Goal: Transaction & Acquisition: Purchase product/service

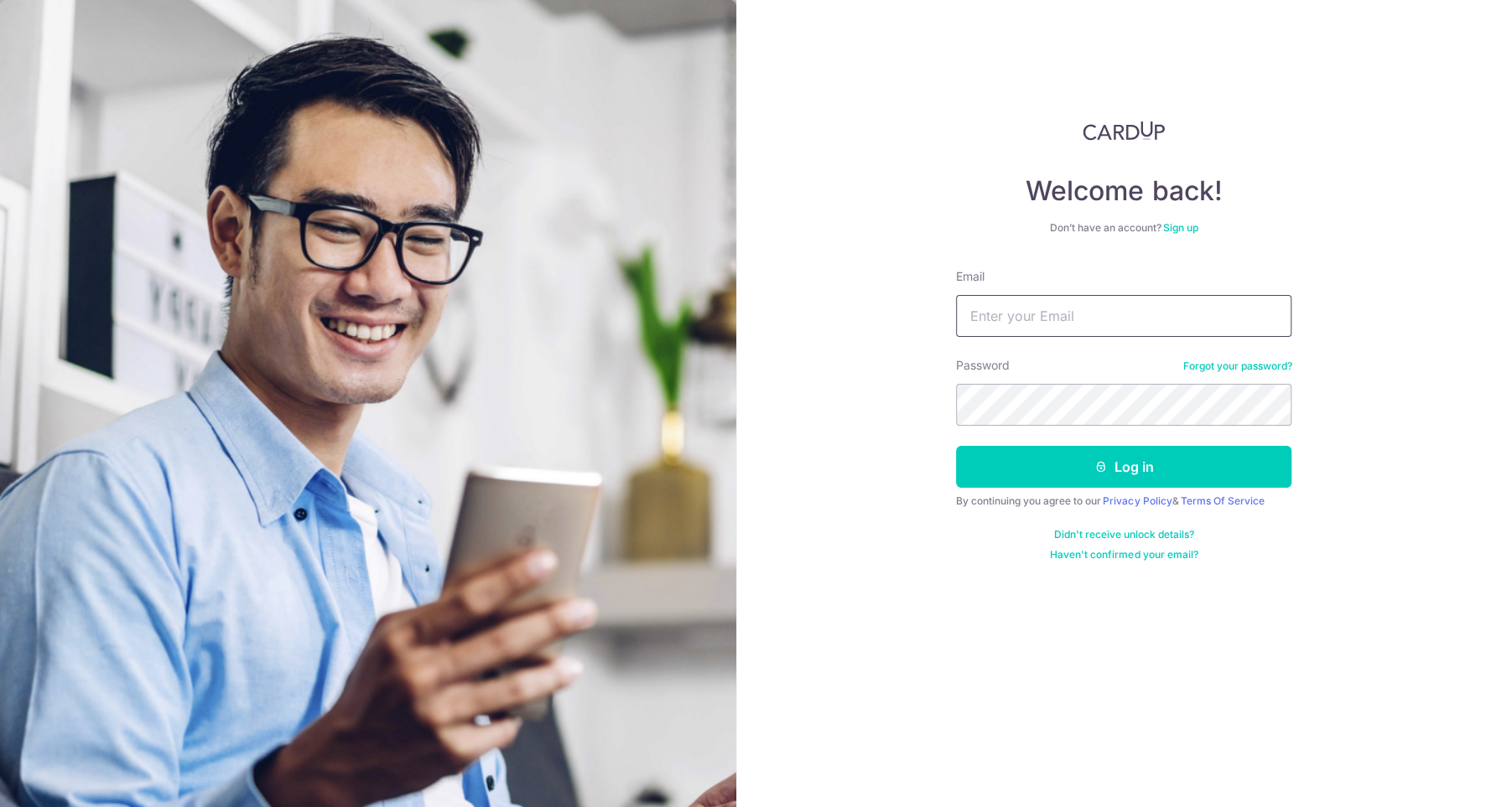
click at [1039, 312] on input "Email" at bounding box center [1123, 316] width 335 height 42
type input "[EMAIL_ADDRESS][DOMAIN_NAME]"
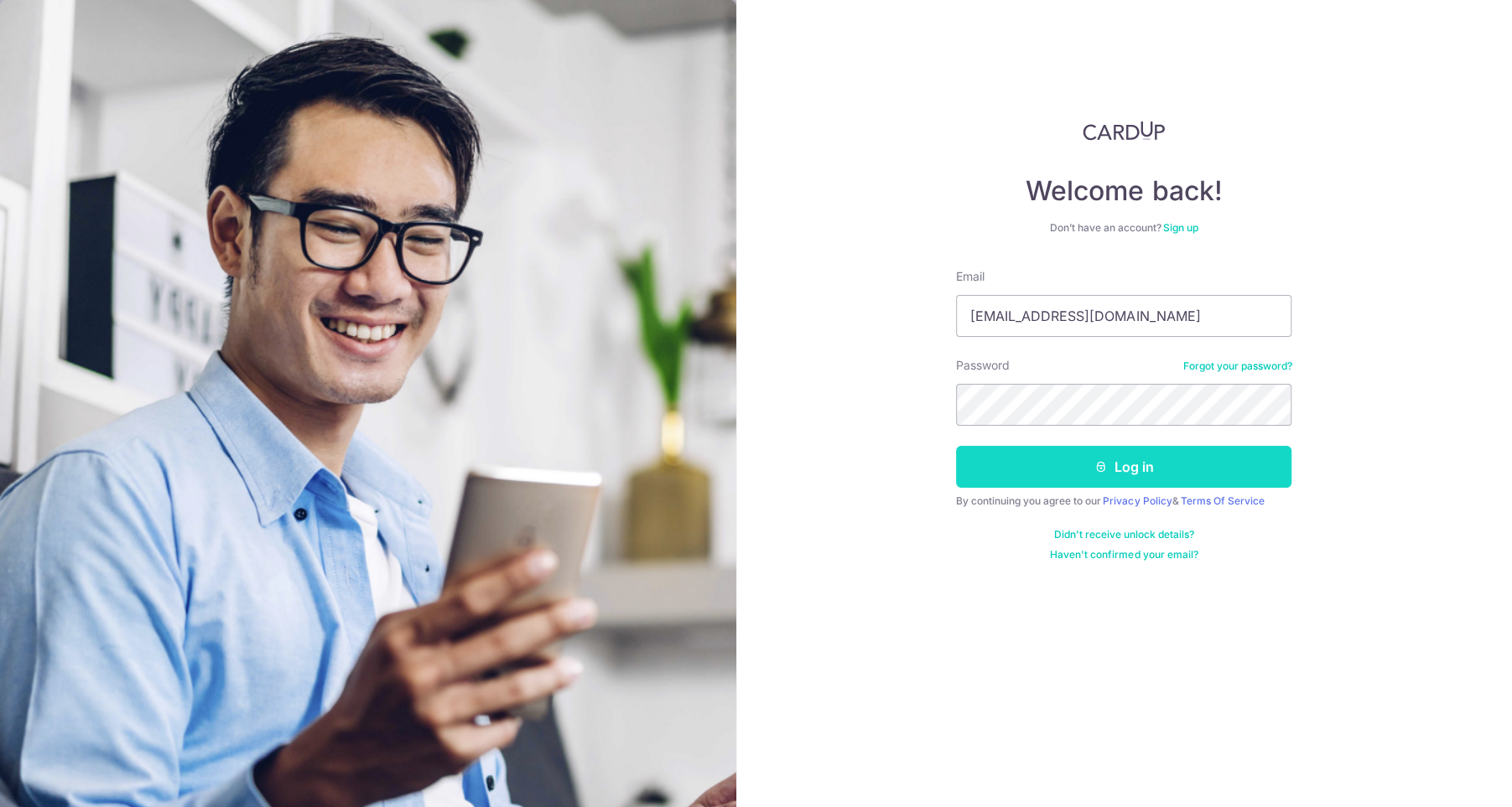
click at [1072, 465] on button "Log in" at bounding box center [1123, 467] width 335 height 42
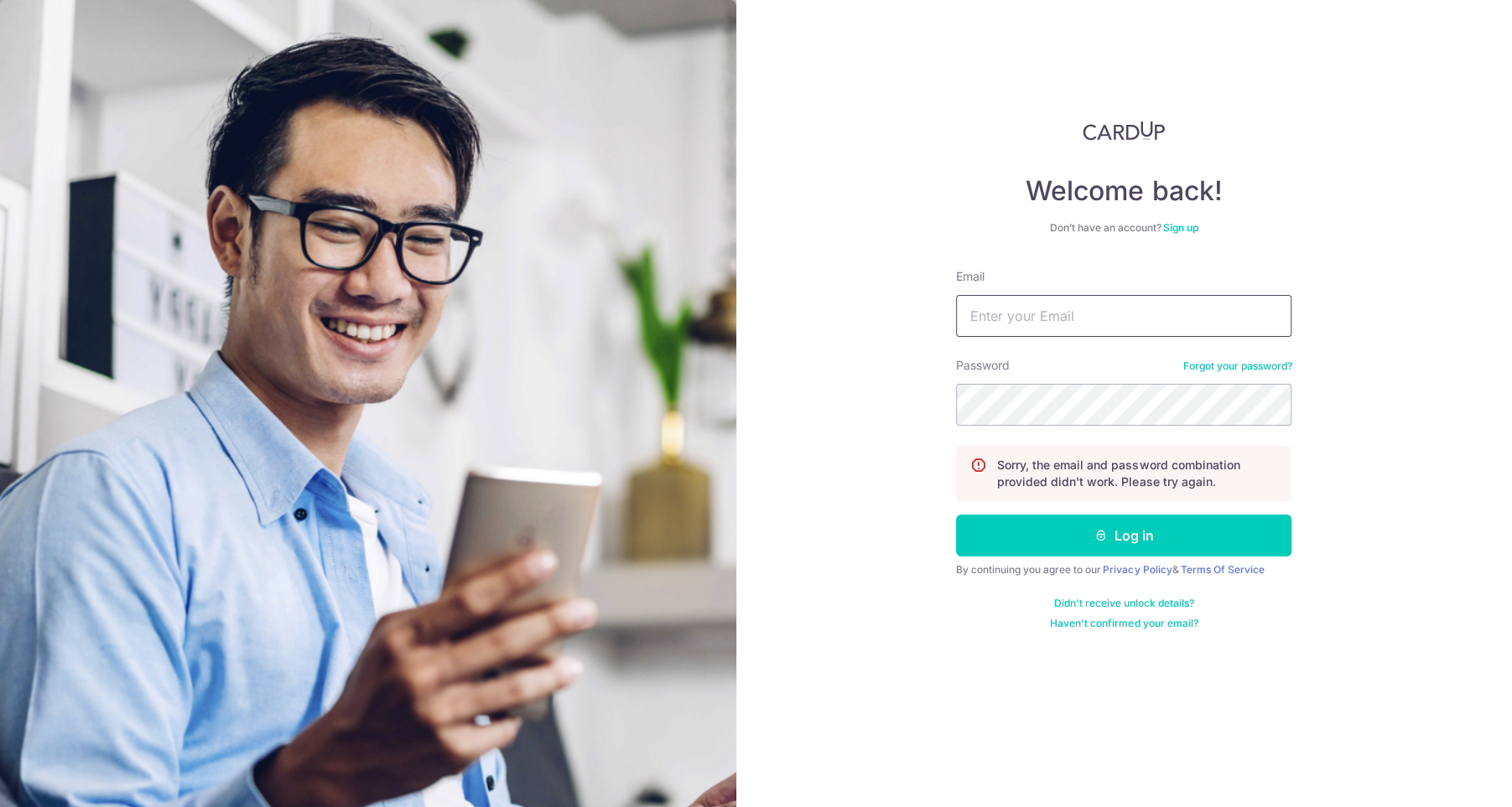
click at [1028, 324] on input "Email" at bounding box center [1123, 316] width 335 height 42
type input "[EMAIL_ADDRESS][DOMAIN_NAME]"
click at [925, 403] on div "Welcome back! Don’t have an account? Sign up Email yapliling@hotmail.com Passwo…" at bounding box center [1123, 403] width 776 height 807
click at [955, 515] on button "Log in" at bounding box center [1123, 536] width 335 height 42
click at [1027, 328] on input "Email" at bounding box center [1123, 316] width 335 height 42
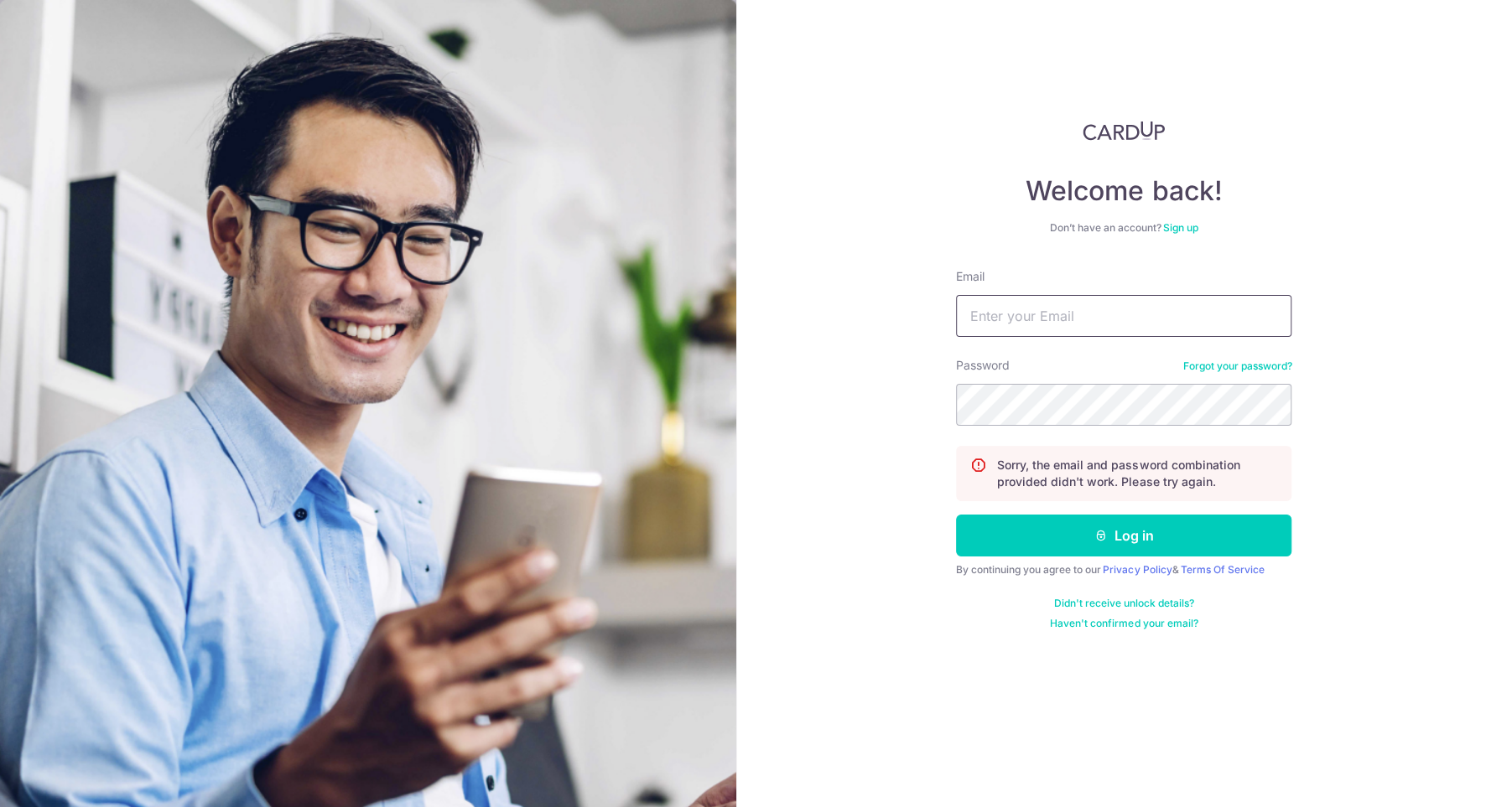
type input "[EMAIL_ADDRESS][DOMAIN_NAME]"
click at [930, 390] on div "Welcome back! Don’t have an account? Sign up Email [EMAIL_ADDRESS][DOMAIN_NAME]…" at bounding box center [1123, 403] width 776 height 807
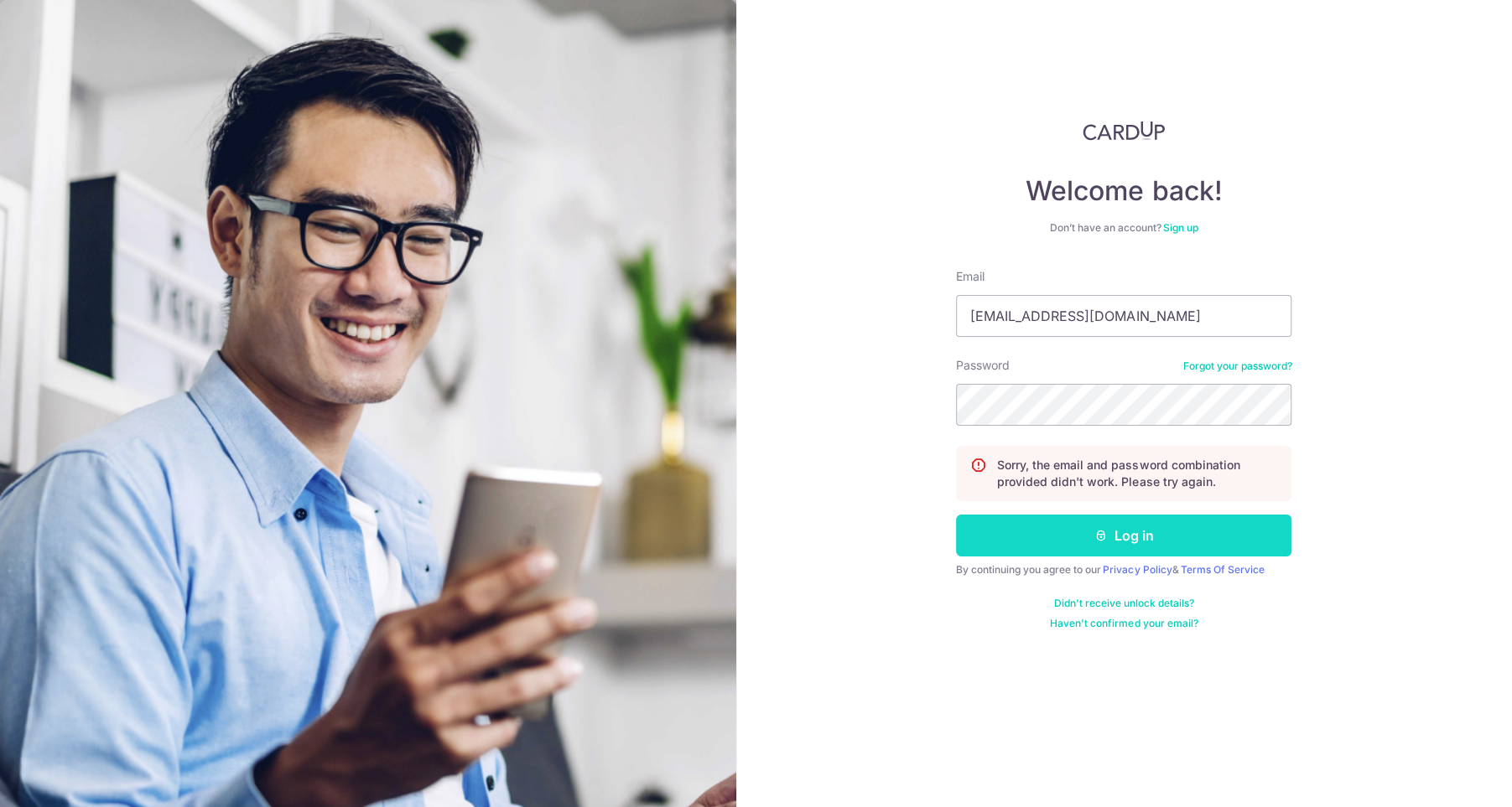
click at [1127, 524] on button "Log in" at bounding box center [1123, 536] width 335 height 42
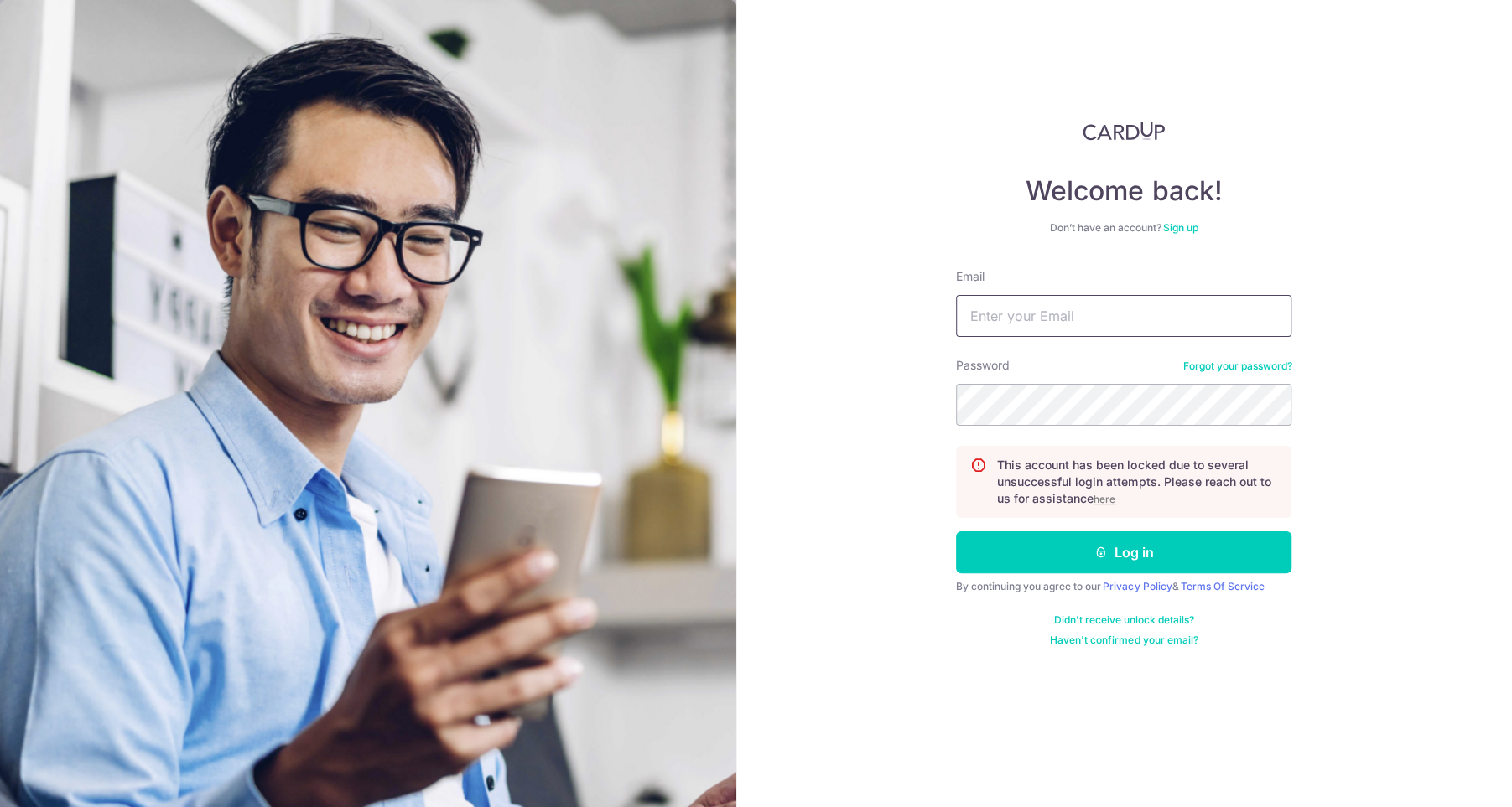
click at [1062, 326] on input "Email" at bounding box center [1123, 316] width 335 height 42
type input "[EMAIL_ADDRESS][DOMAIN_NAME]"
click at [921, 400] on div "Welcome back! Don’t have an account? Sign up Email yapliling@hotmail.com Passwo…" at bounding box center [1123, 403] width 776 height 807
click at [955, 531] on button "Log in" at bounding box center [1123, 552] width 335 height 42
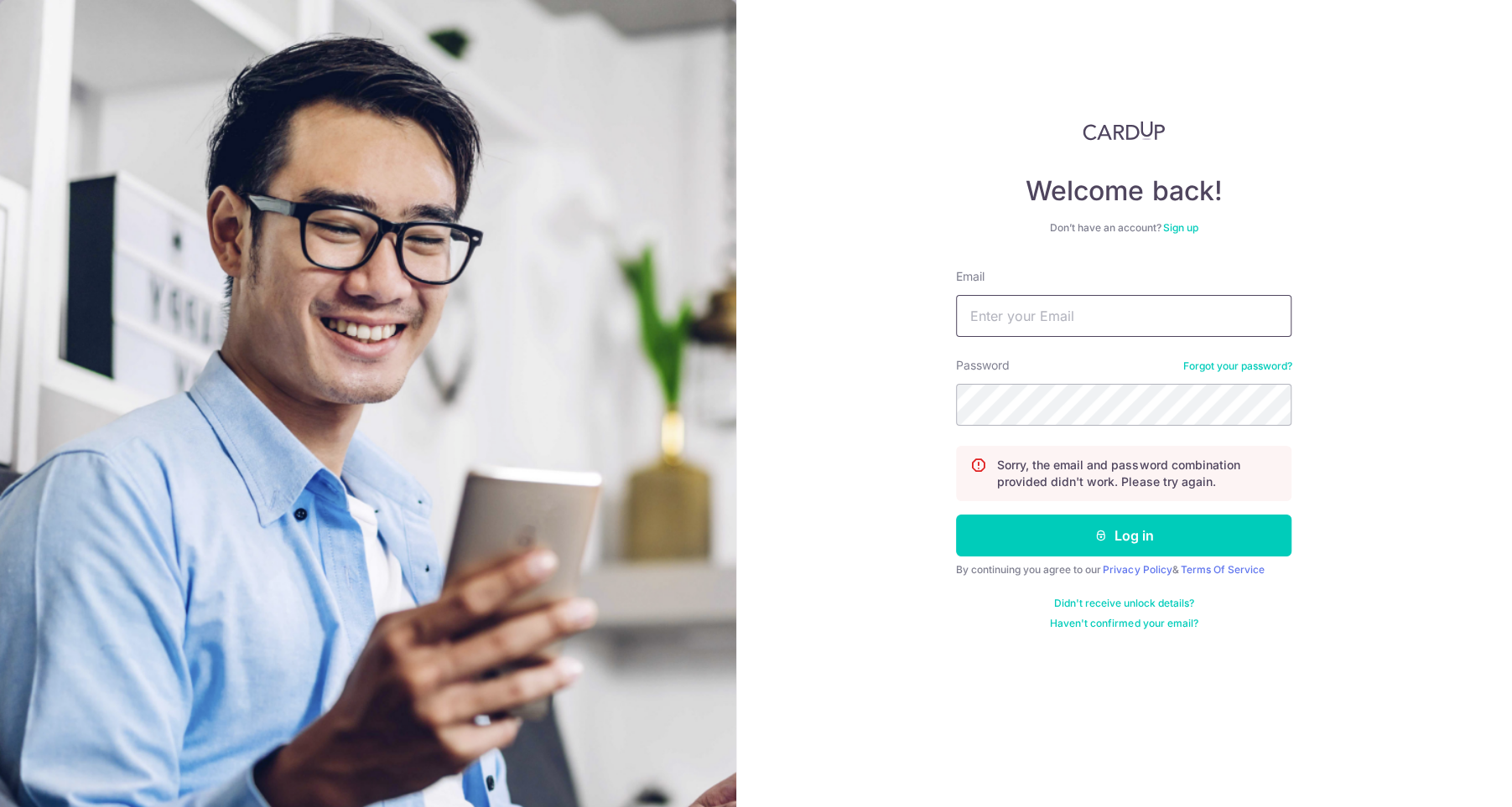
click at [1144, 314] on input "Email" at bounding box center [1123, 316] width 335 height 42
click at [1178, 321] on input "[EMAIL_ADDRESS][DOMAIN_NAME]" at bounding box center [1123, 316] width 335 height 42
type input "[EMAIL_ADDRESS][DOMAIN_NAME]"
click at [1141, 319] on input "yapliling@hotmail.com" at bounding box center [1123, 316] width 335 height 42
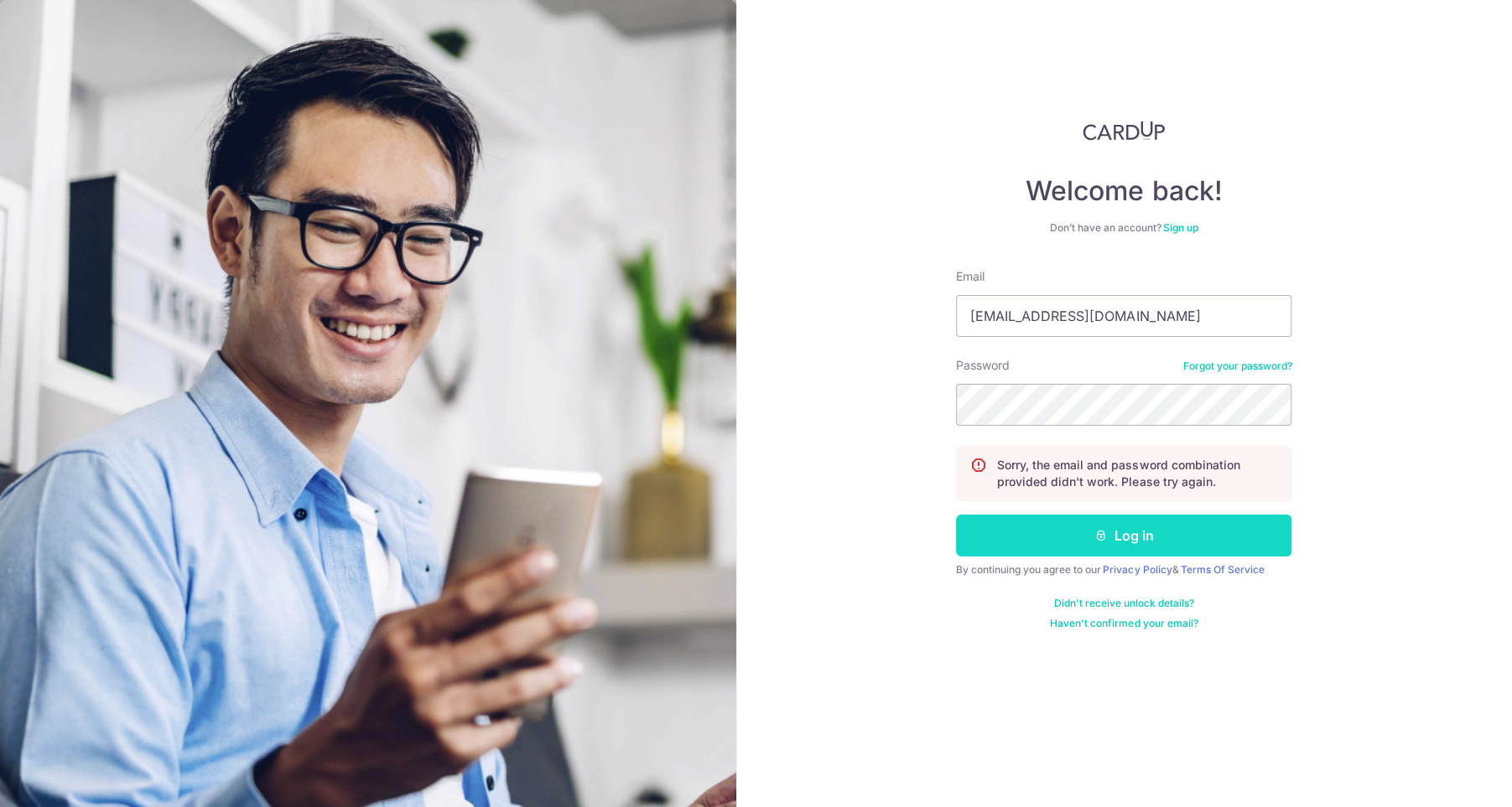
click at [1166, 555] on button "Log in" at bounding box center [1123, 536] width 335 height 42
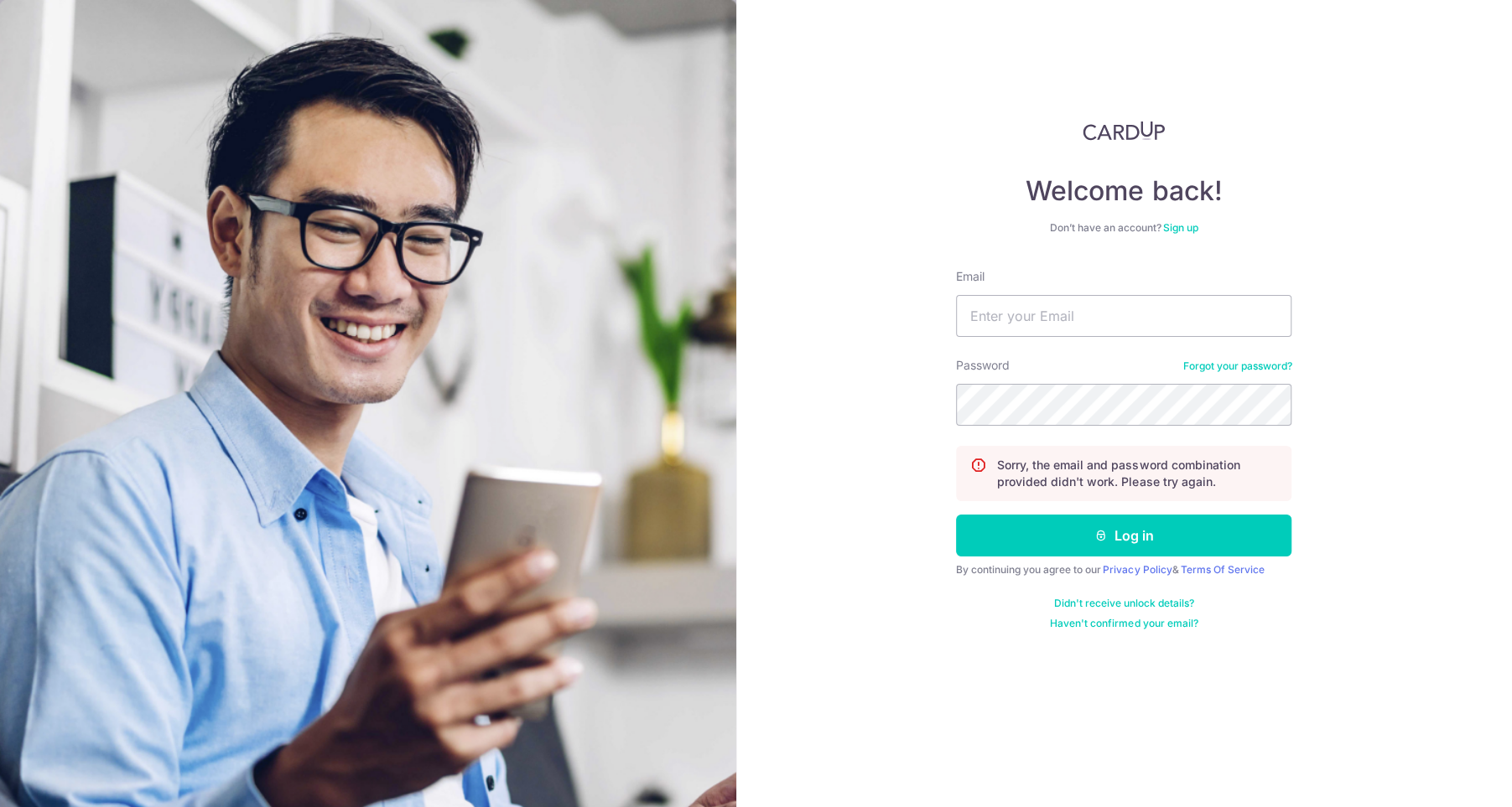
click at [1188, 364] on link "Forgot your password?" at bounding box center [1236, 367] width 109 height 14
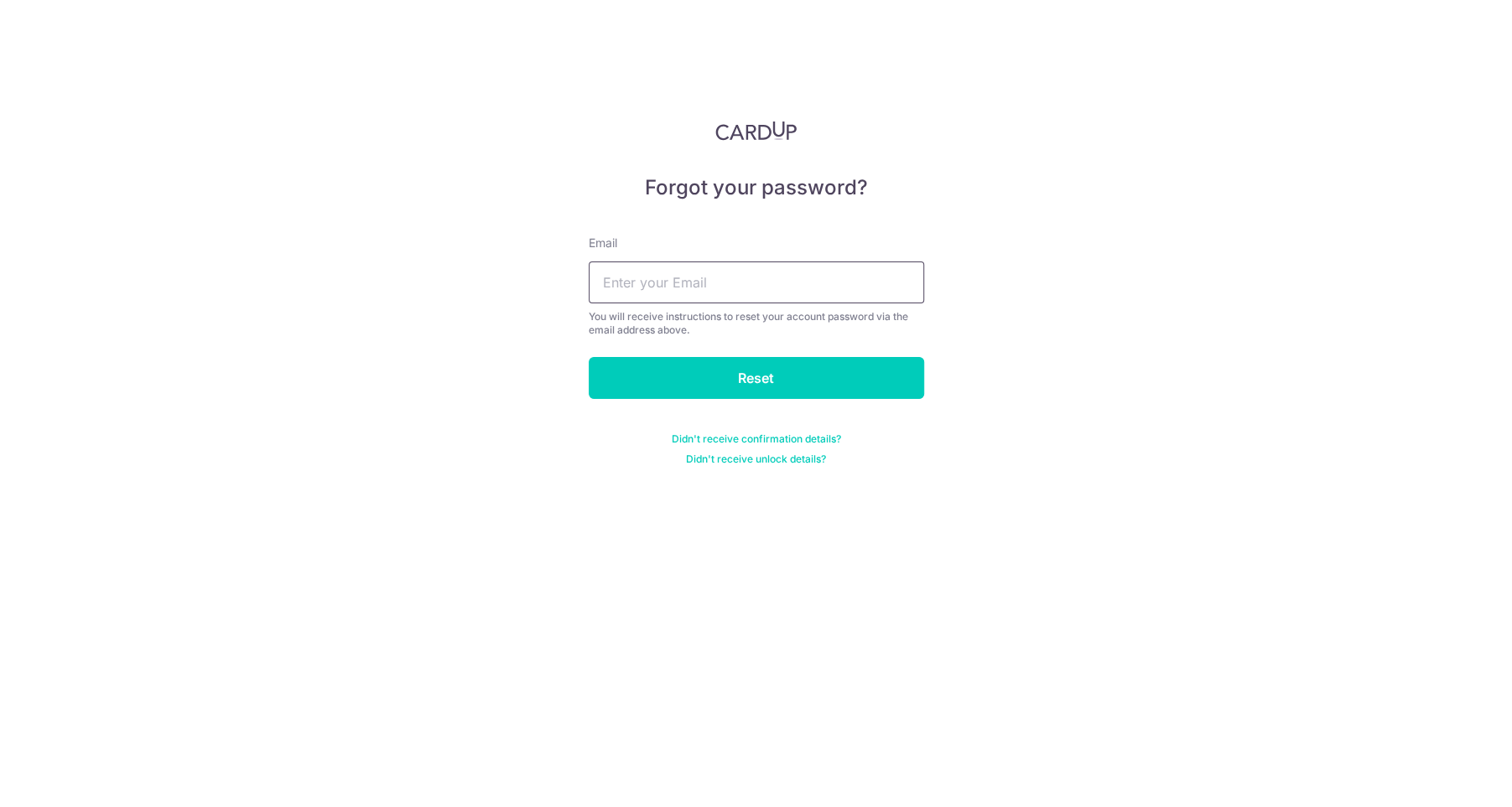
click at [757, 286] on input "text" at bounding box center [756, 282] width 335 height 42
type input "[EMAIL_ADDRESS][DOMAIN_NAME]"
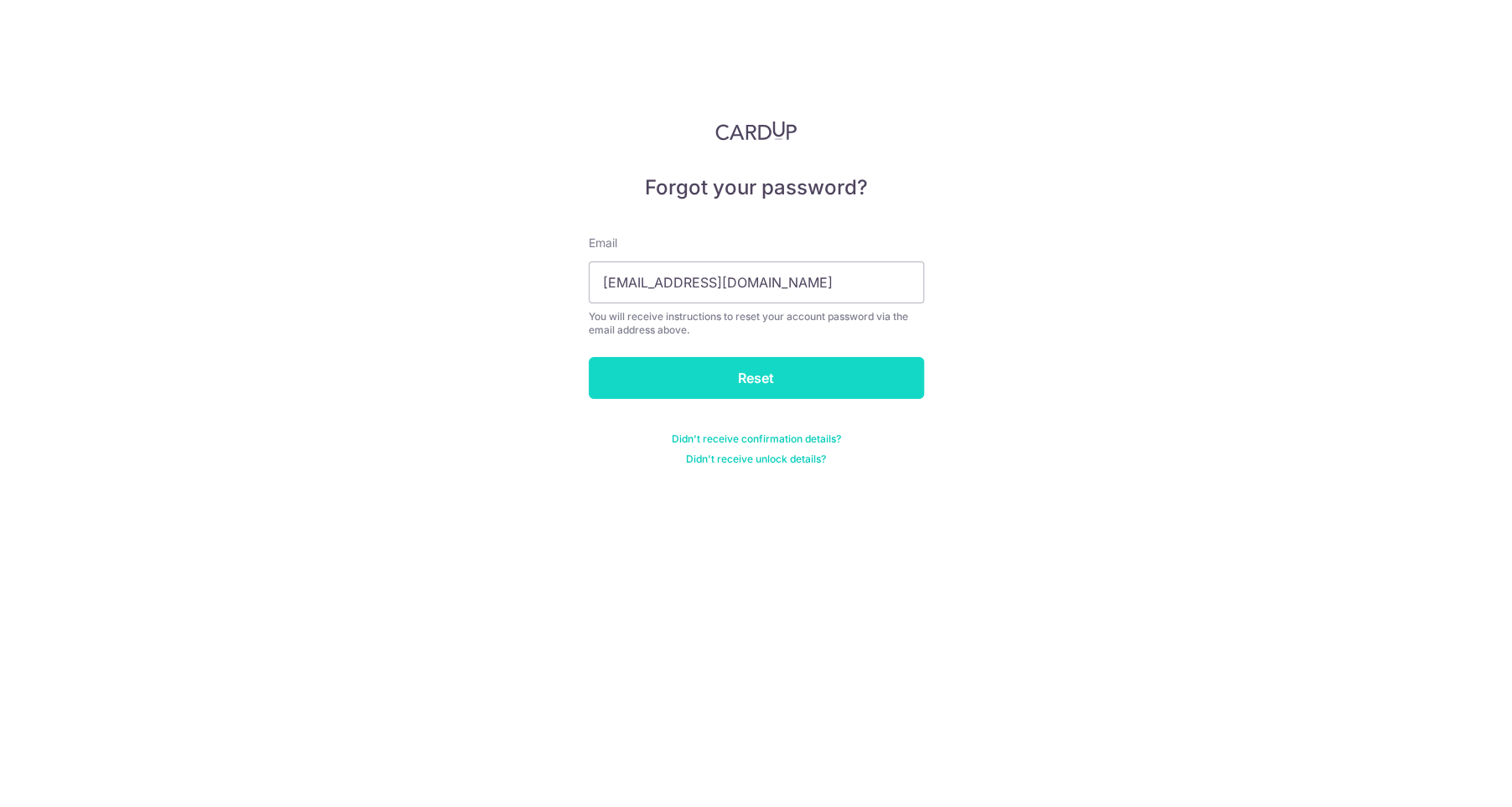
click at [757, 376] on input "Reset" at bounding box center [756, 378] width 335 height 42
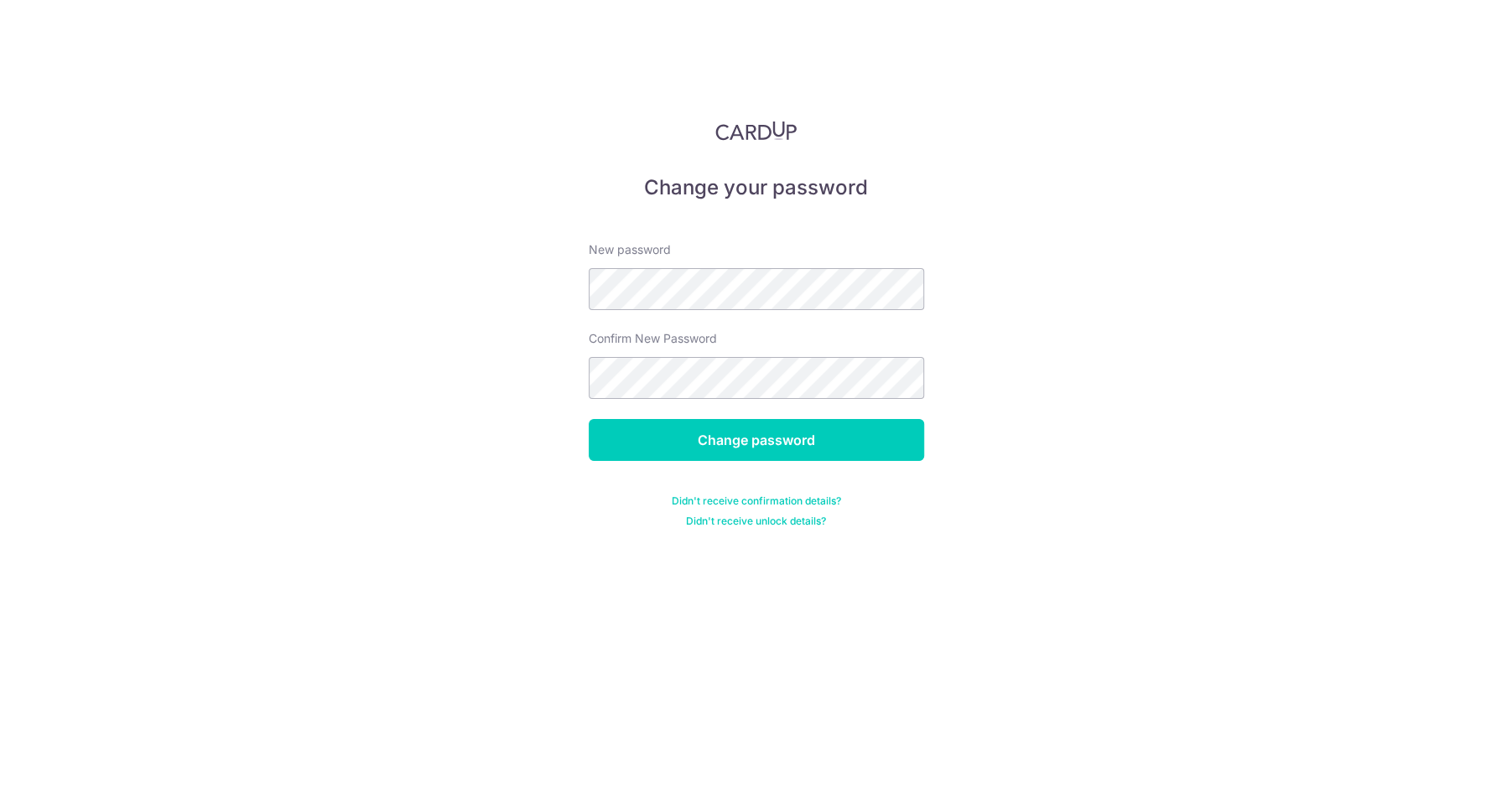
click at [467, 281] on div "Change your password New password Confirm New Password Change password Didn't r…" at bounding box center [756, 403] width 1512 height 807
click at [718, 435] on input "Change password" at bounding box center [756, 440] width 335 height 42
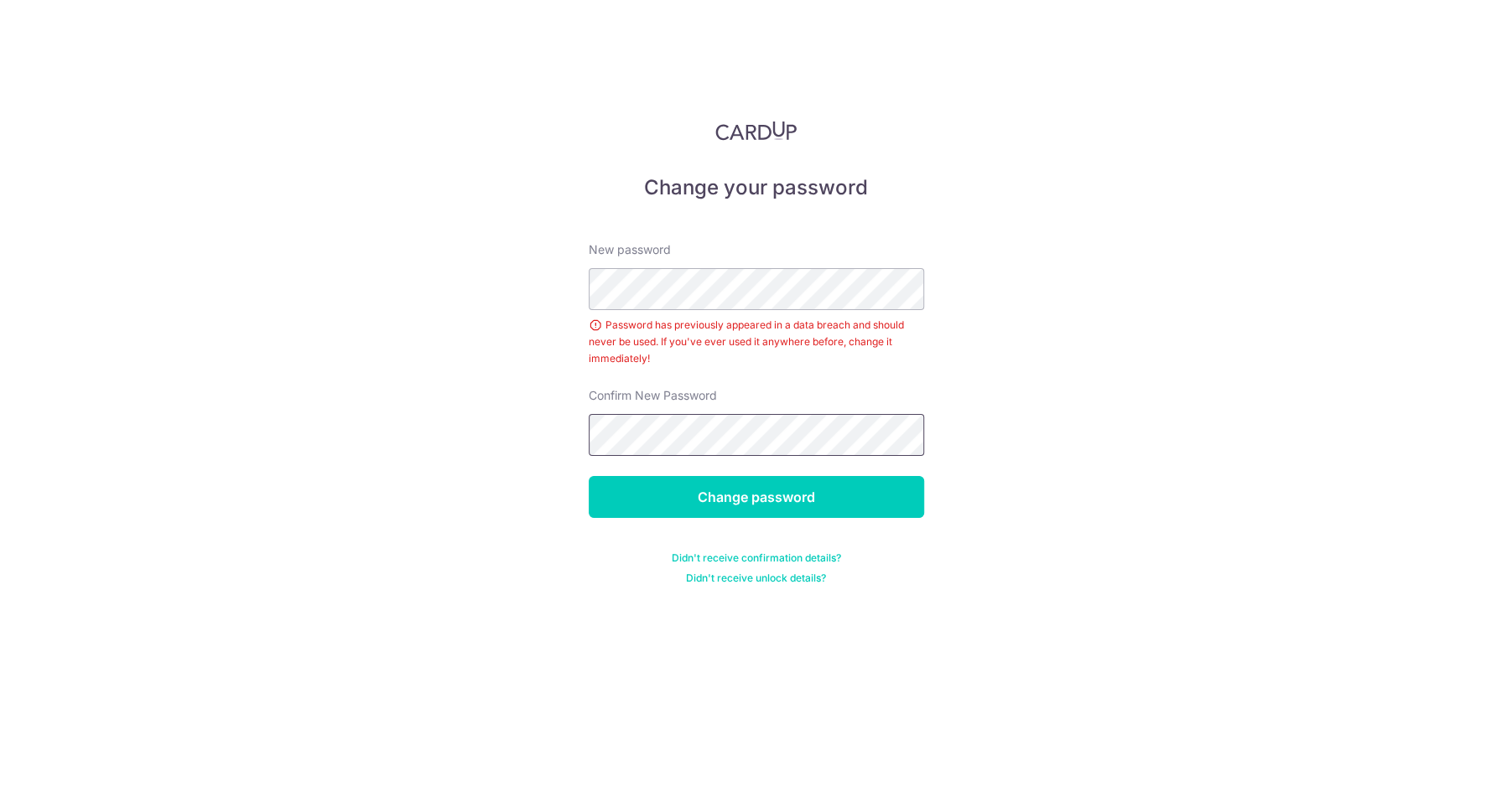
click at [588, 476] on input "Change password" at bounding box center [756, 497] width 335 height 42
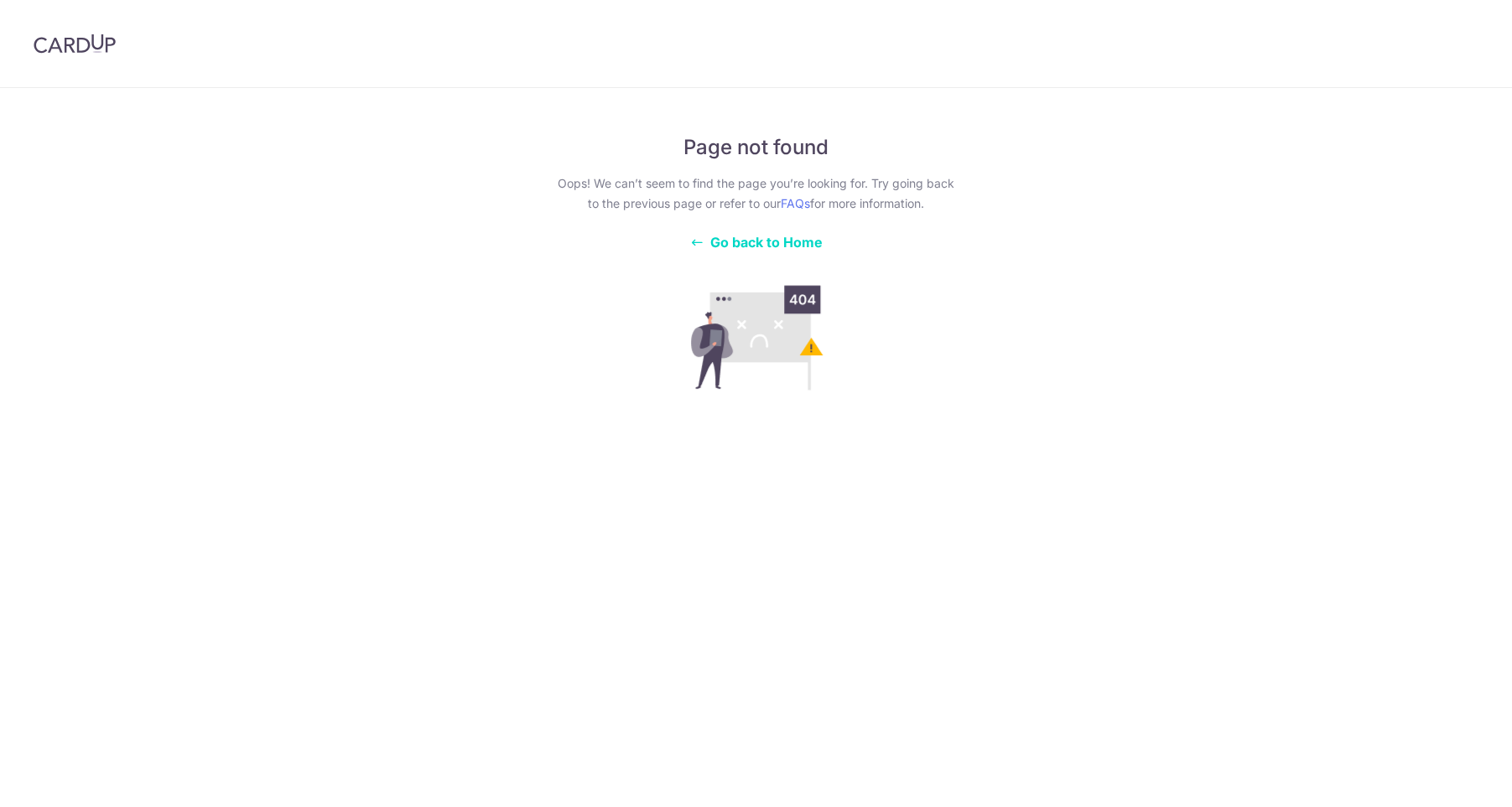
click at [767, 237] on span "Go back to Home" at bounding box center [766, 242] width 112 height 16
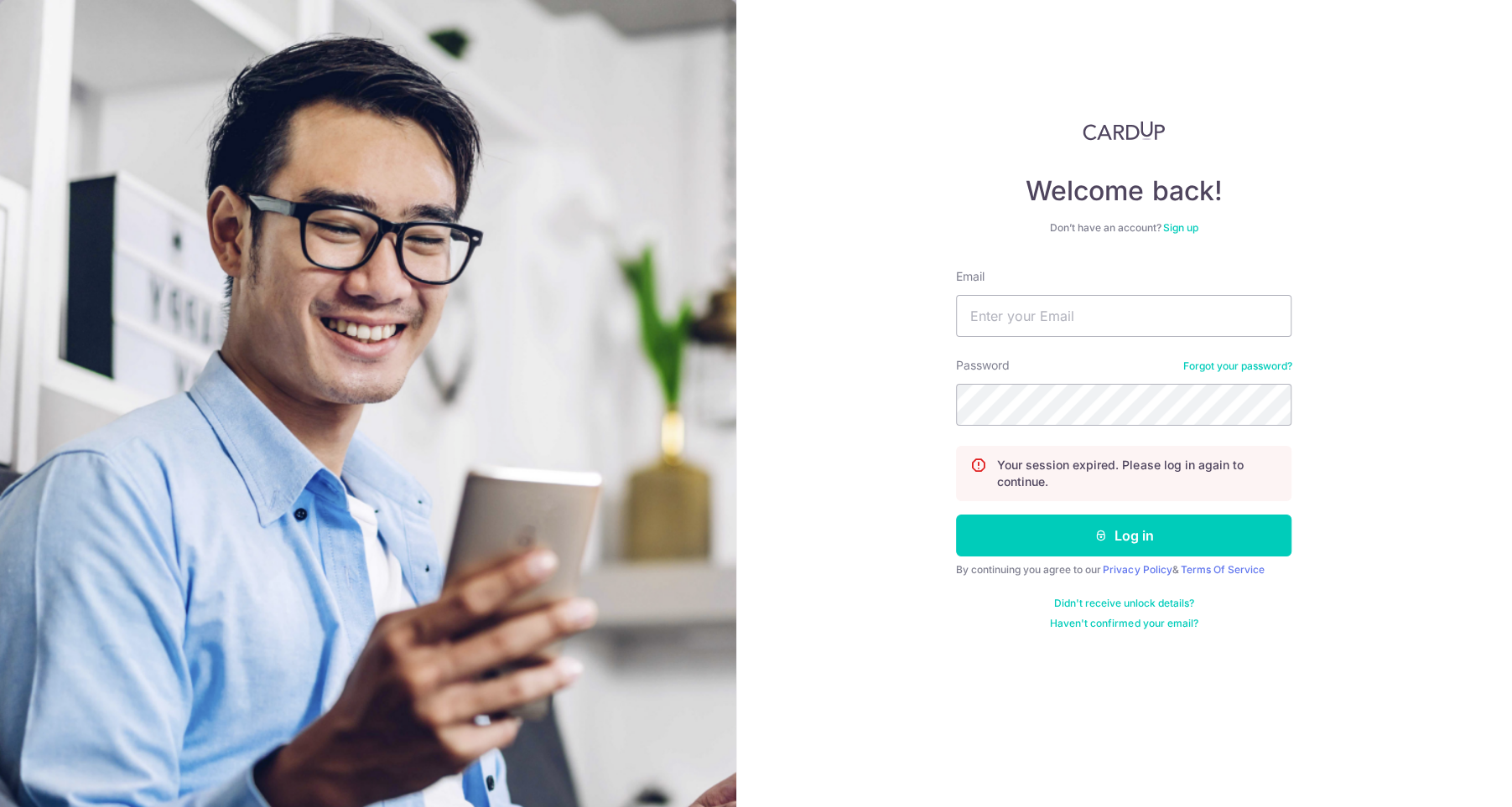
click at [1048, 344] on form "Email Password Forgot your password? Your session expired. Please log in again …" at bounding box center [1123, 449] width 335 height 362
click at [1054, 317] on input "Email" at bounding box center [1123, 316] width 335 height 42
type input "[EMAIL_ADDRESS][DOMAIN_NAME]"
click at [893, 390] on div "Welcome back! Don’t have an account? Sign up Email [EMAIL_ADDRESS][DOMAIN_NAME]…" at bounding box center [1123, 403] width 776 height 807
click at [955, 515] on button "Log in" at bounding box center [1123, 536] width 335 height 42
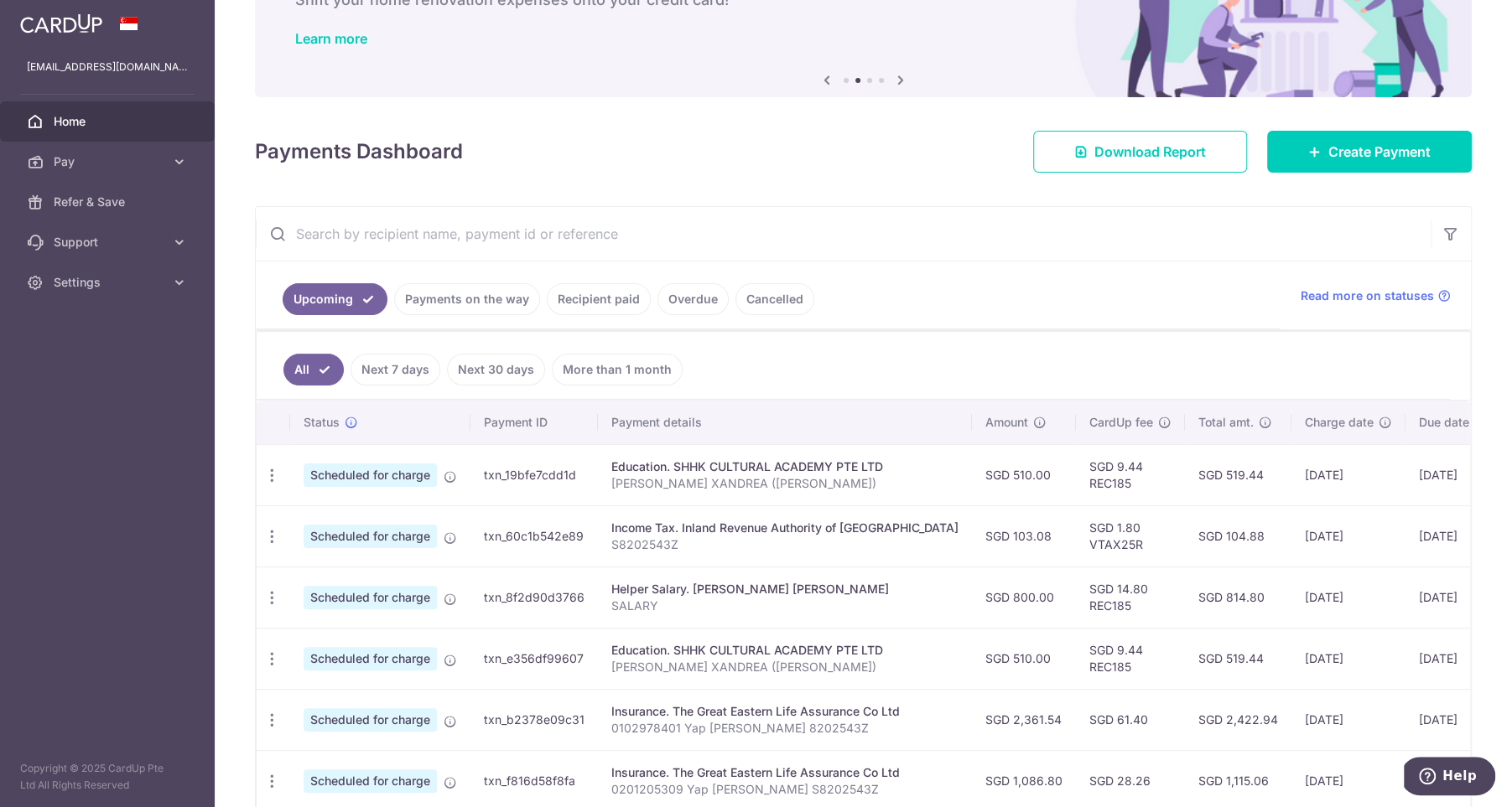
scroll to position [124, 0]
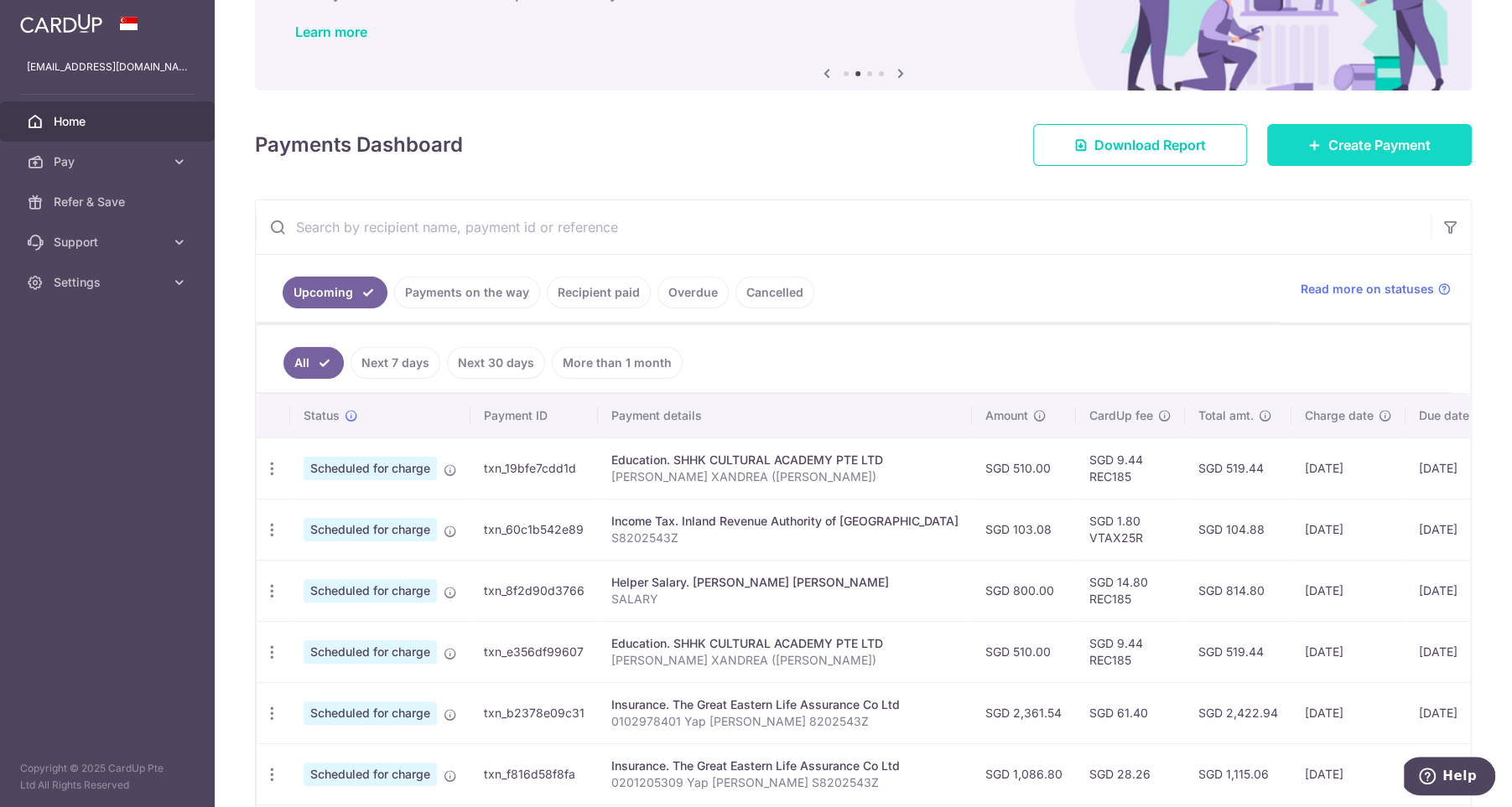
click at [1332, 148] on span "Create Payment" at bounding box center [1379, 145] width 103 height 20
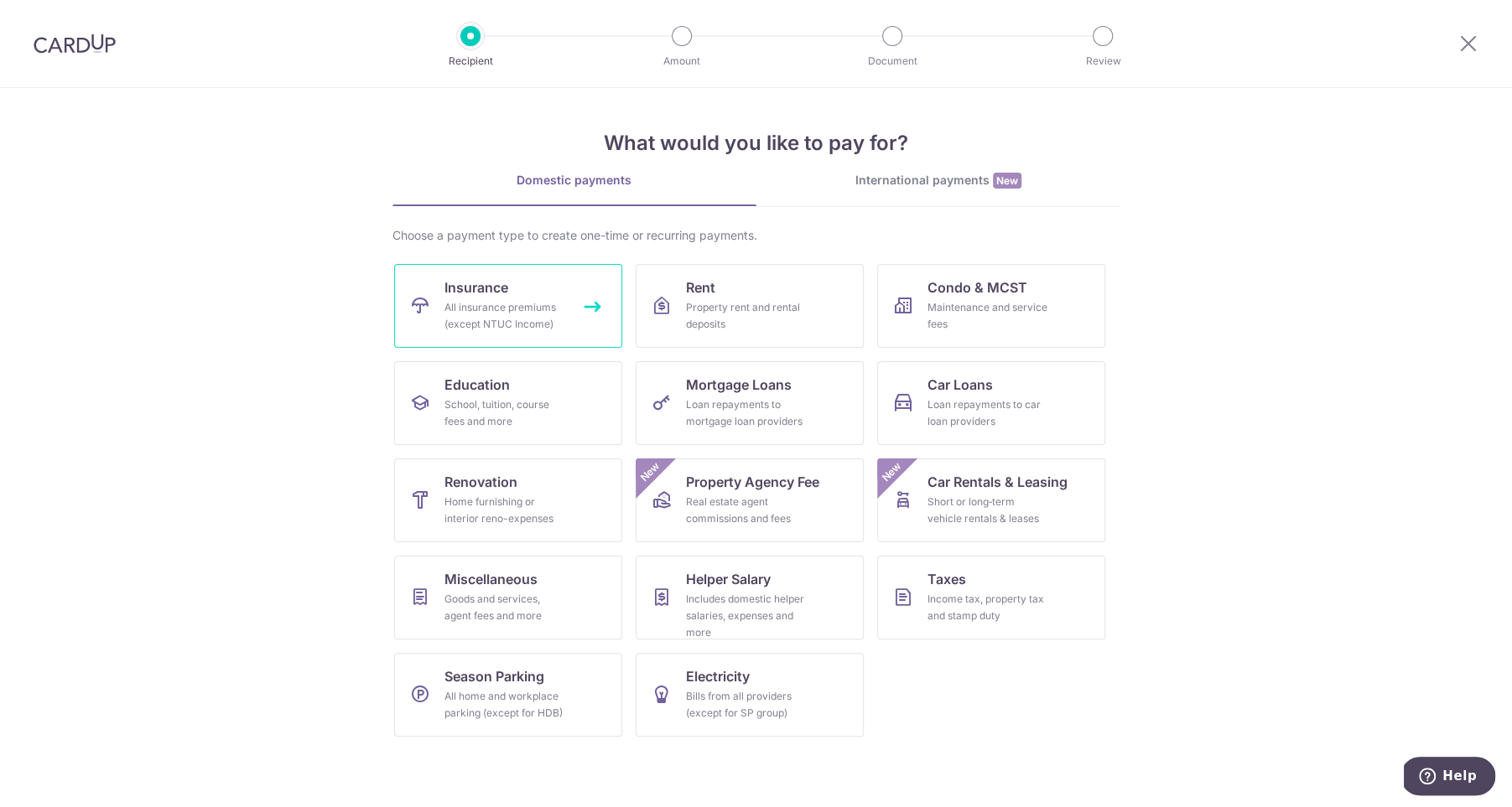
click at [536, 319] on div "All insurance premiums (except NTUC Income)" at bounding box center [505, 315] width 121 height 34
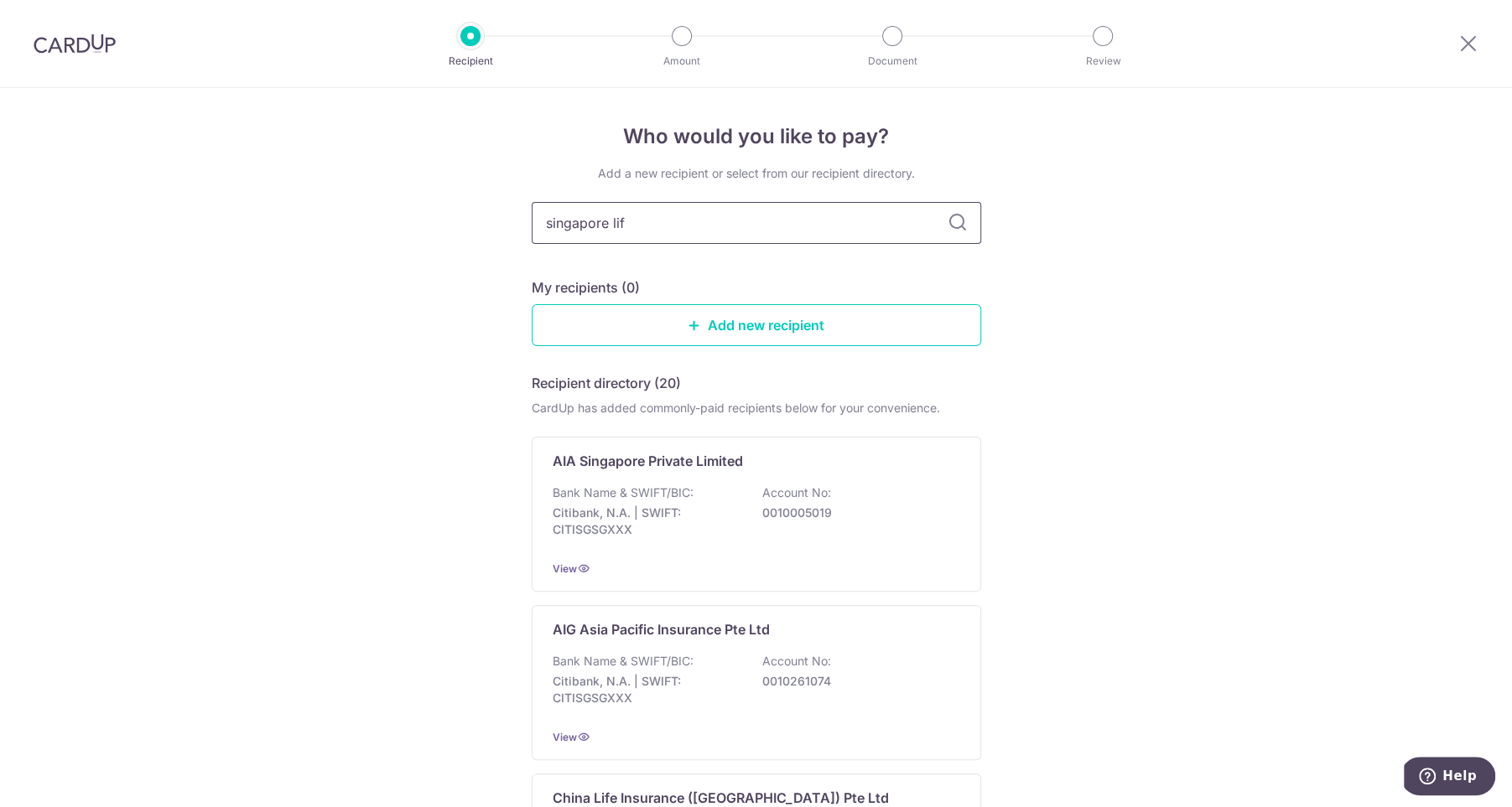
type input "singapore life"
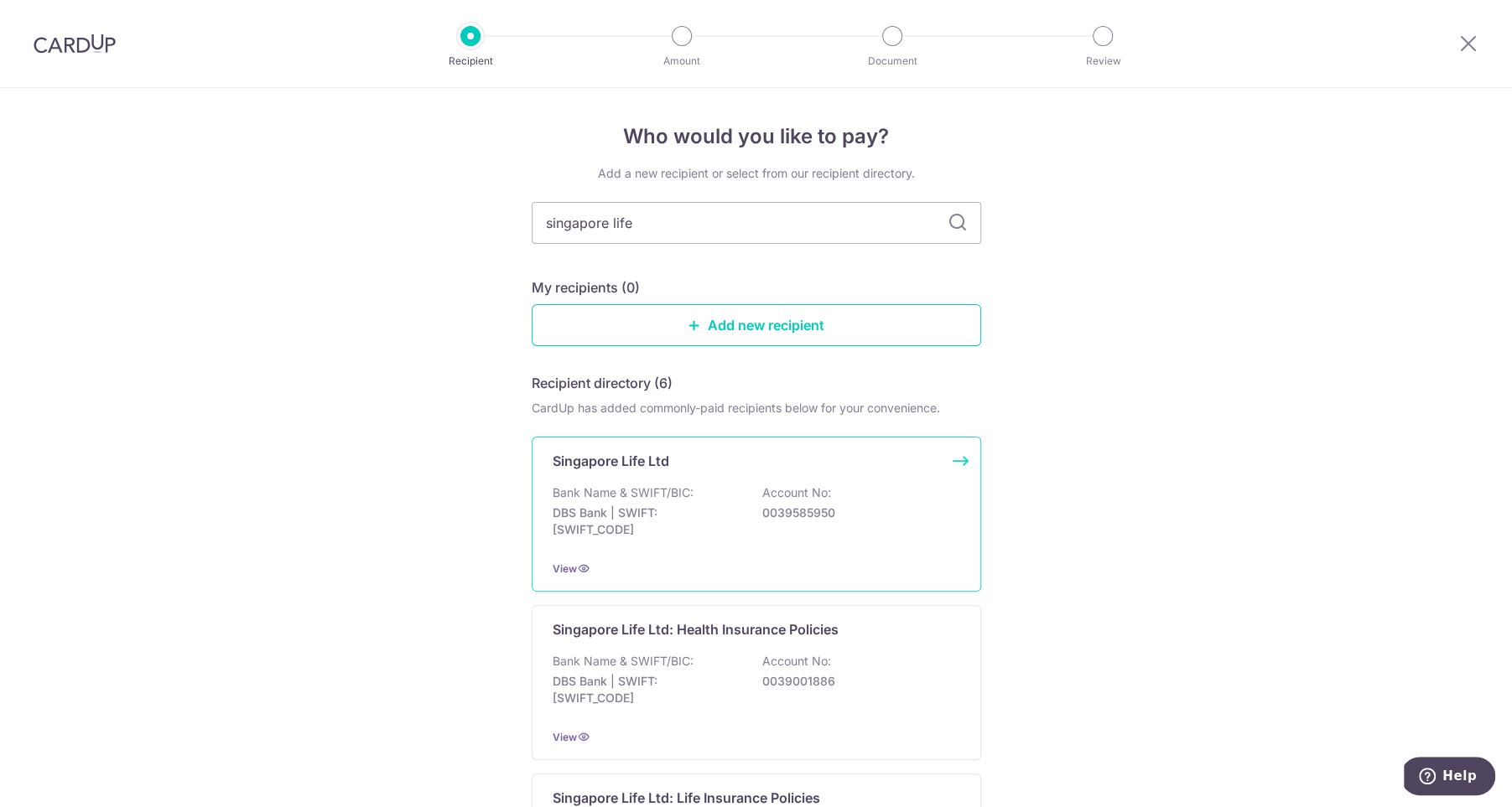
click at [820, 533] on div "Bank Name & SWIFT/BIC: DBS Bank | SWIFT: [SWIFT_CODE] Account No: 0039585950" at bounding box center [756, 516] width 408 height 62
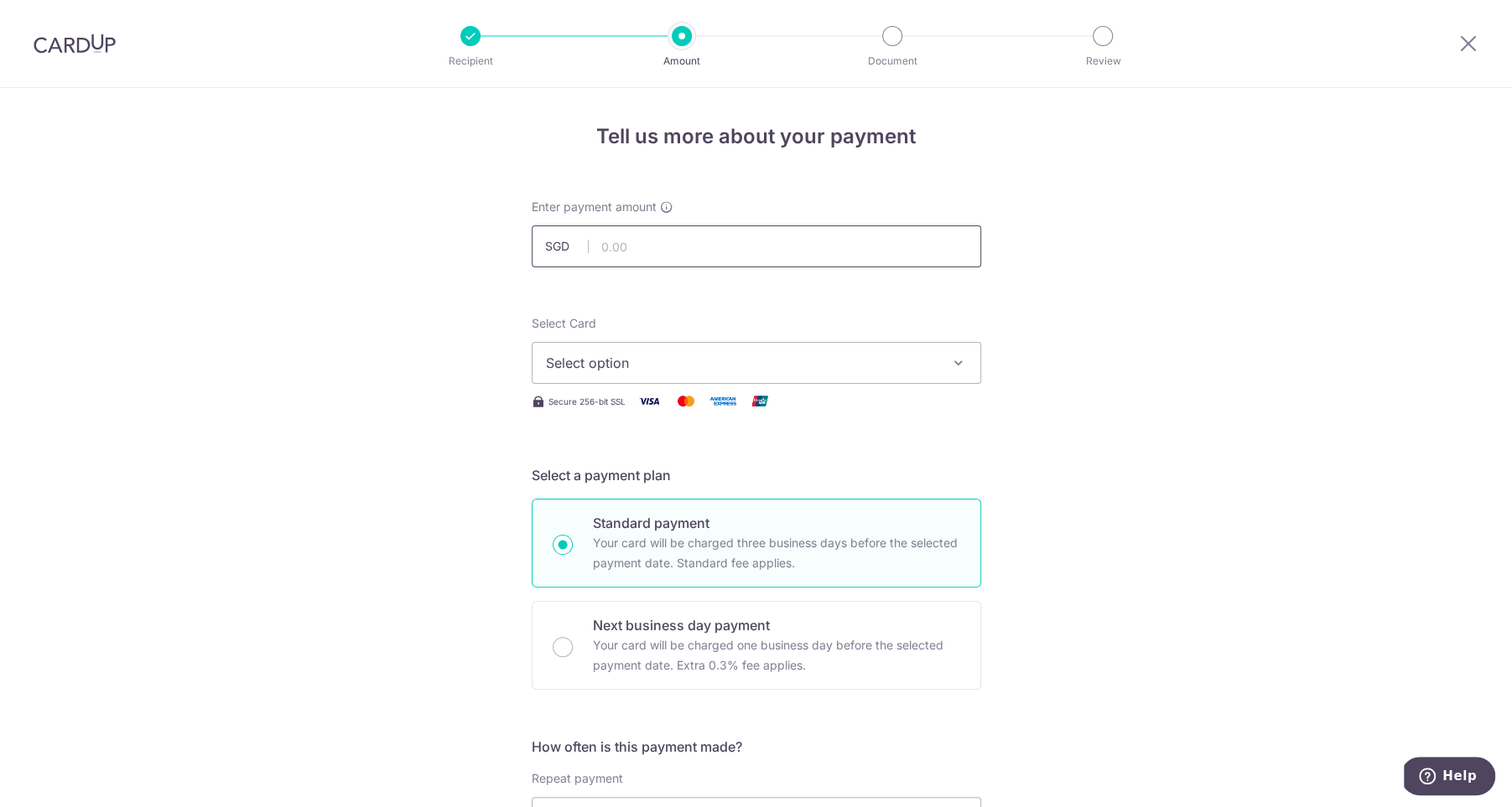
click at [642, 249] on input "text" at bounding box center [756, 246] width 450 height 42
type input "530.00"
click at [722, 338] on div "Select Card Select option Add credit card Your Cards **** 2054 **** 3002 **** 5…" at bounding box center [756, 350] width 450 height 69
click at [725, 374] on button "Select option" at bounding box center [756, 363] width 450 height 42
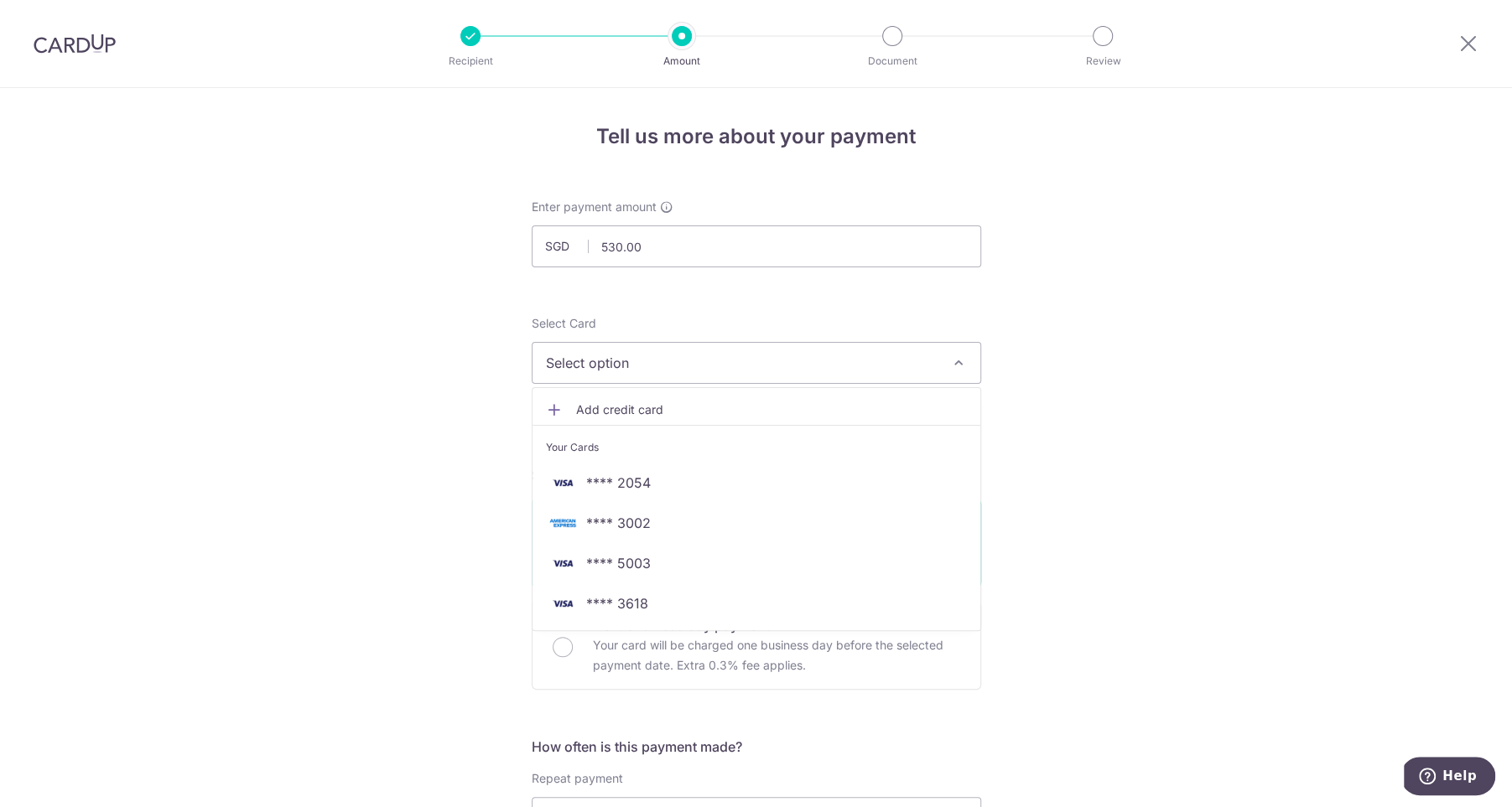
click at [588, 407] on span "Add credit card" at bounding box center [772, 409] width 391 height 16
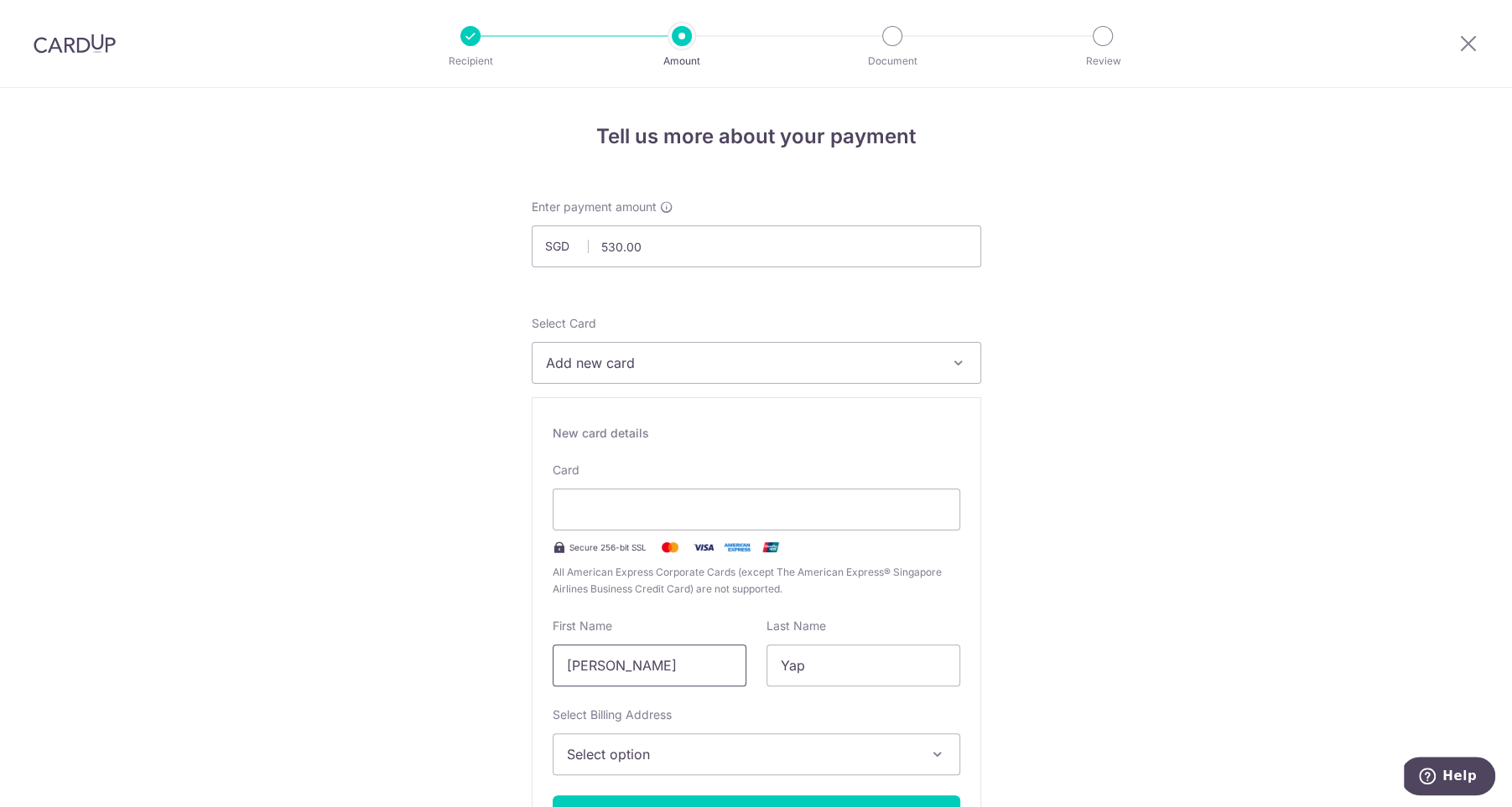
drag, startPoint x: 640, startPoint y: 665, endPoint x: 468, endPoint y: 648, distance: 172.8
type input "Alexis"
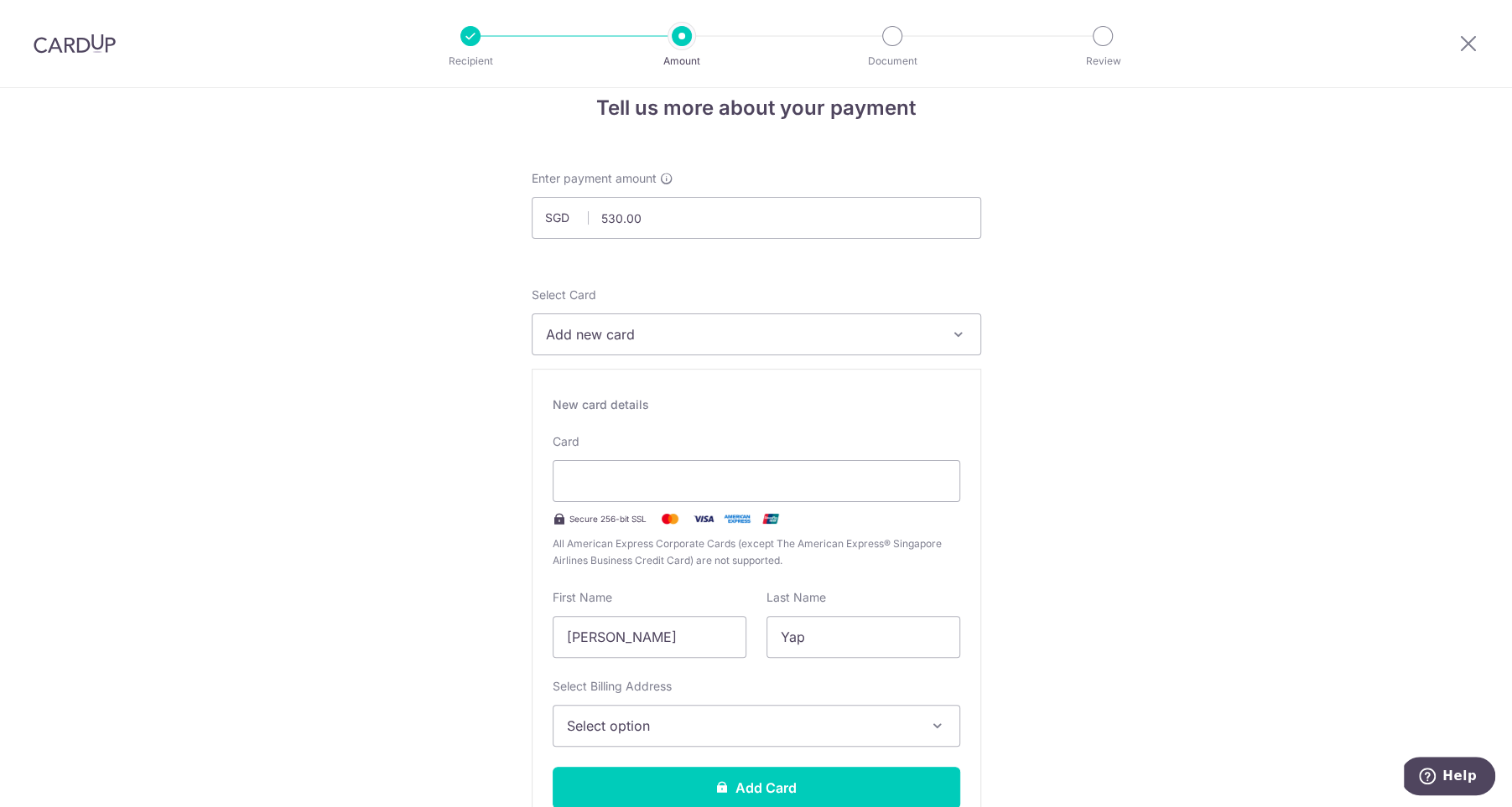
click at [714, 721] on span "Select option" at bounding box center [741, 725] width 349 height 20
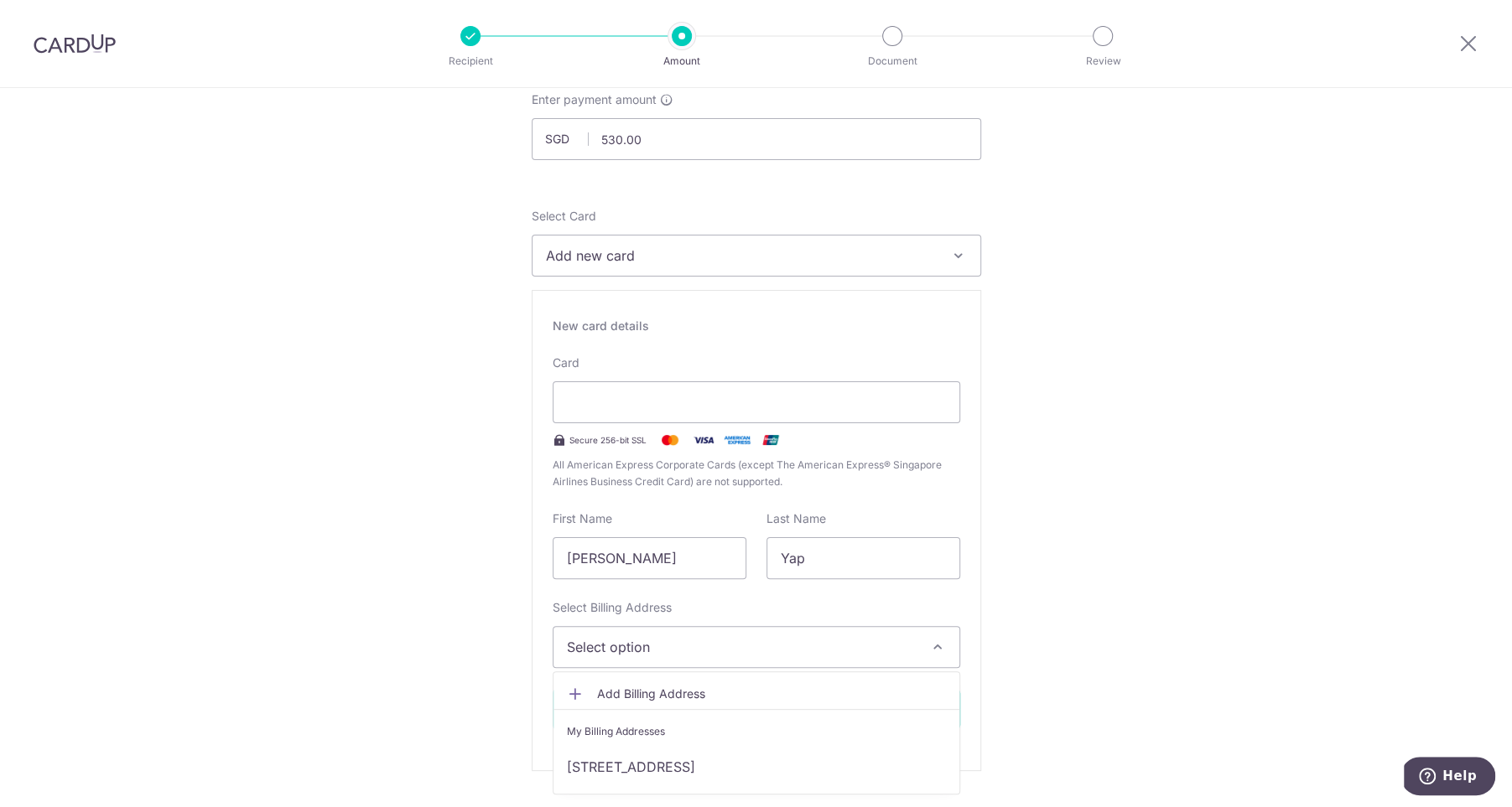
scroll to position [232, 0]
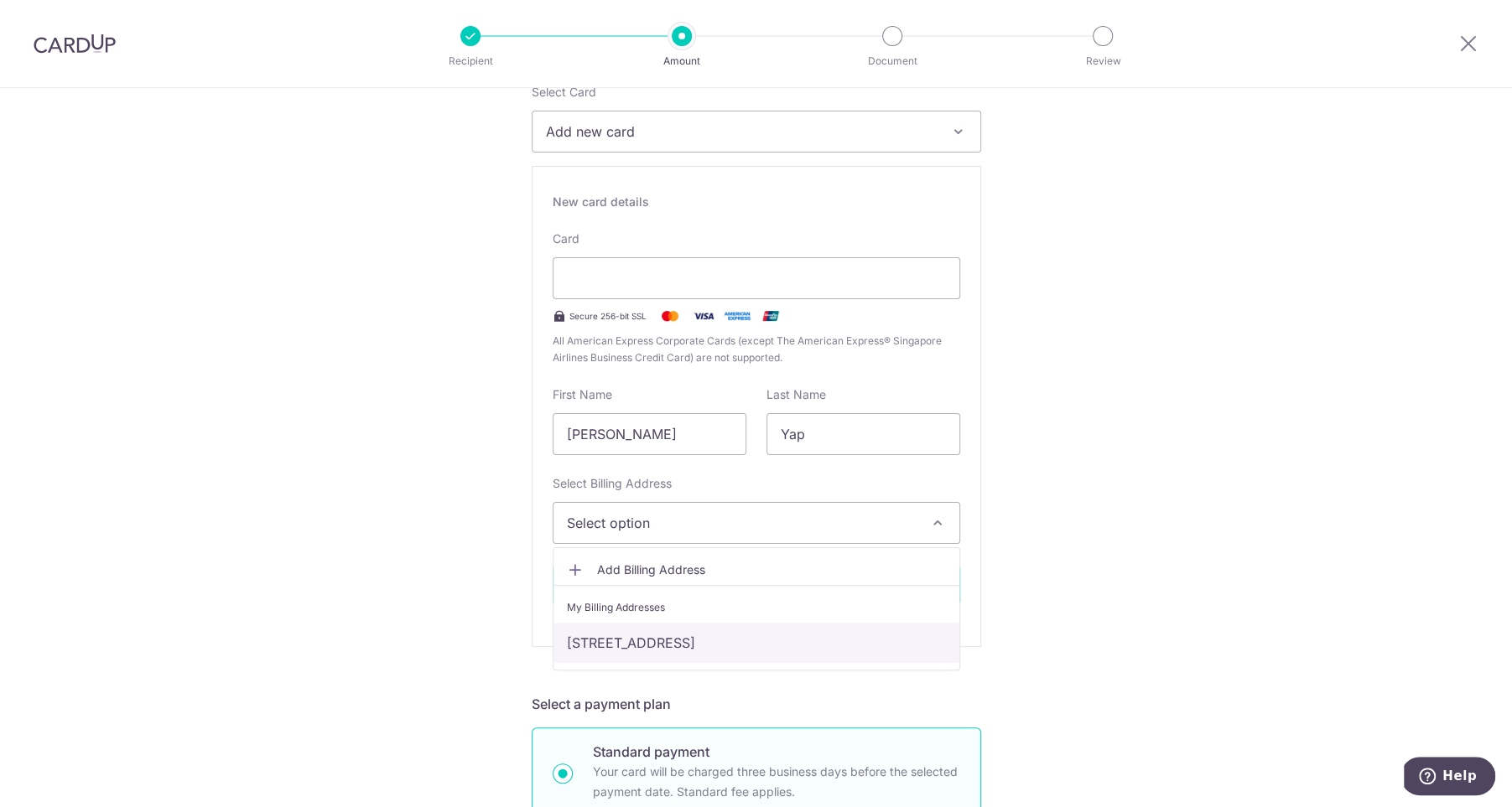
click at [702, 627] on link "[STREET_ADDRESS]" at bounding box center [756, 642] width 406 height 40
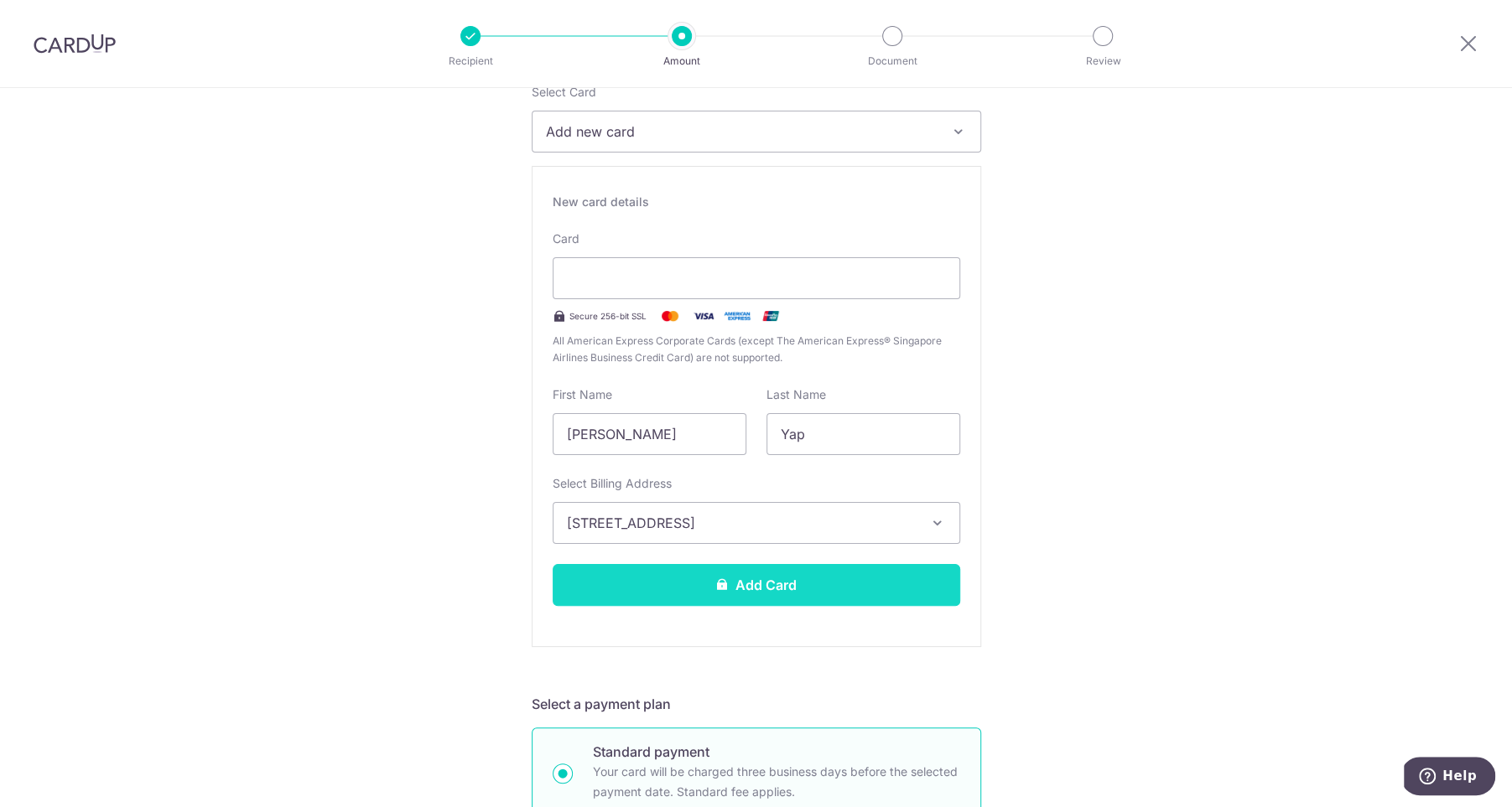
click at [706, 593] on button "Add Card" at bounding box center [756, 585] width 408 height 42
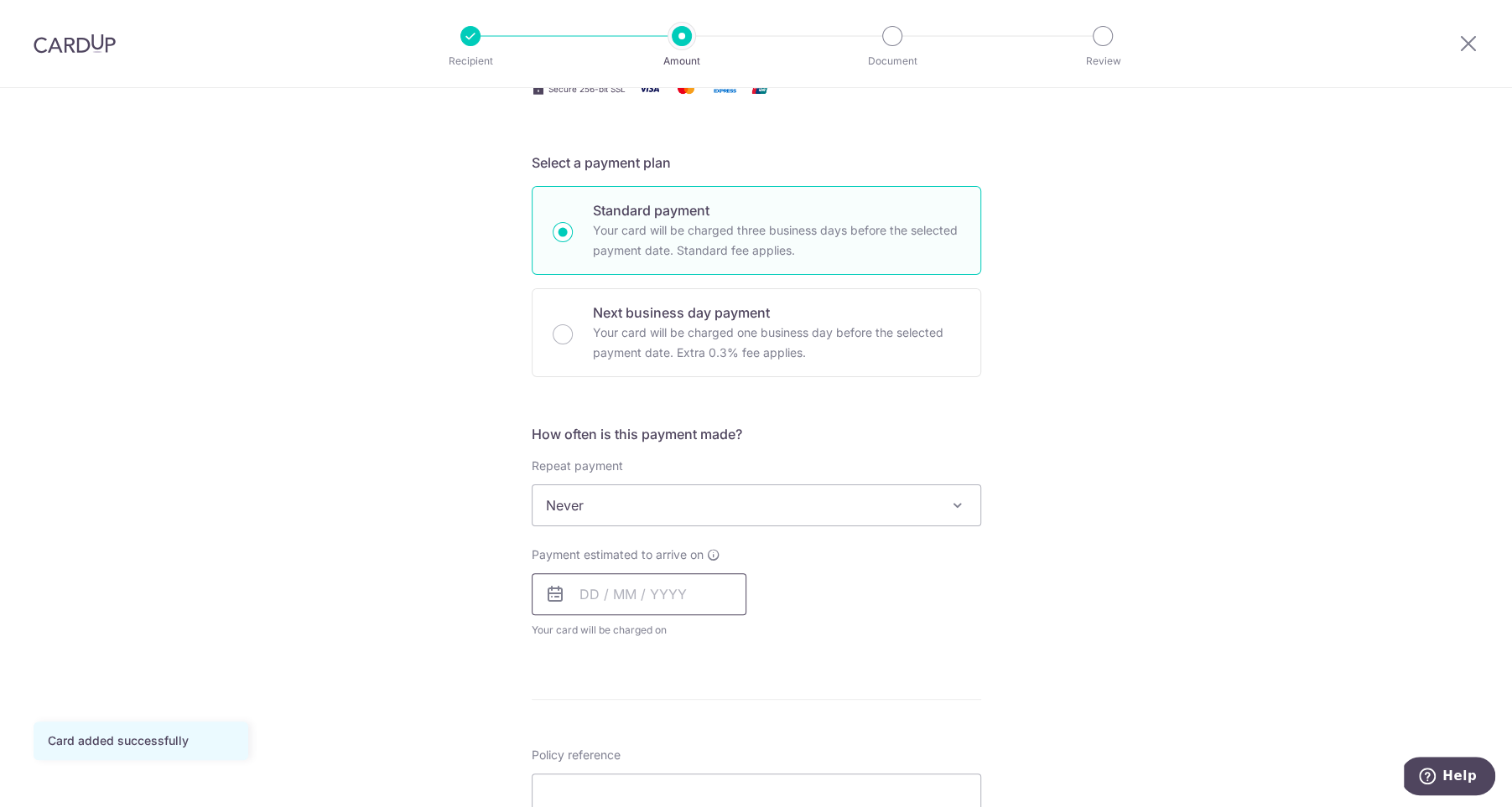
scroll to position [315, 0]
click at [710, 504] on span "Never" at bounding box center [756, 503] width 448 height 40
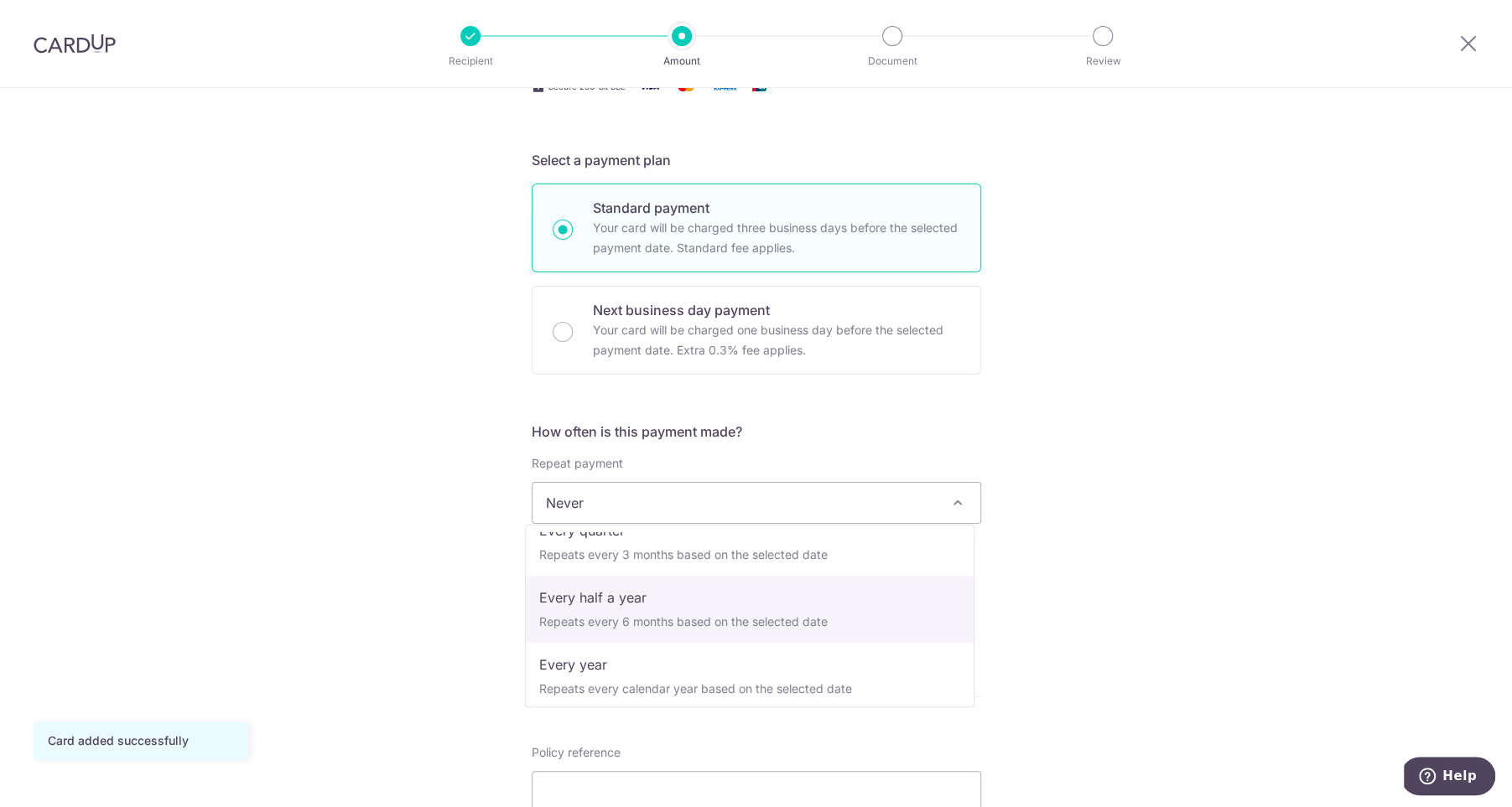
scroll to position [235, 0]
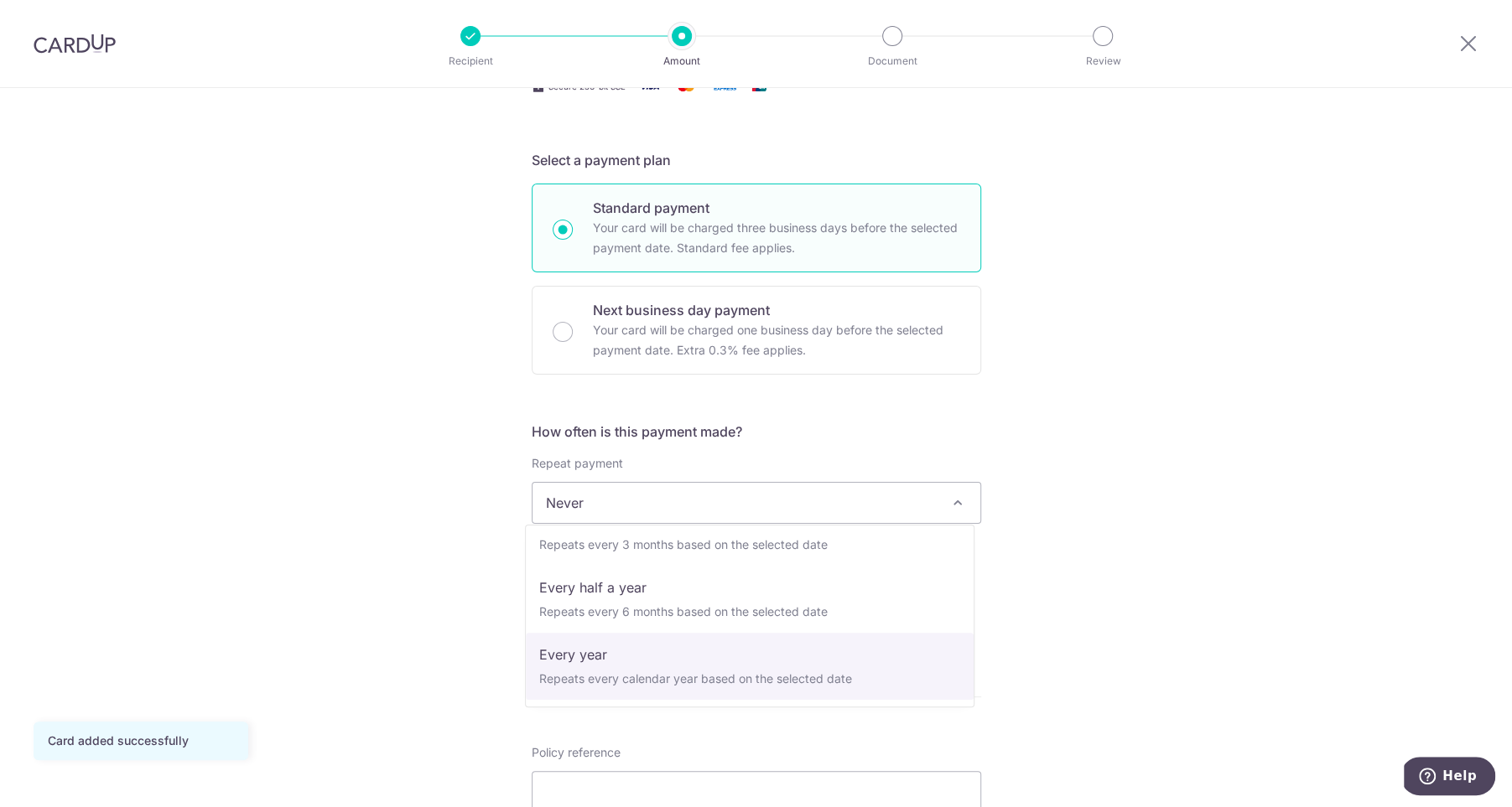
select select "6"
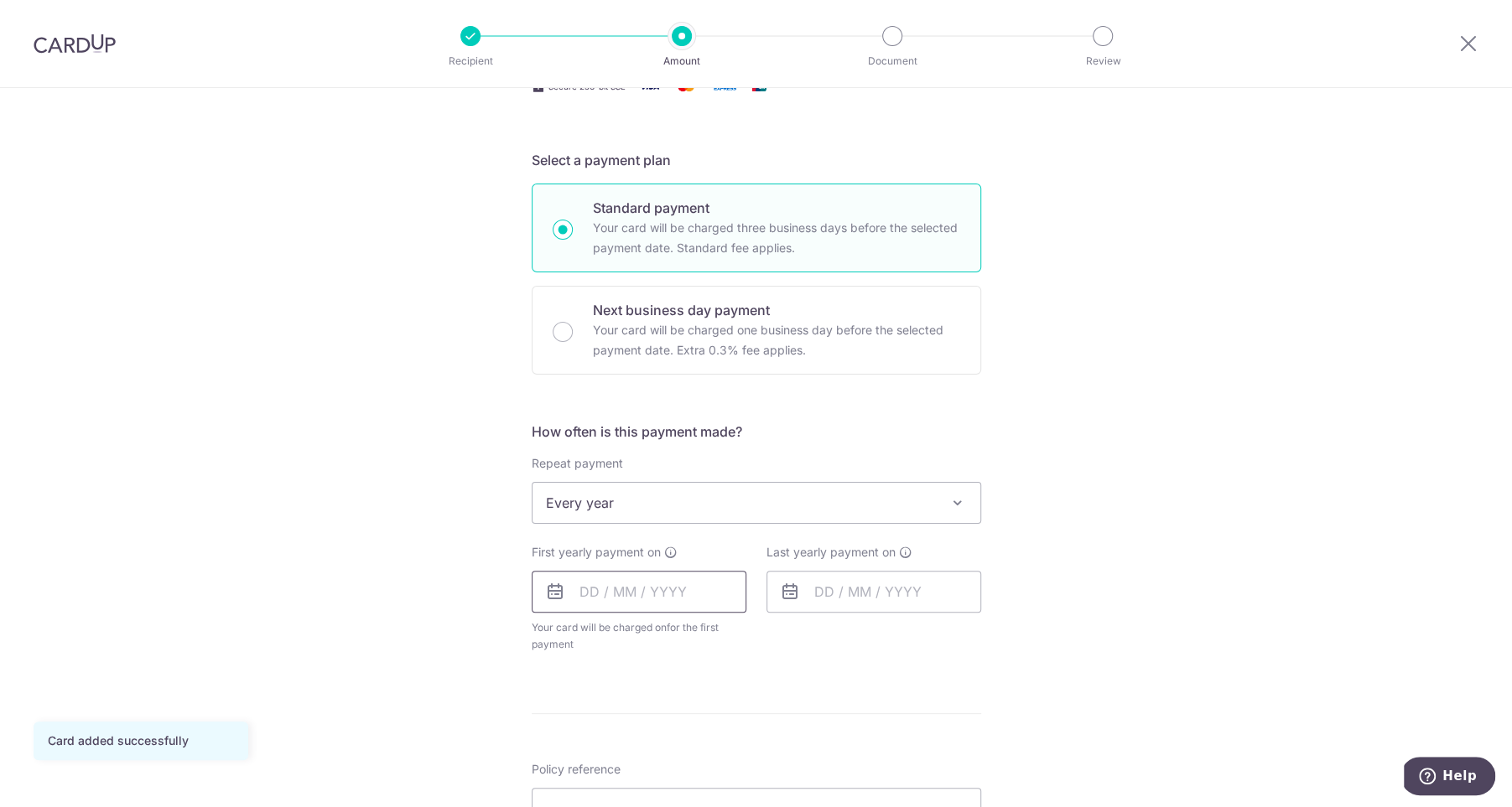
click at [590, 590] on input "text" at bounding box center [638, 592] width 215 height 42
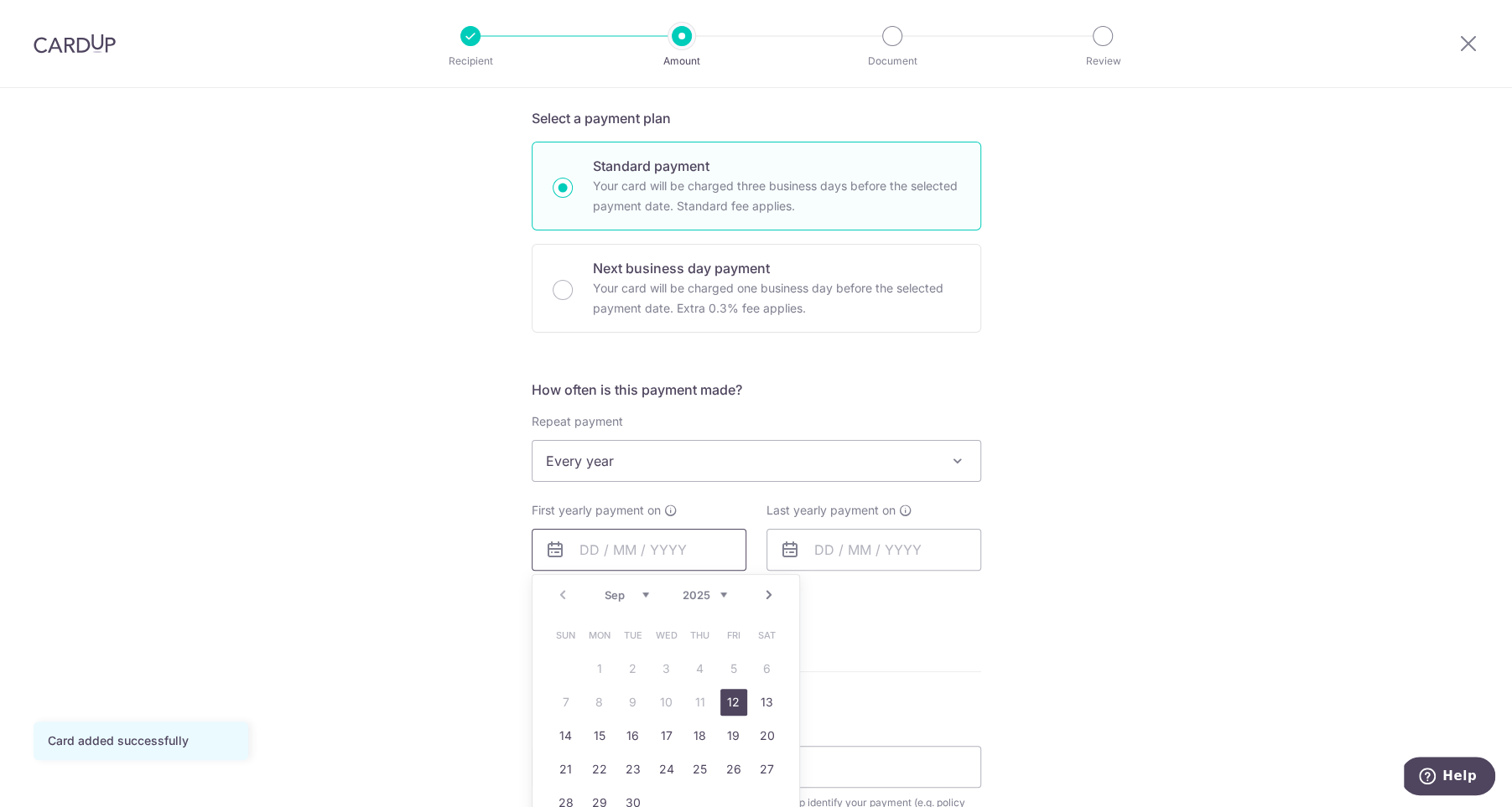
scroll to position [426, 0]
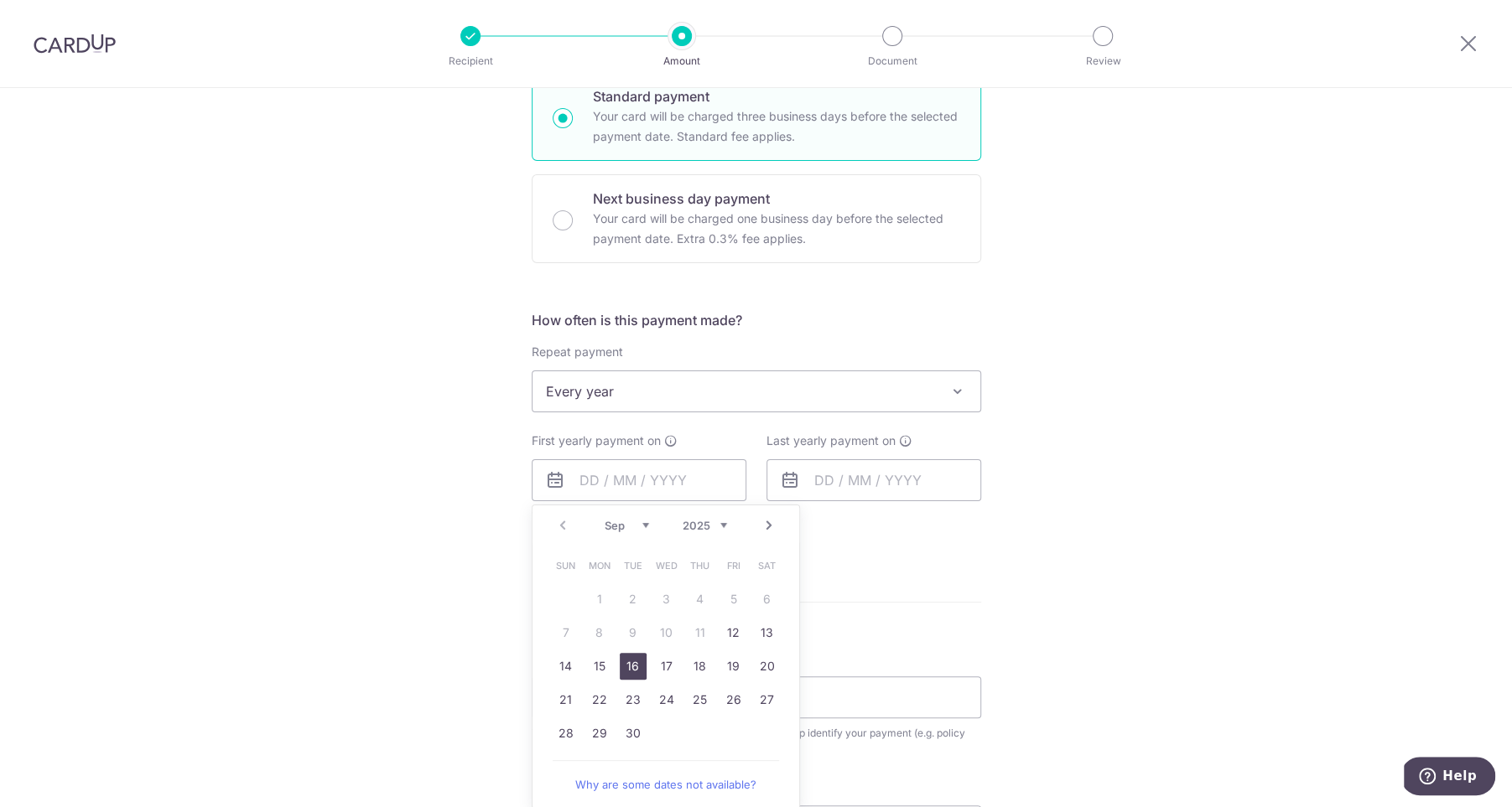
click at [619, 668] on link "16" at bounding box center [632, 666] width 27 height 27
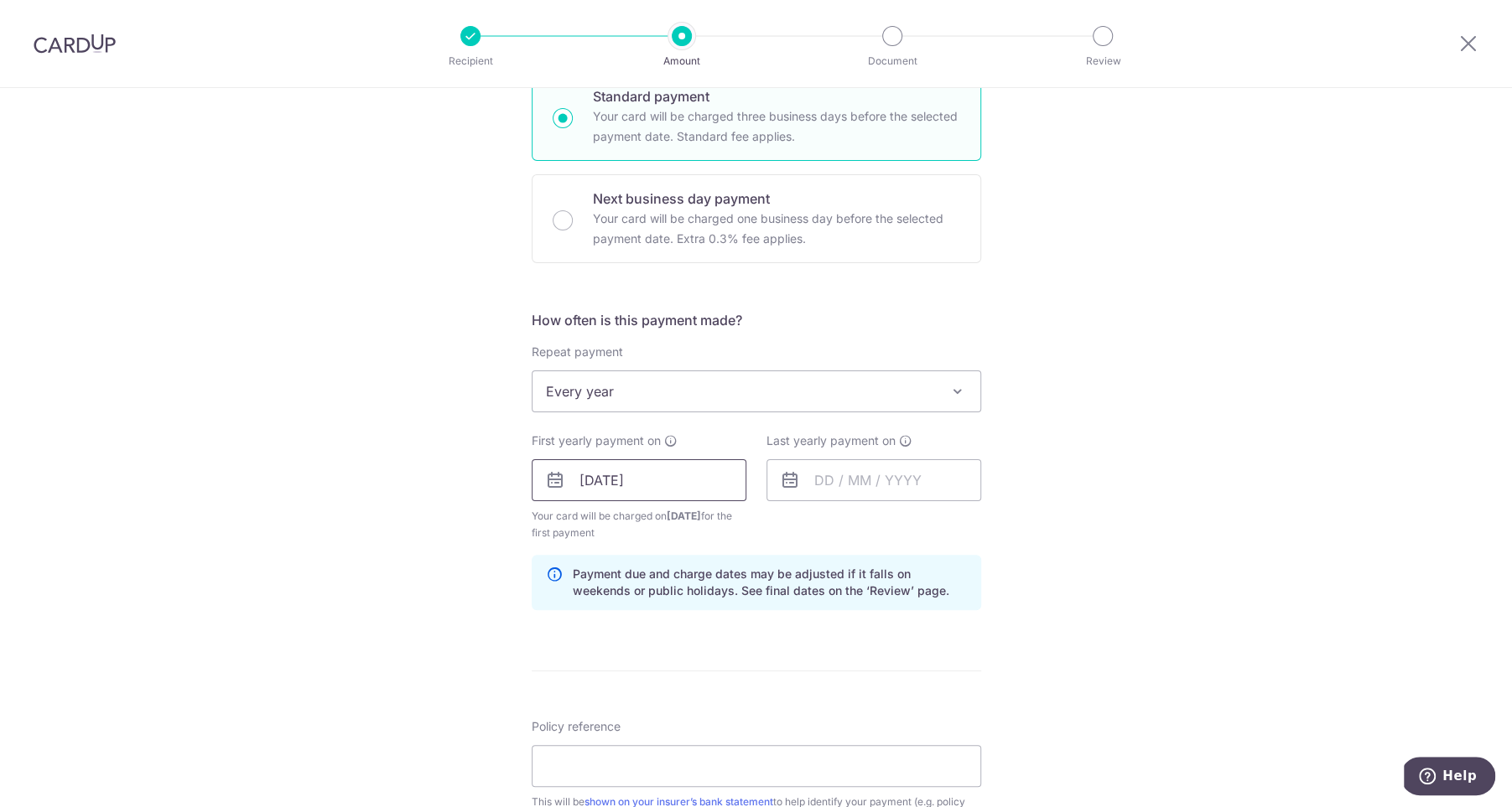
click at [641, 485] on input "16/09/2025" at bounding box center [638, 480] width 215 height 42
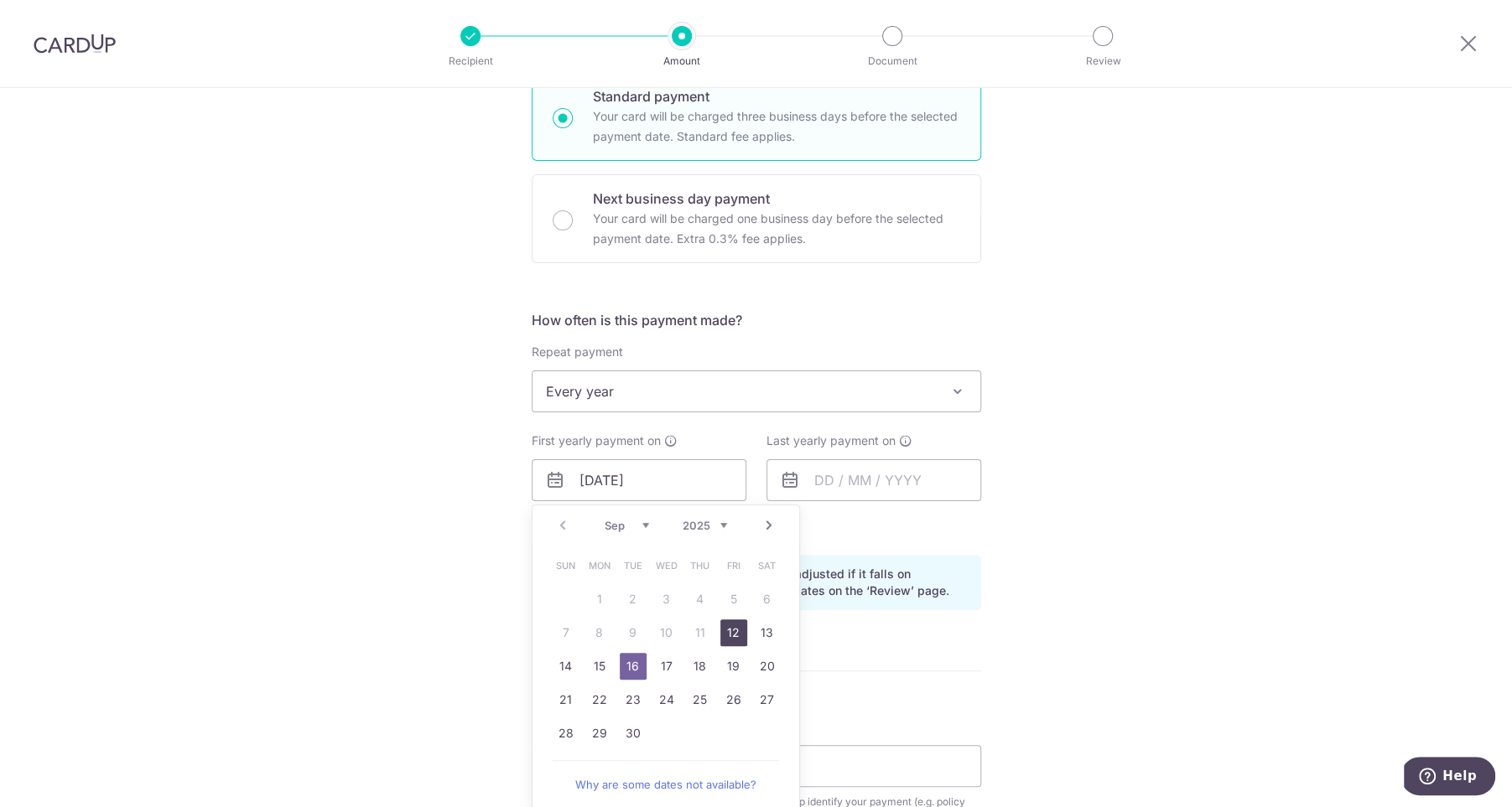
click at [726, 630] on link "12" at bounding box center [733, 632] width 27 height 27
type input "[DATE]"
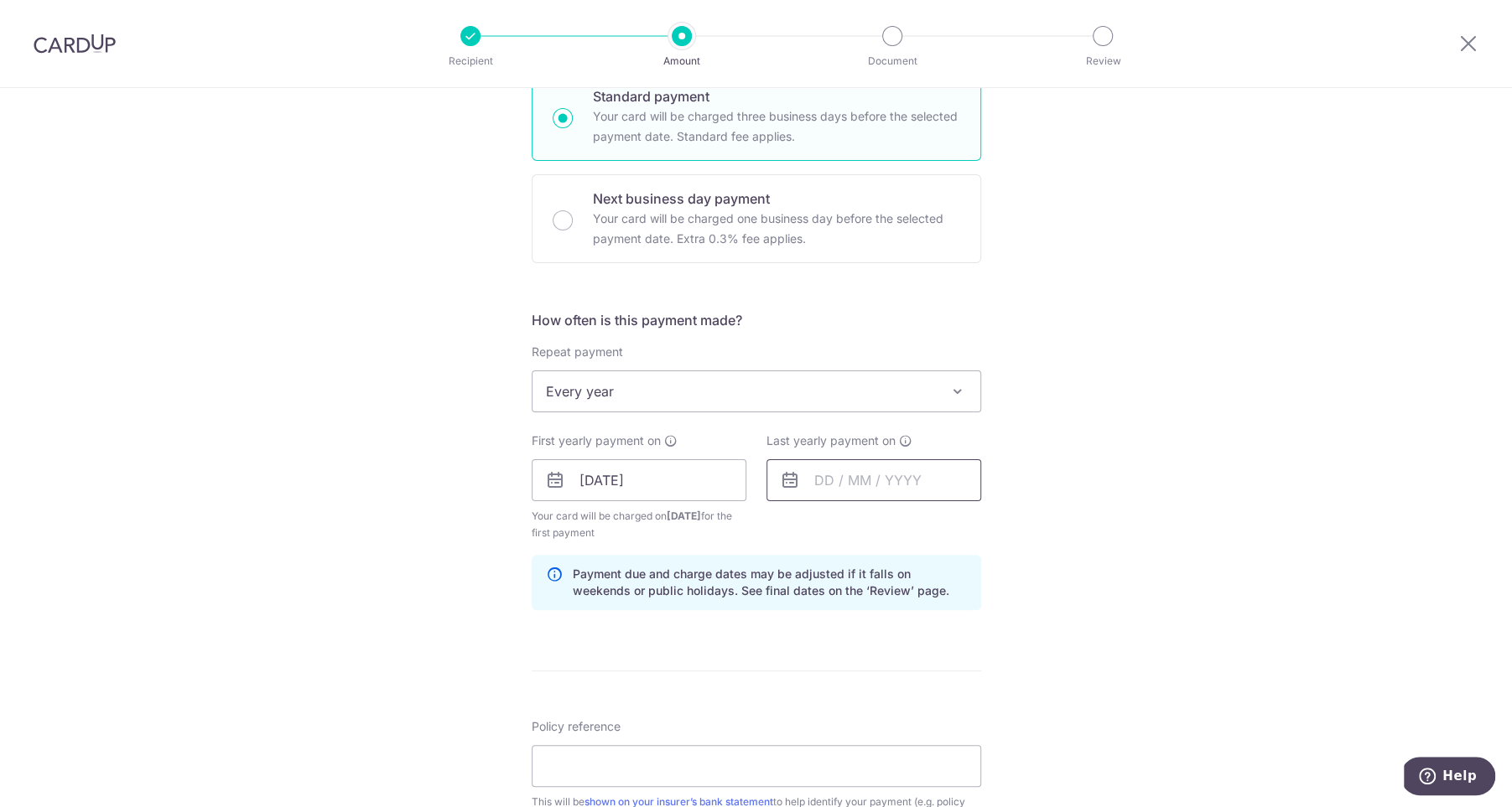
click at [824, 482] on input "text" at bounding box center [874, 480] width 215 height 42
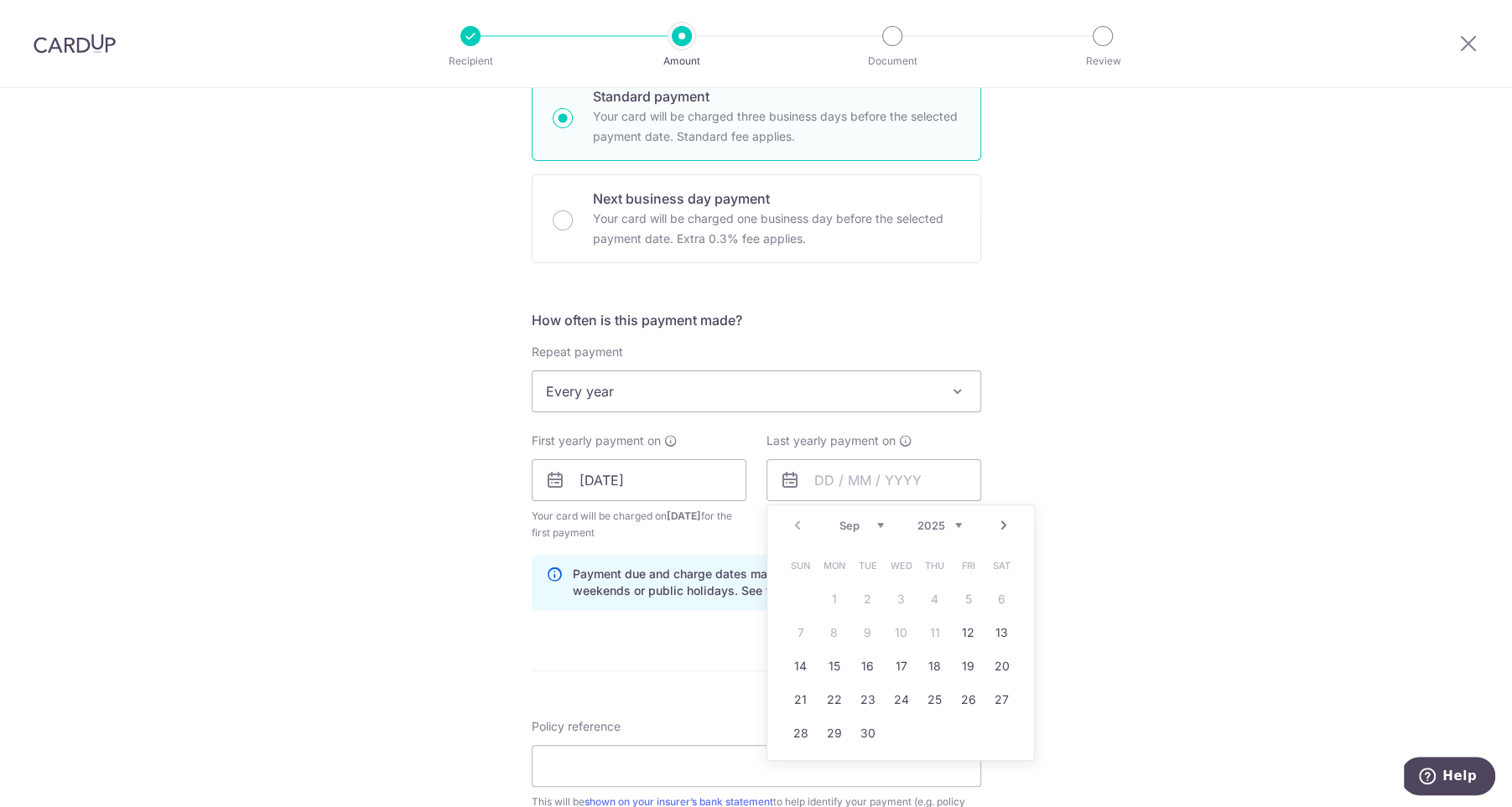
click at [921, 528] on select "2025 2026 2027 2028 2029 2030 2031 2032 2033 2034 2035" at bounding box center [940, 525] width 45 height 14
click at [865, 666] on link "14" at bounding box center [868, 666] width 27 height 27
type input "[DATE]"
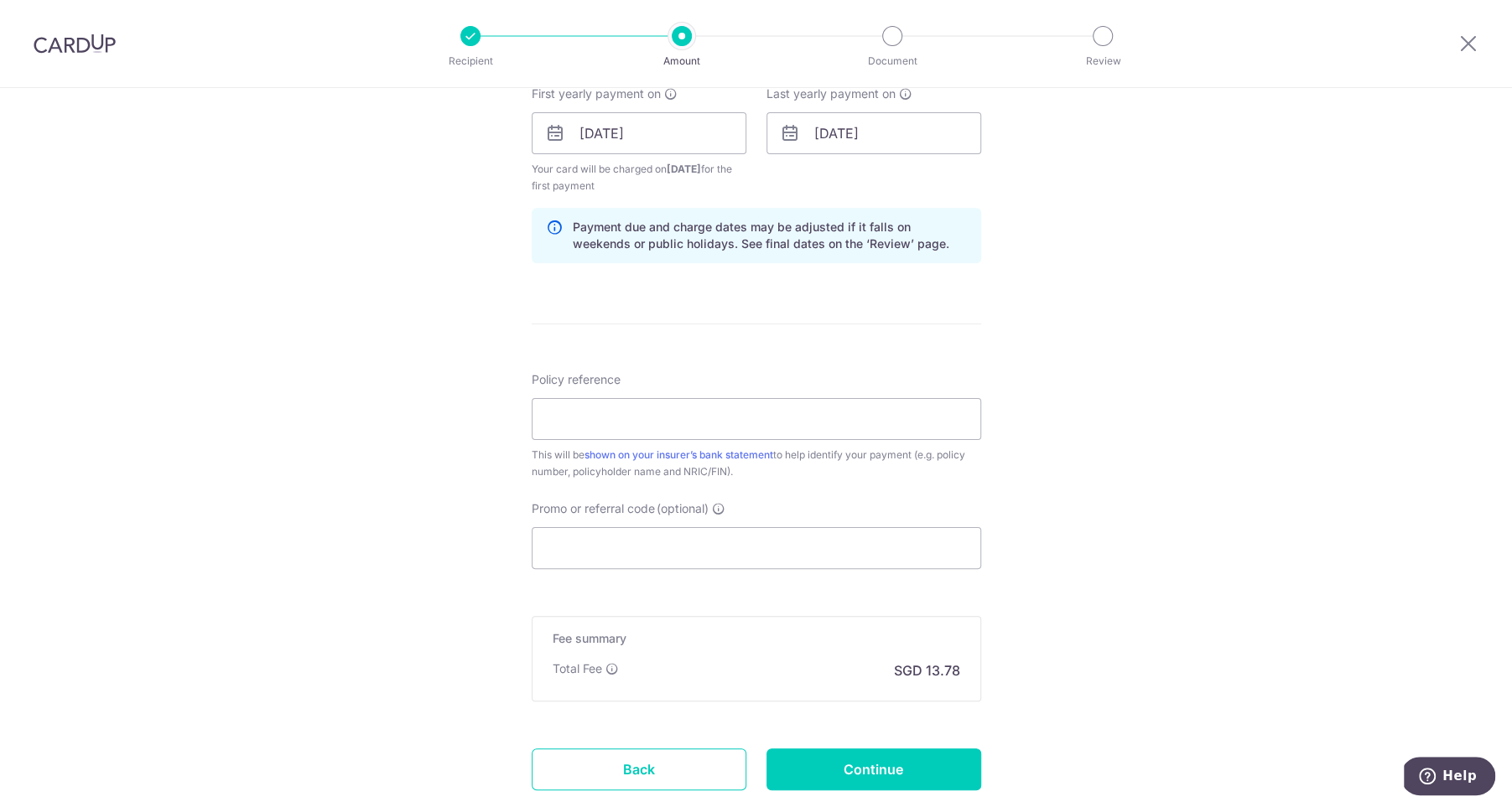
scroll to position [811, 0]
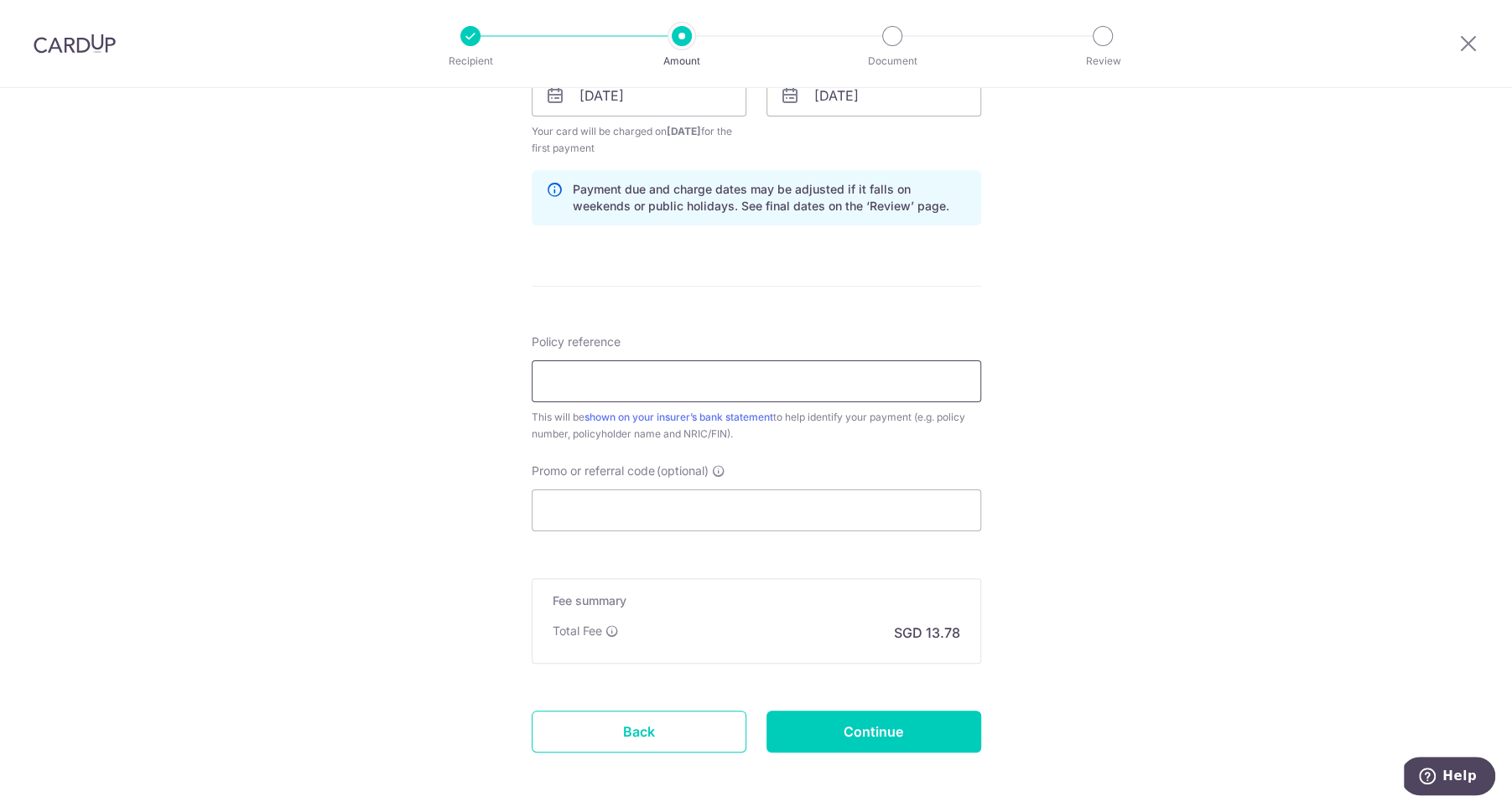
click at [666, 382] on input "Policy reference" at bounding box center [756, 381] width 450 height 42
paste input "83781974"
type input "83781974 [PERSON_NAME]"
click at [693, 495] on input "Promo or referral code (optional)" at bounding box center [756, 510] width 450 height 42
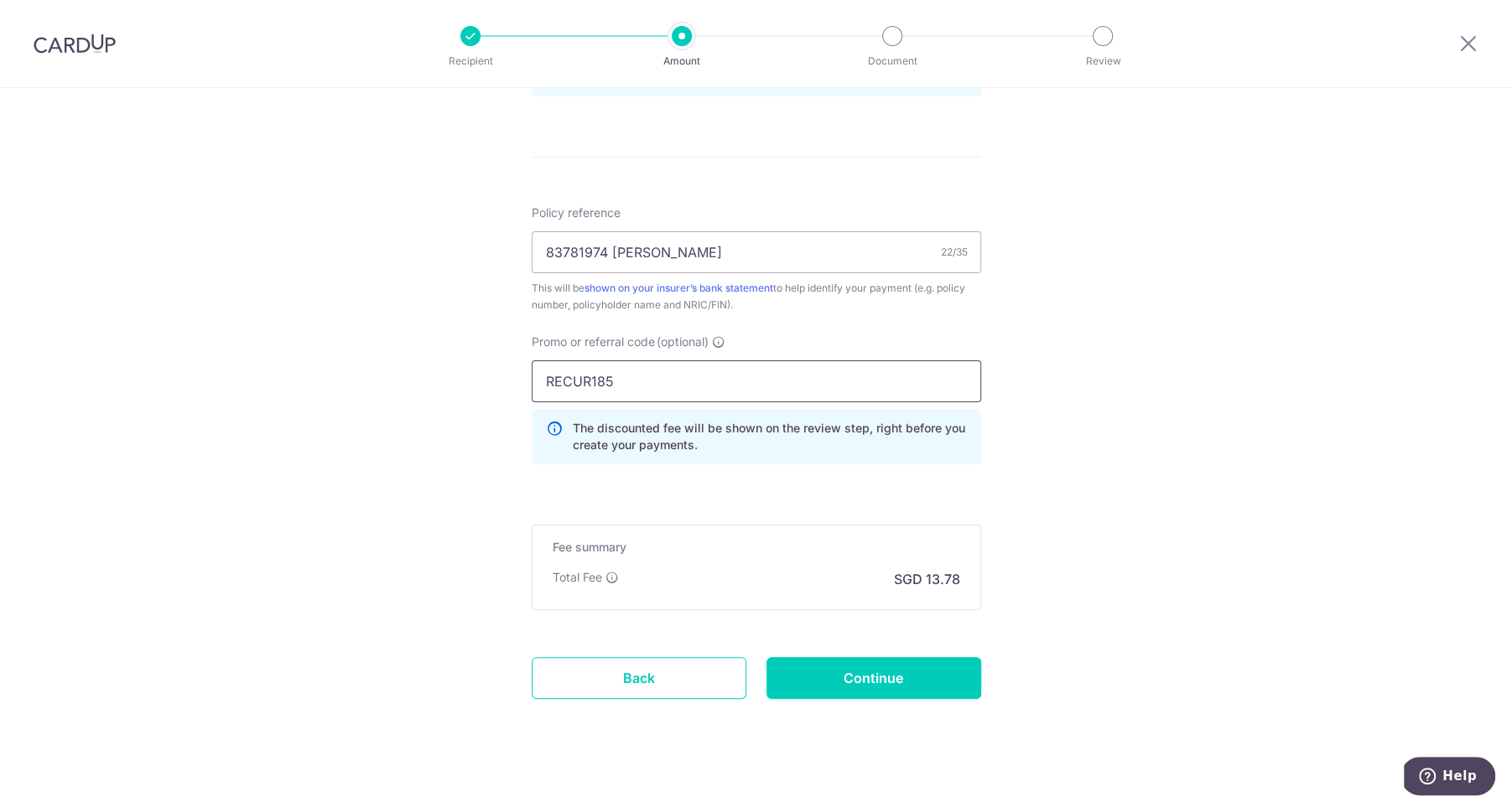
scroll to position [954, 0]
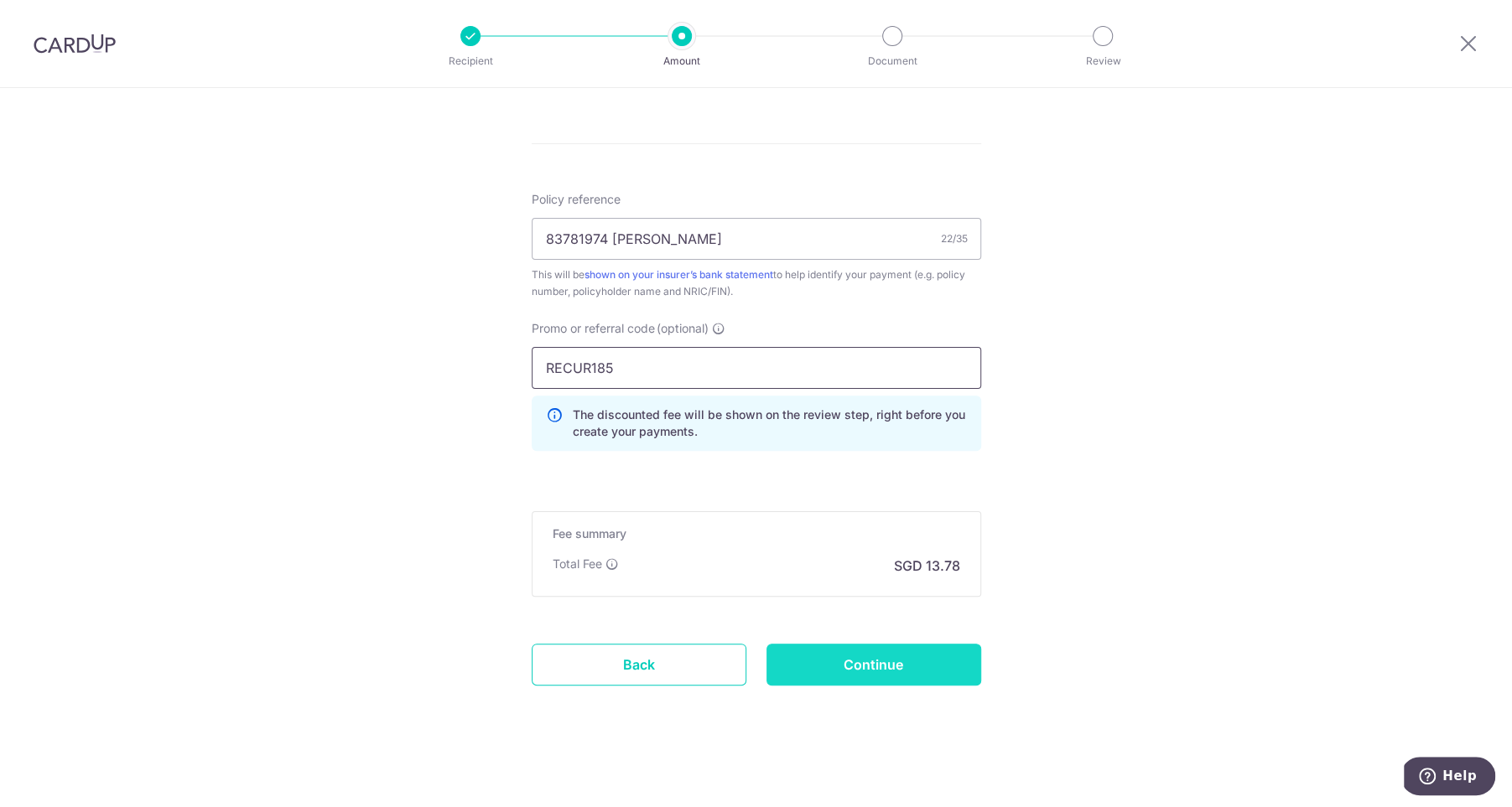
type input "RECUR185"
click at [866, 660] on input "Continue" at bounding box center [874, 664] width 215 height 42
type input "Create Schedule"
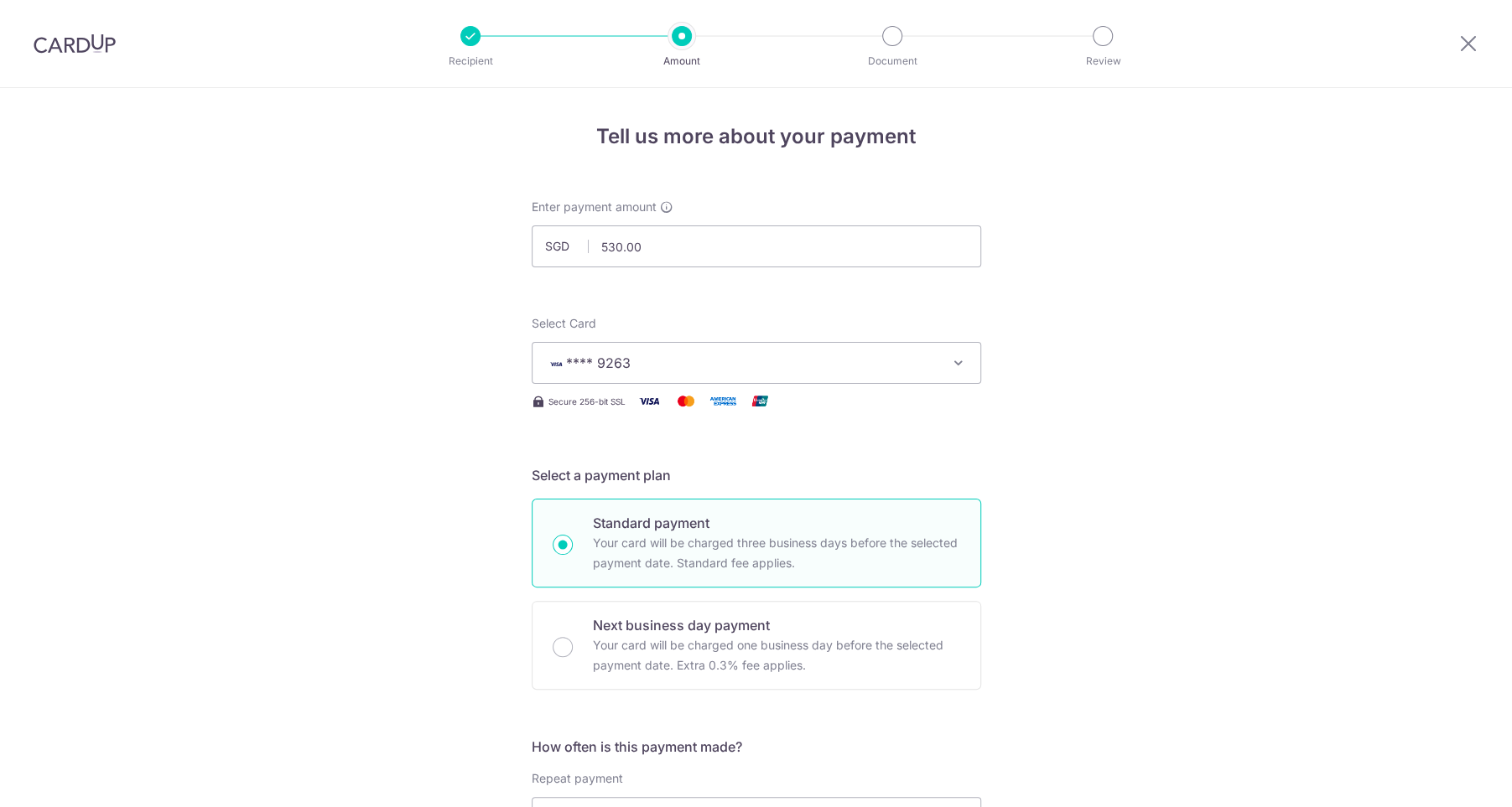
scroll to position [892, 0]
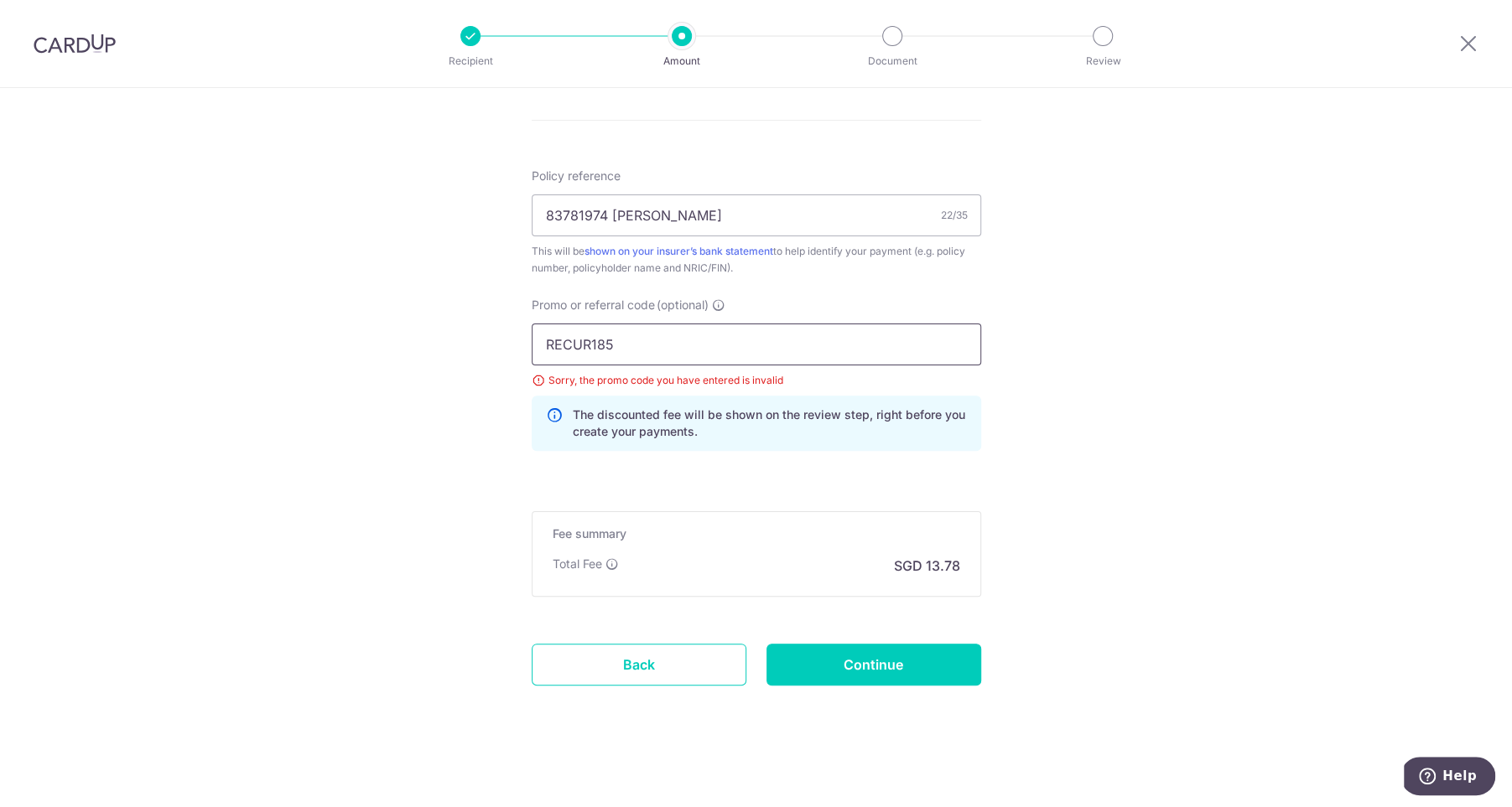
click at [694, 345] on input "RECUR185" at bounding box center [756, 345] width 450 height 42
drag, startPoint x: 655, startPoint y: 342, endPoint x: 516, endPoint y: 331, distance: 139.4
click at [521, 331] on div "Promo or referral code (optional) RECUR185 Sorry, the promo code you have enter…" at bounding box center [756, 381] width 470 height 168
type input "REC185"
click at [912, 677] on input "Continue" at bounding box center [874, 664] width 215 height 42
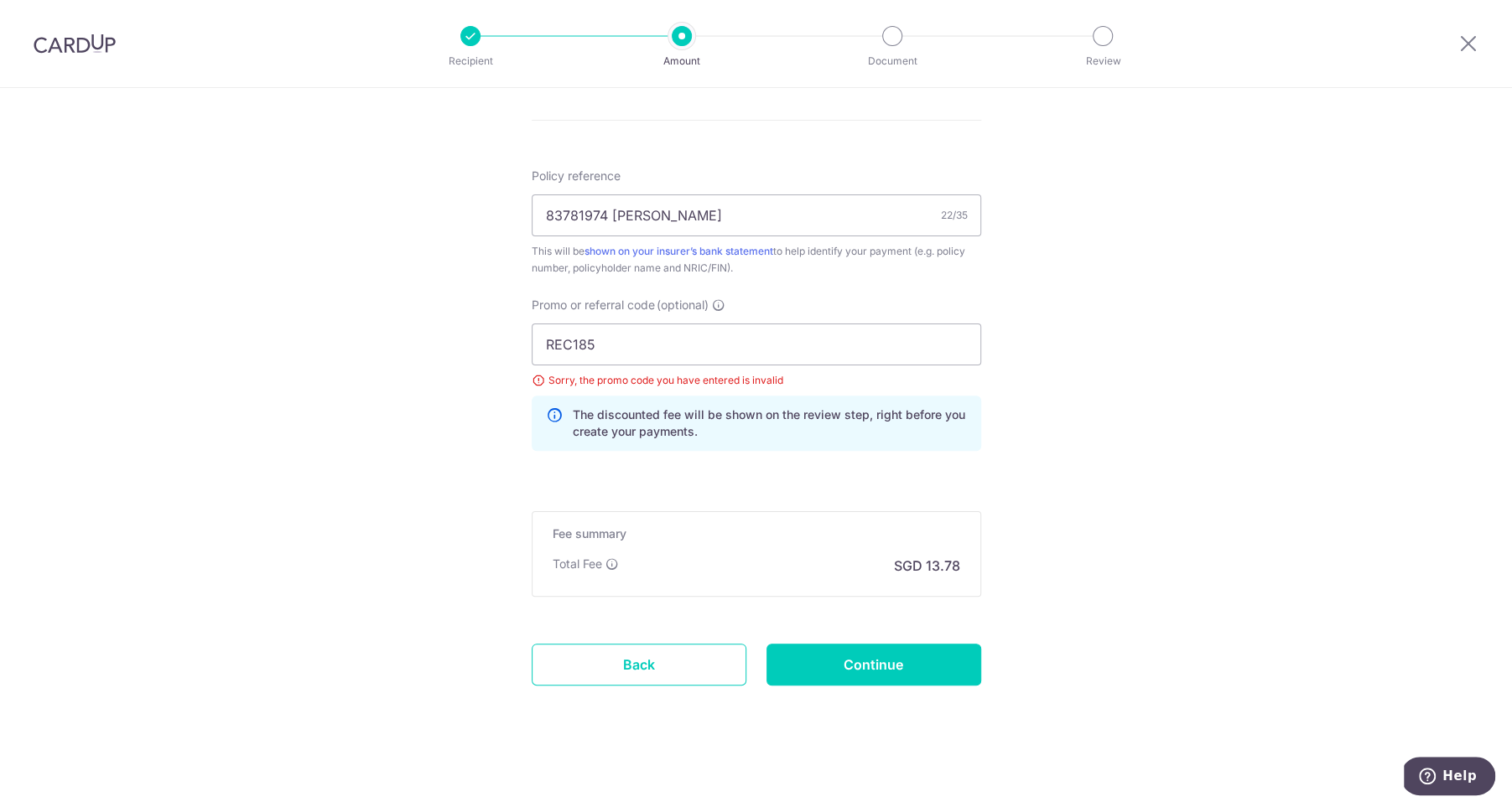
type input "Update Schedule"
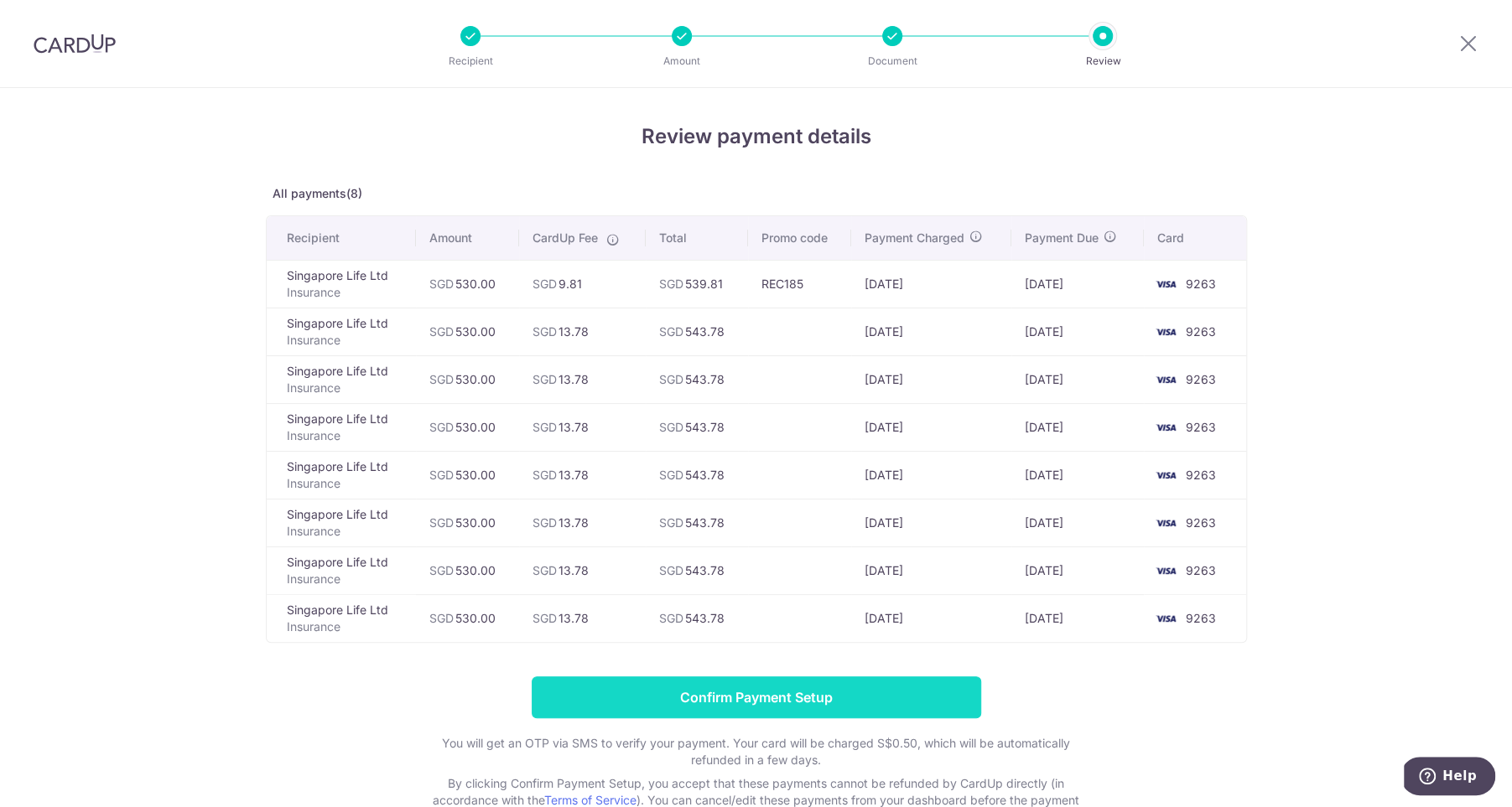
click at [840, 701] on input "Confirm Payment Setup" at bounding box center [756, 697] width 450 height 42
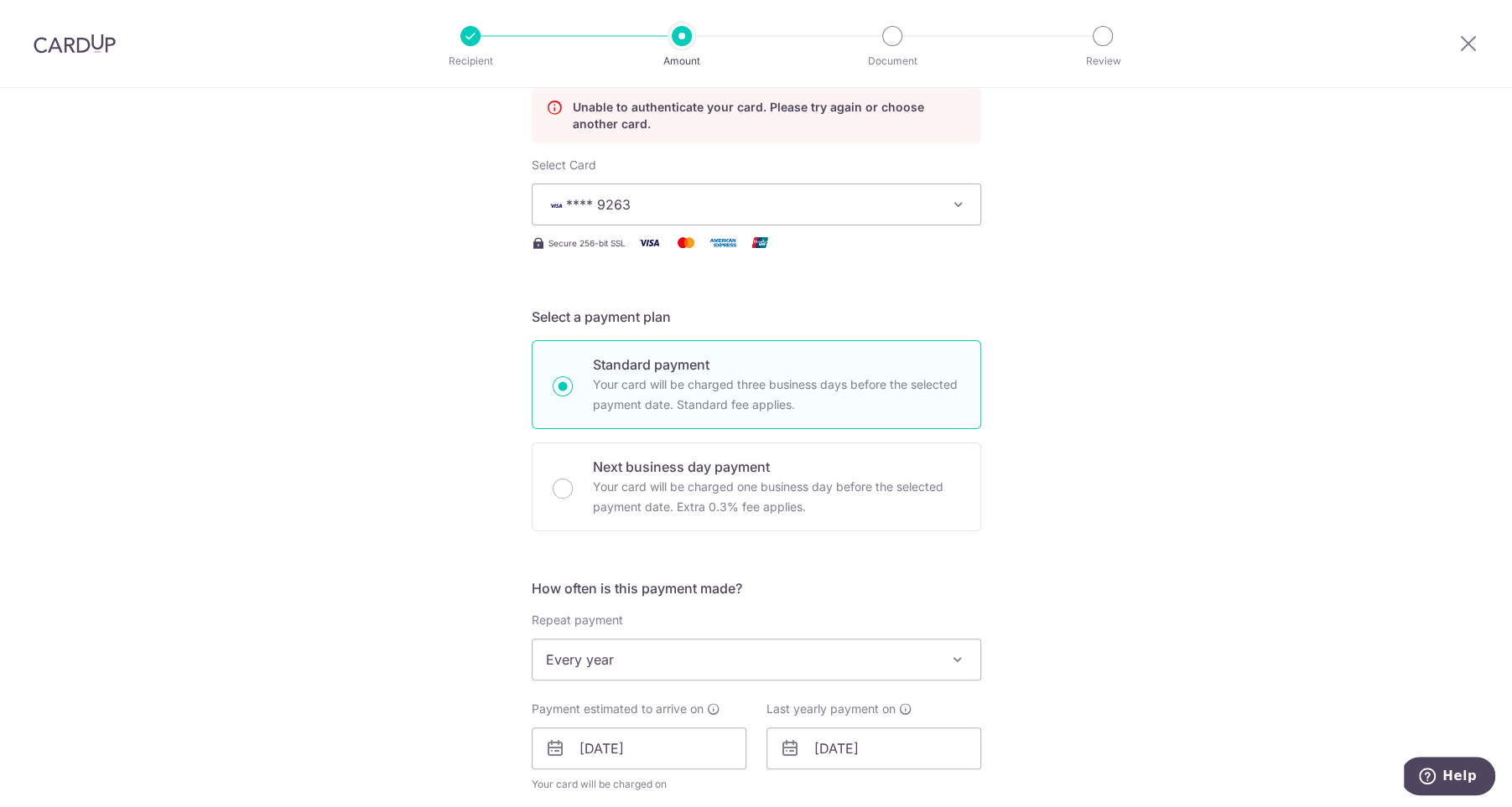
click at [734, 214] on button "**** 9263" at bounding box center [756, 204] width 450 height 42
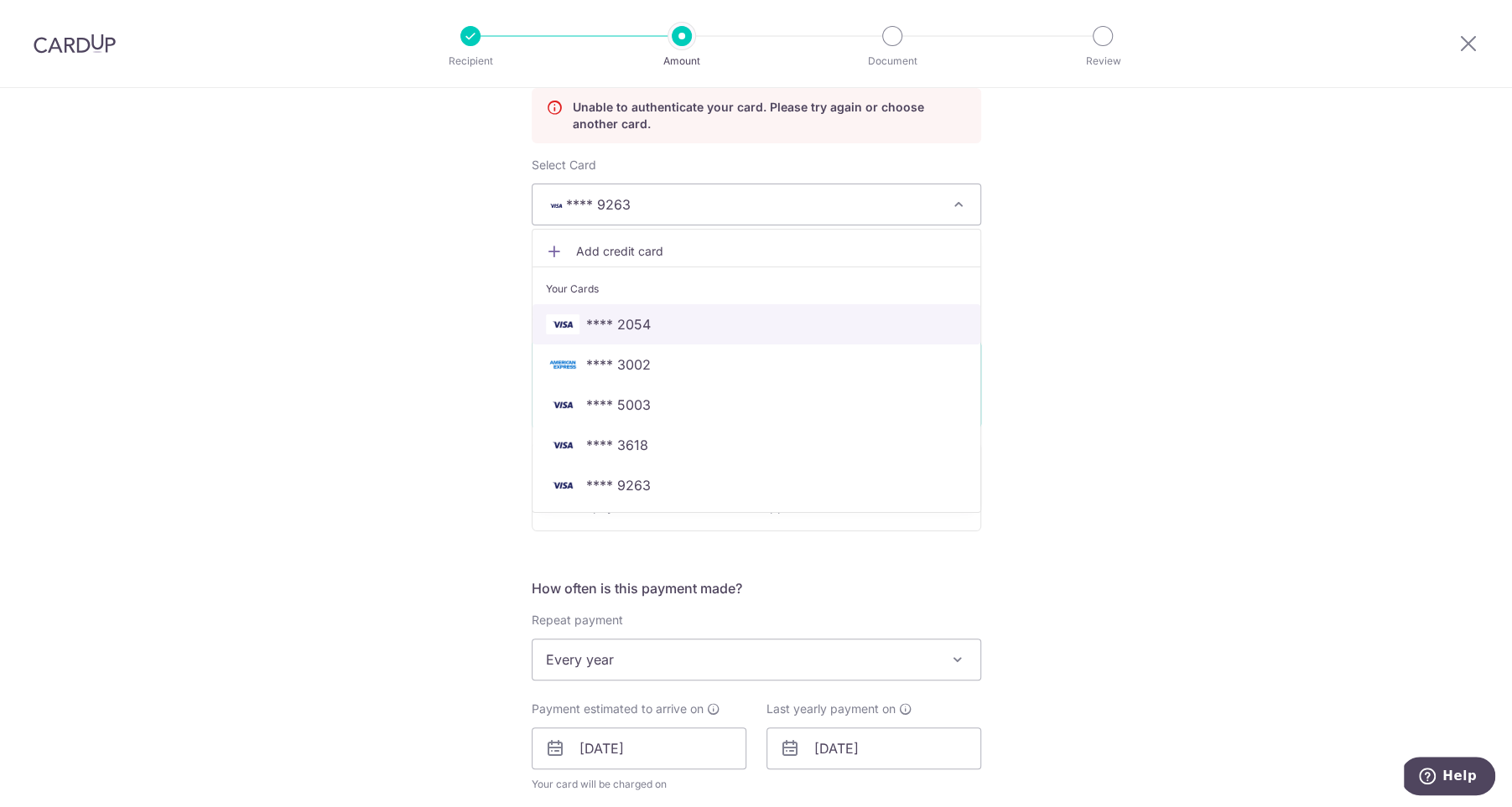
click at [685, 322] on span "**** 2054" at bounding box center [756, 324] width 421 height 20
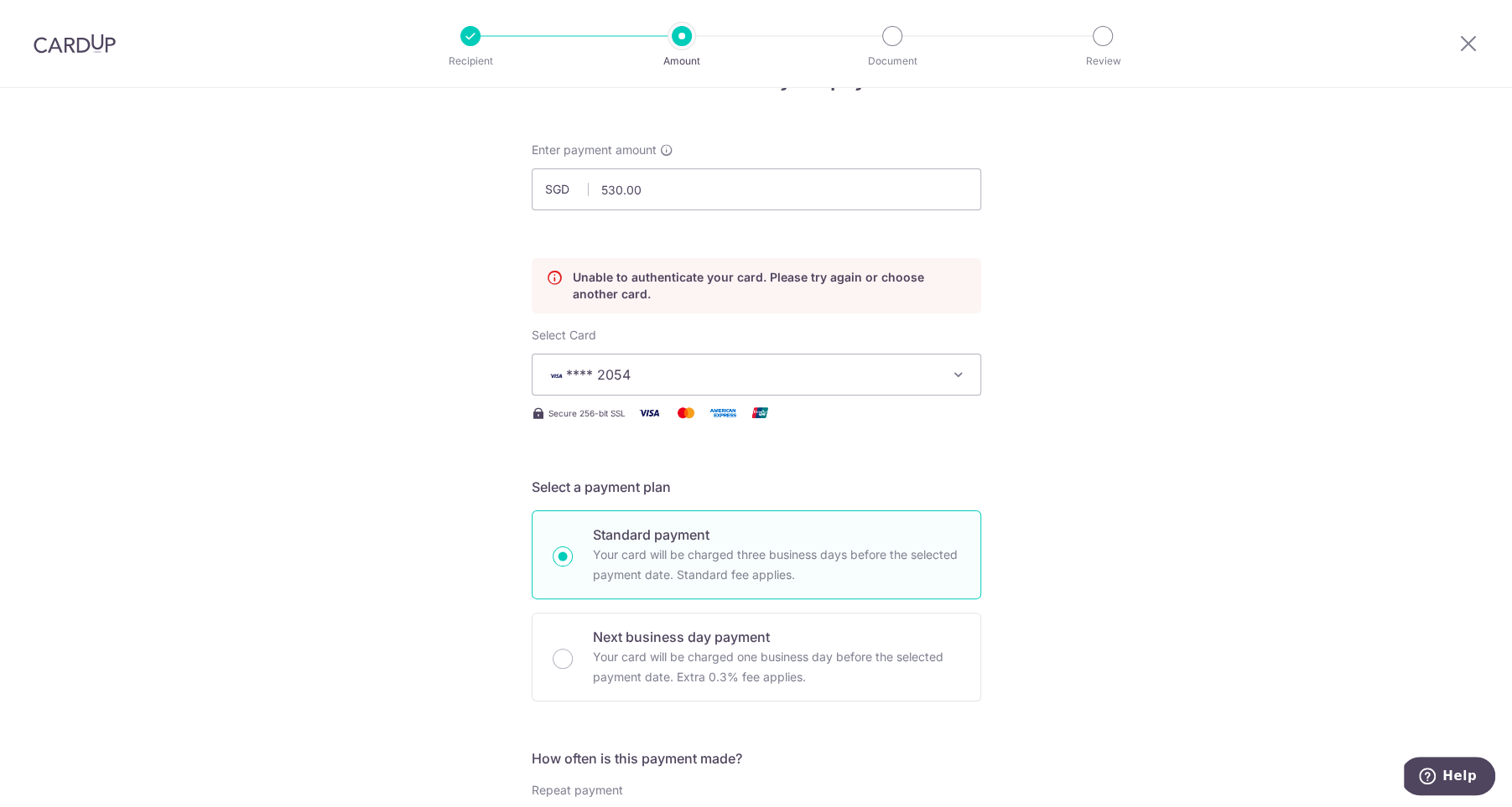
scroll to position [44, 0]
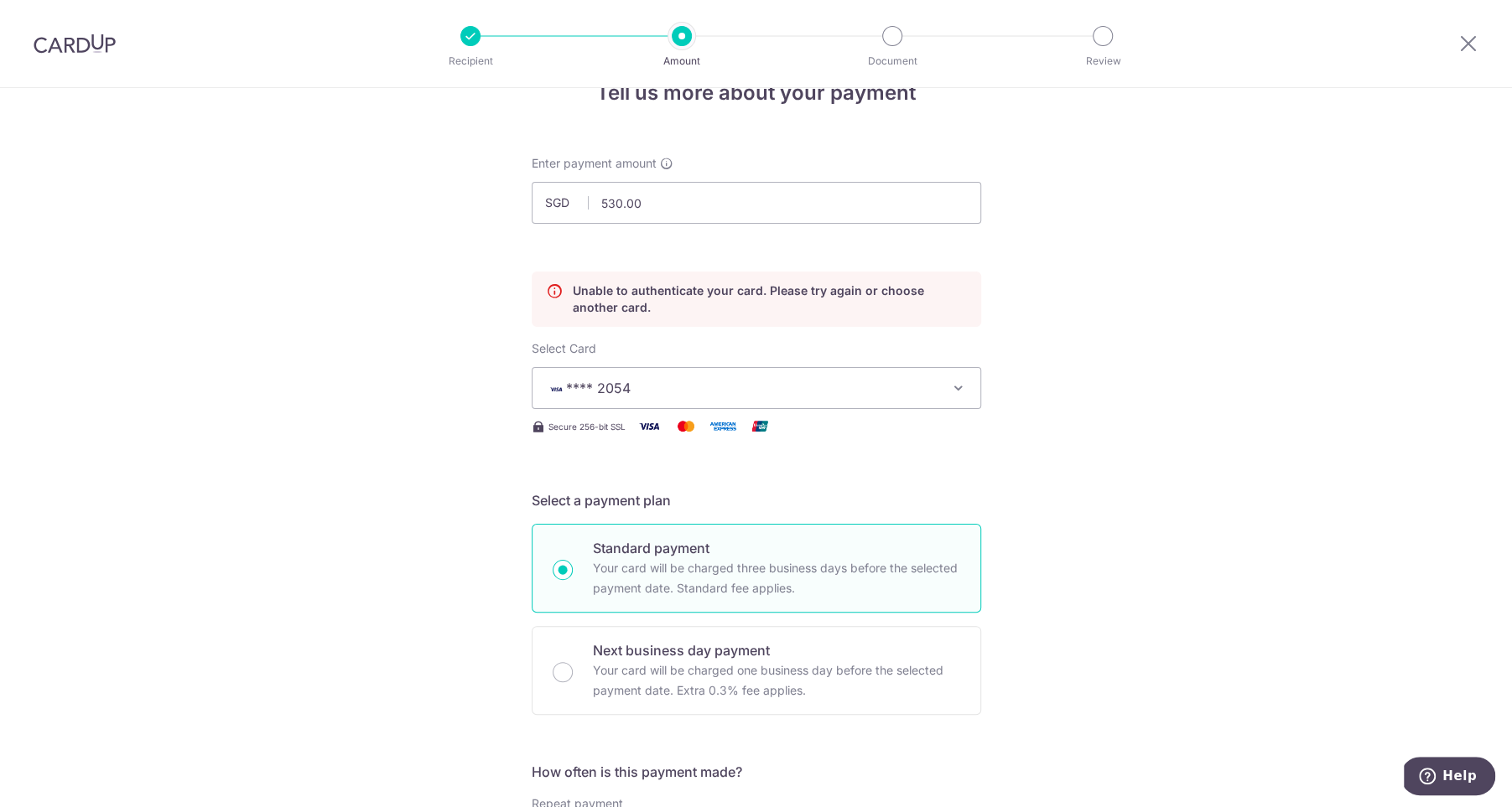
click at [781, 388] on span "**** 2054" at bounding box center [742, 388] width 391 height 20
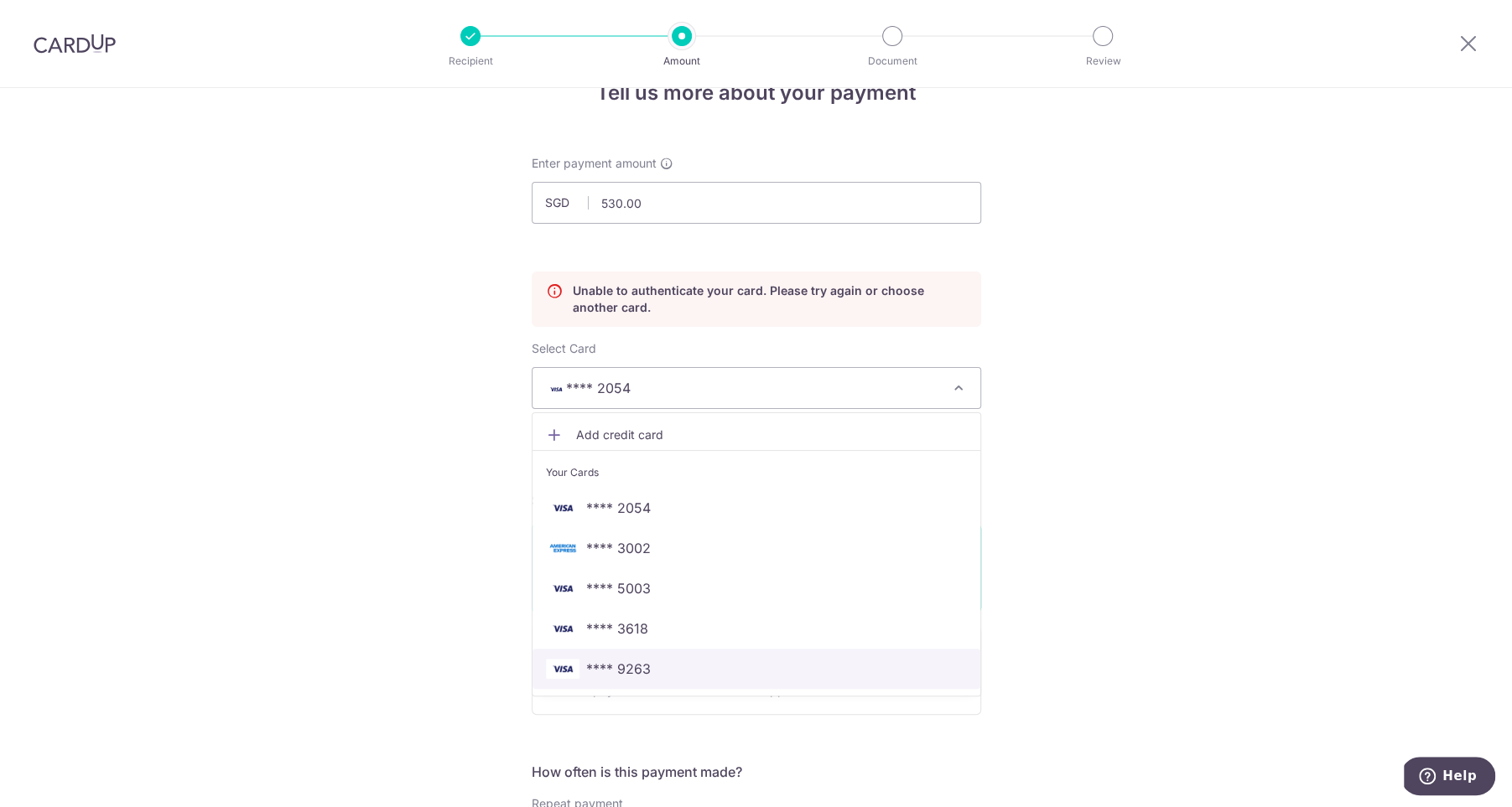
click at [728, 605] on span "**** 9263" at bounding box center [756, 668] width 421 height 20
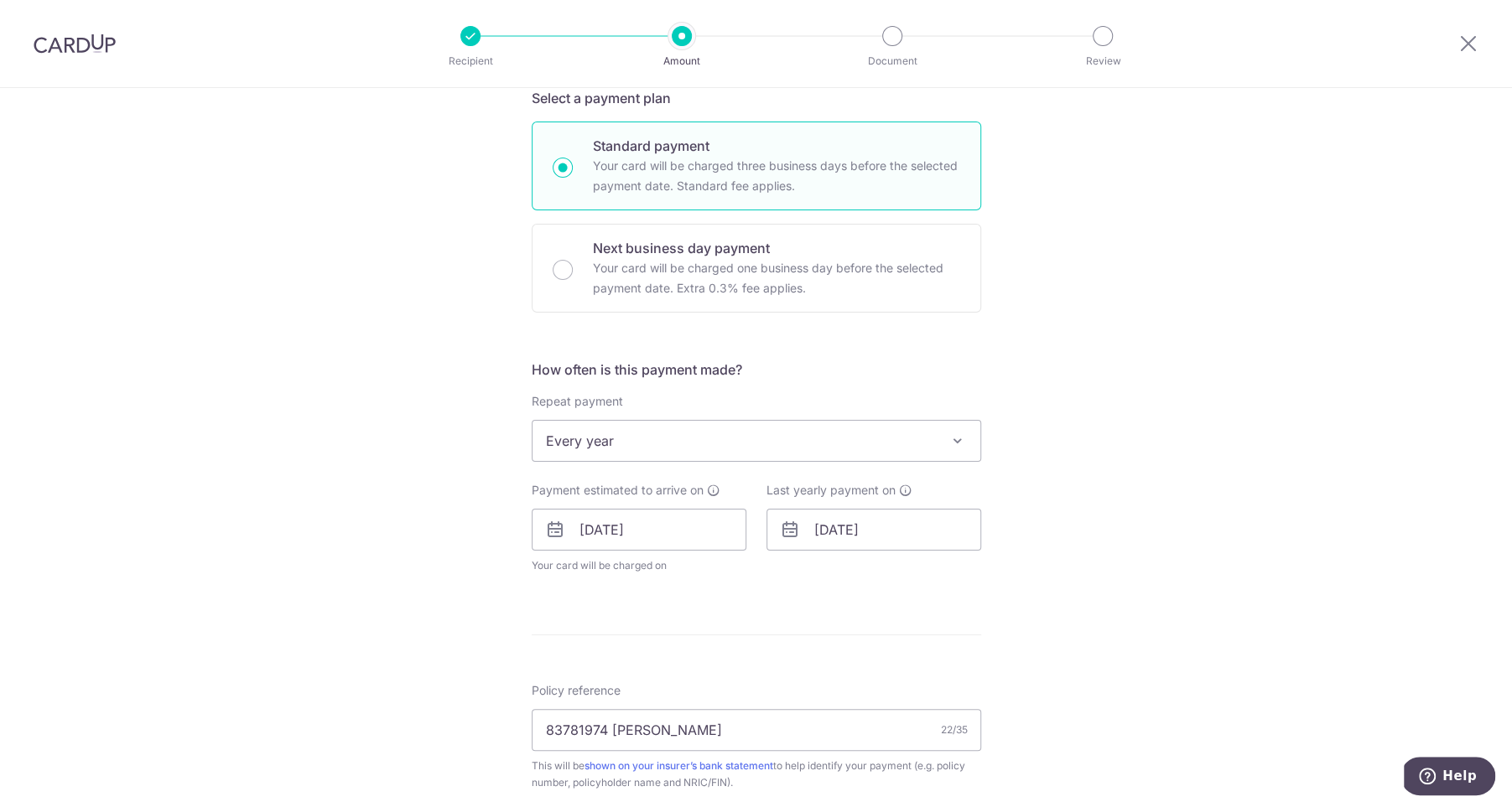
scroll to position [450, 0]
click at [836, 538] on input "14/09/2032" at bounding box center [874, 525] width 215 height 42
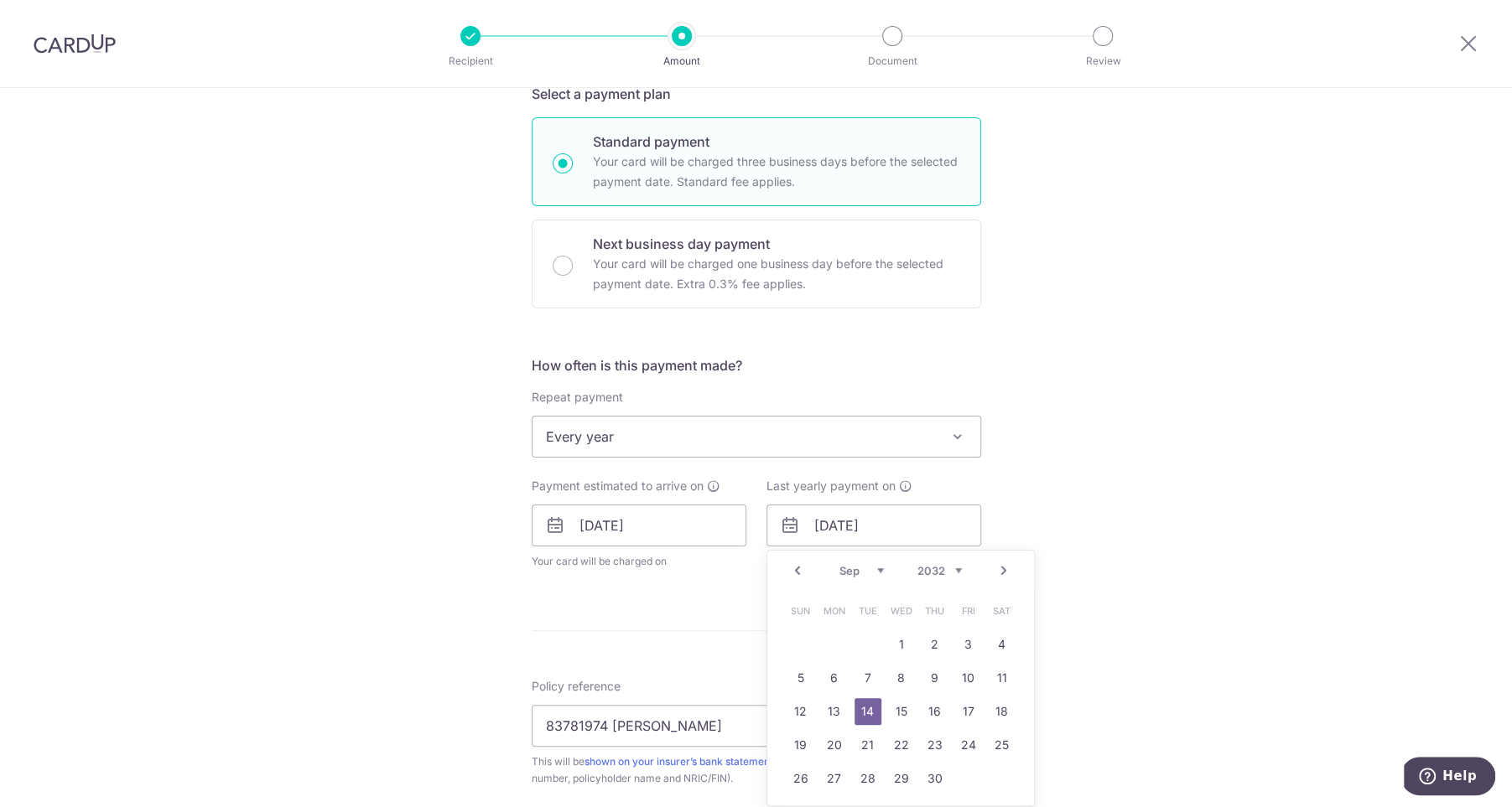
click at [945, 566] on select "2025 2026 2027 2028 2029 2030 2031 2032 2033 2034 2035" at bounding box center [940, 571] width 45 height 14
click at [1060, 588] on div "Tell us more about your payment Enter payment amount SGD 530.00 530.00 Unable t…" at bounding box center [756, 469] width 1512 height 1661
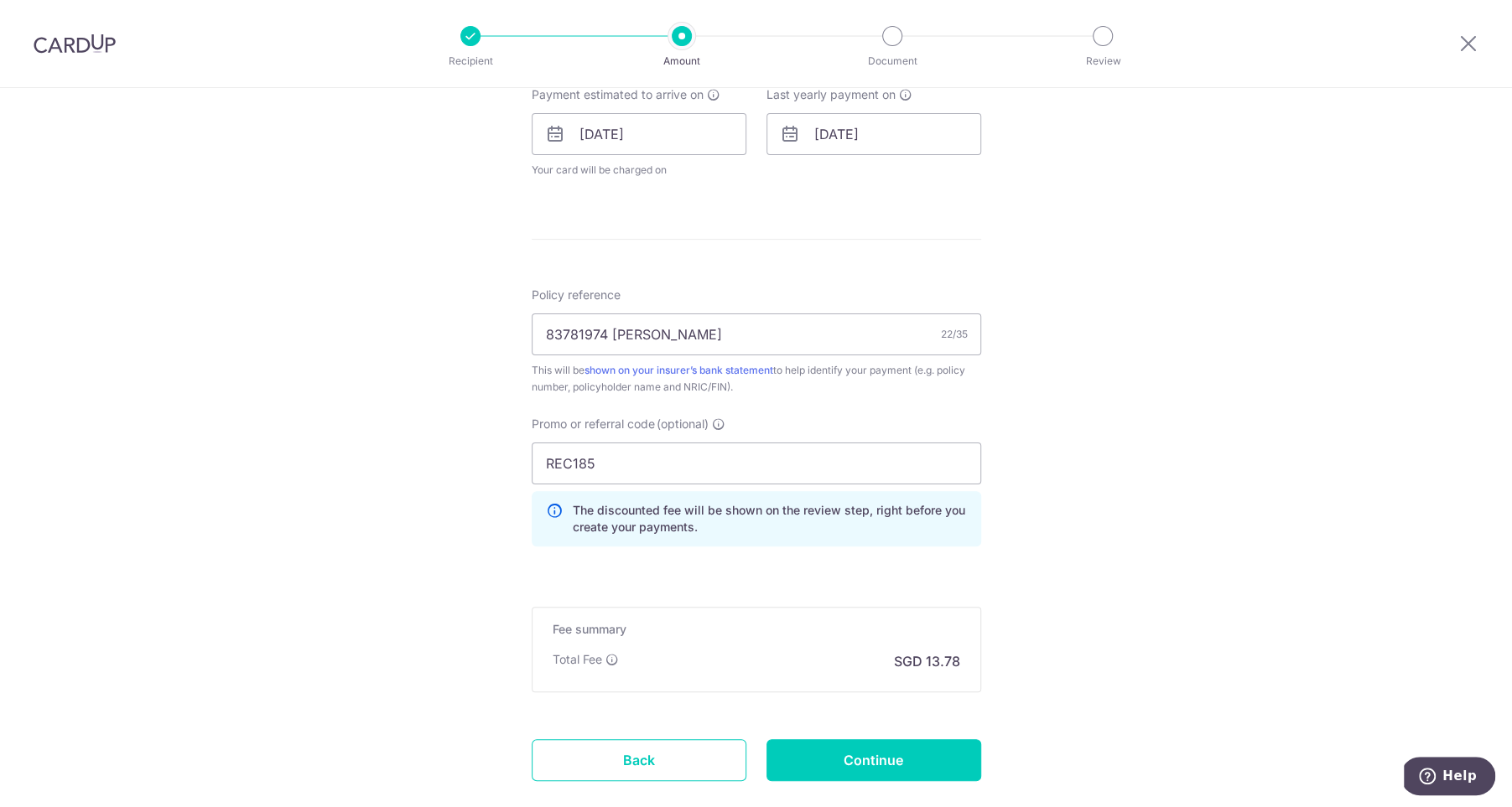
scroll to position [937, 0]
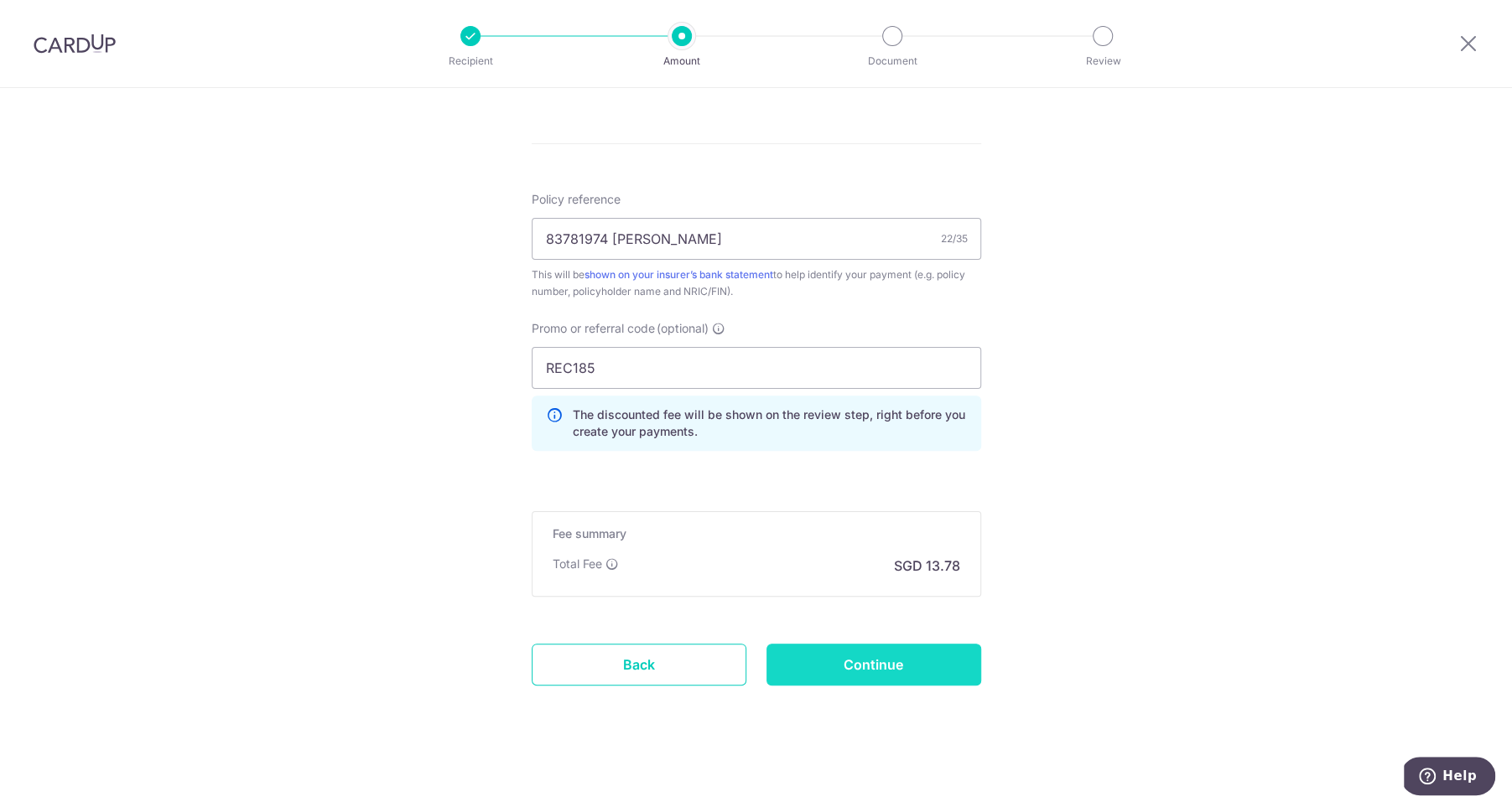
click at [865, 605] on input "Continue" at bounding box center [874, 664] width 215 height 42
type input "Update Schedule"
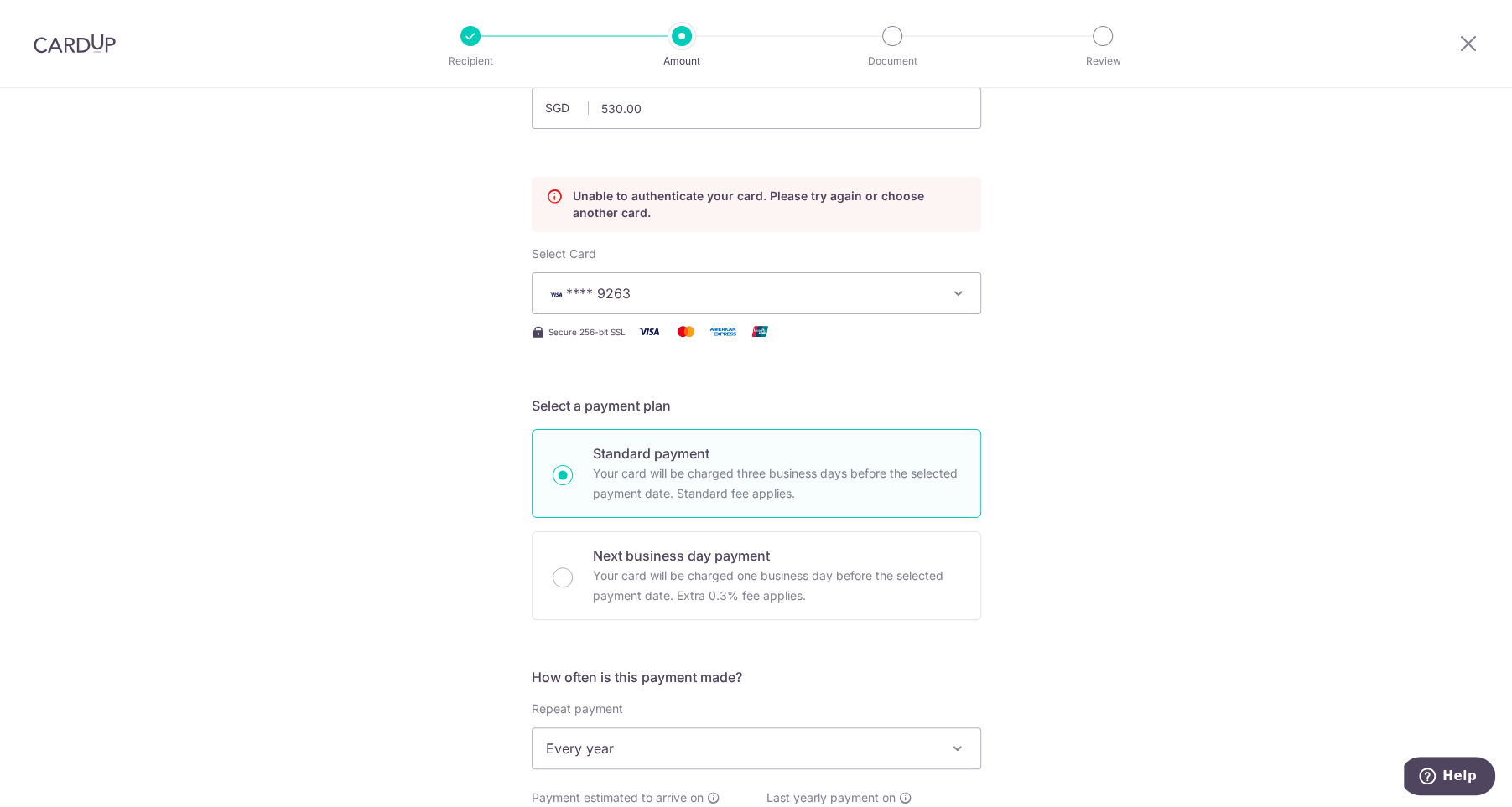
scroll to position [0, 0]
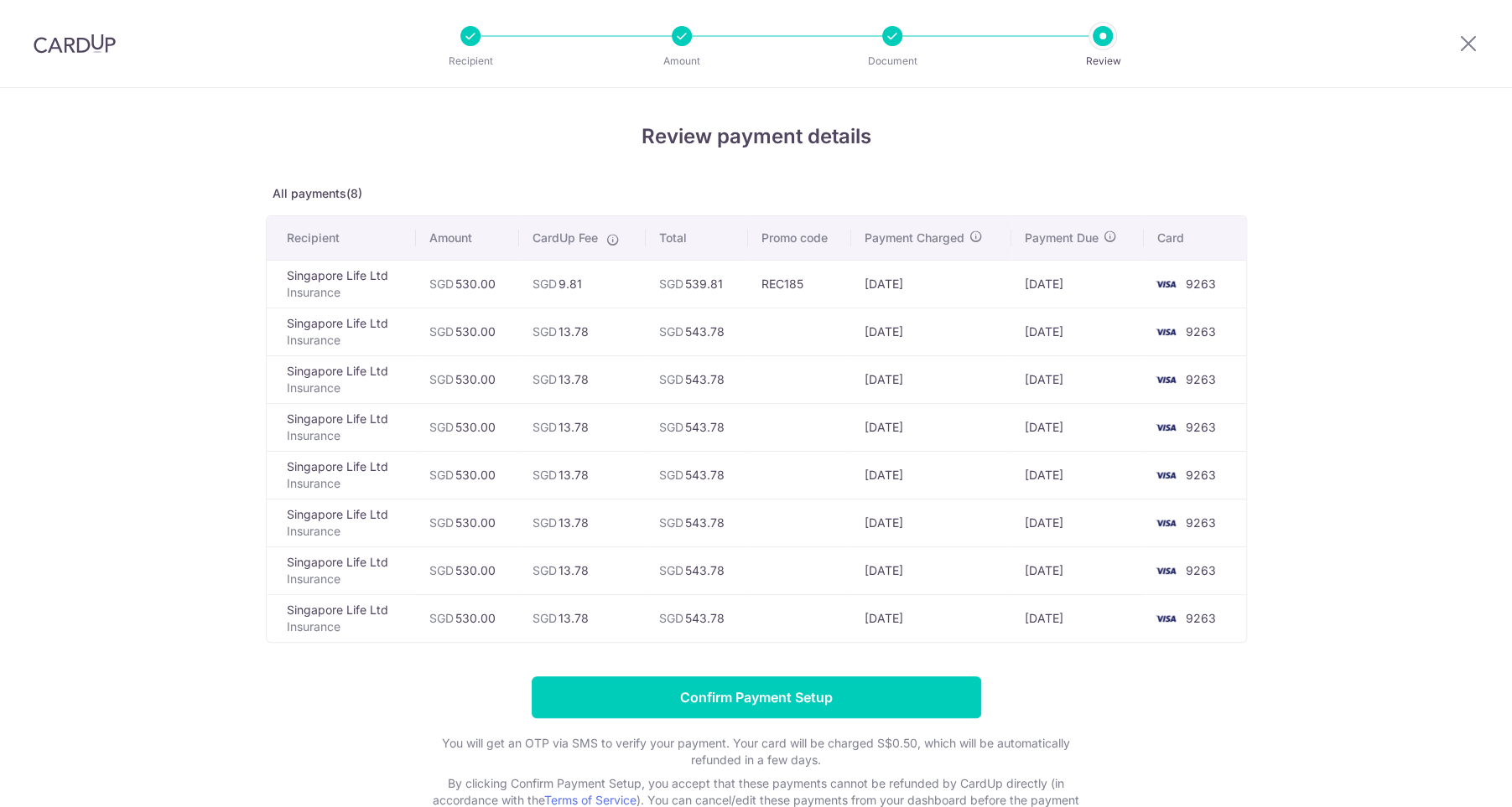
scroll to position [114, 0]
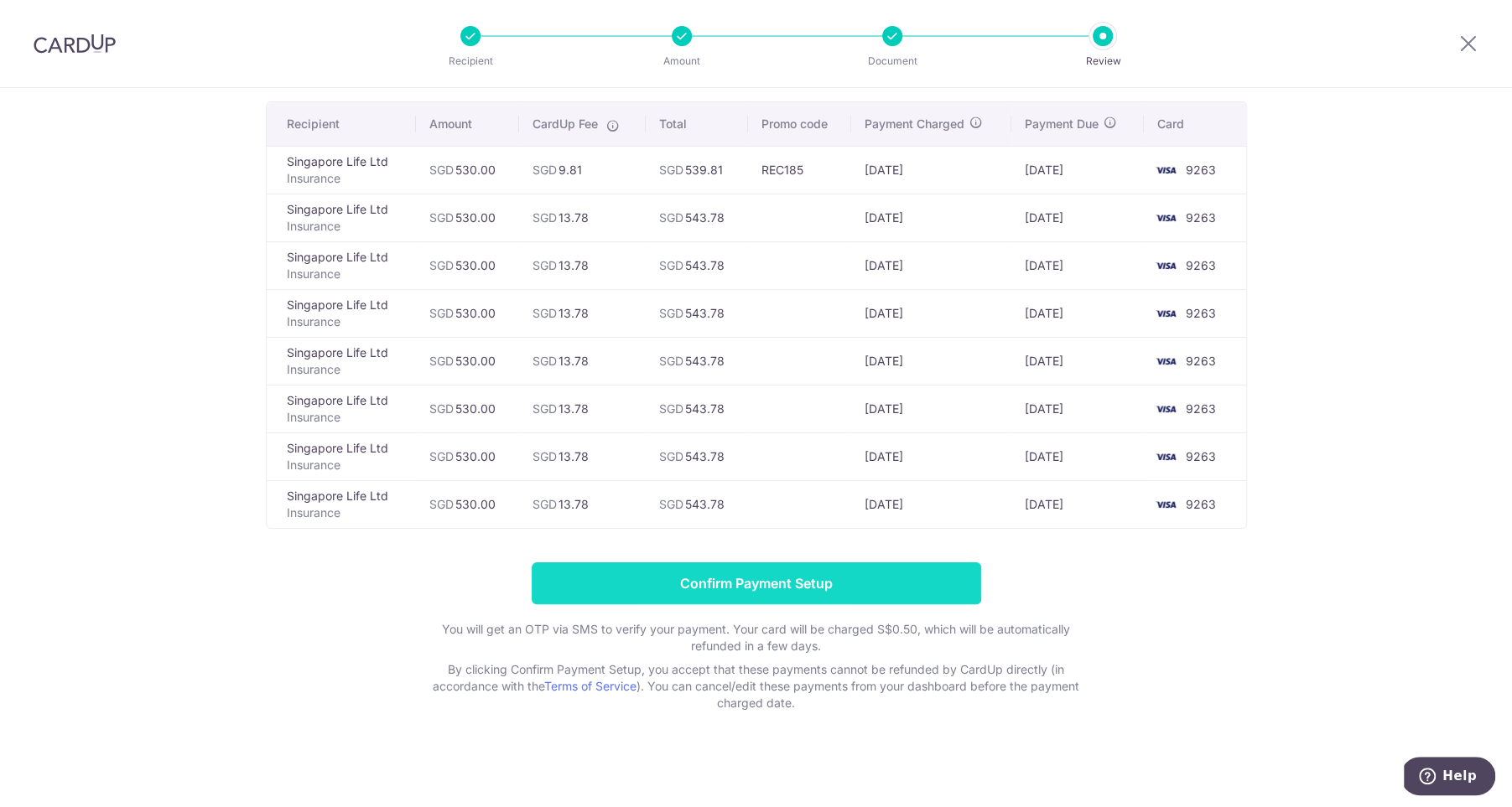
click at [862, 577] on input "Confirm Payment Setup" at bounding box center [756, 583] width 450 height 42
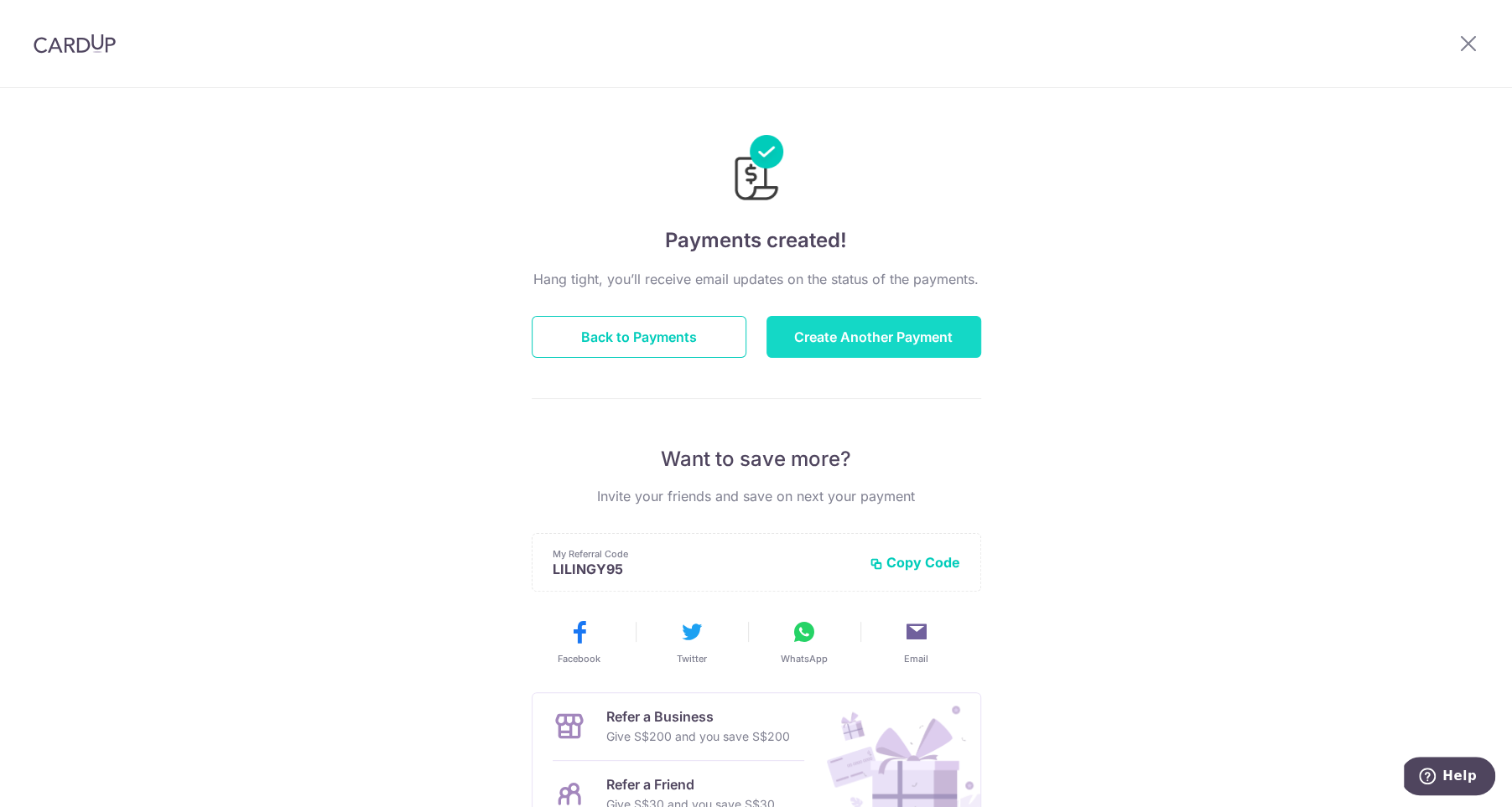
click at [874, 332] on button "Create Another Payment" at bounding box center [874, 337] width 215 height 42
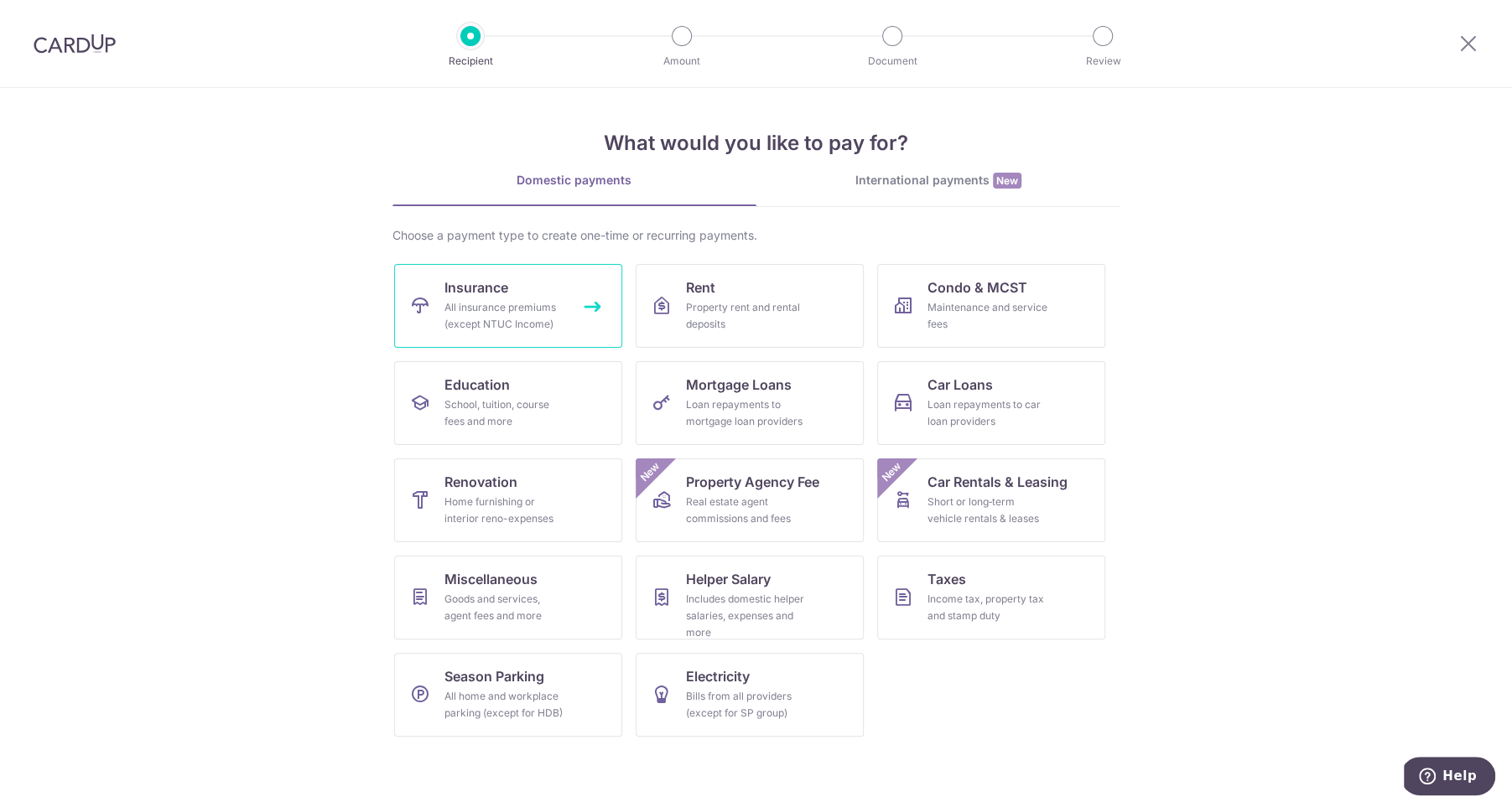
click at [462, 312] on div "All insurance premiums (except NTUC Income)" at bounding box center [505, 315] width 121 height 34
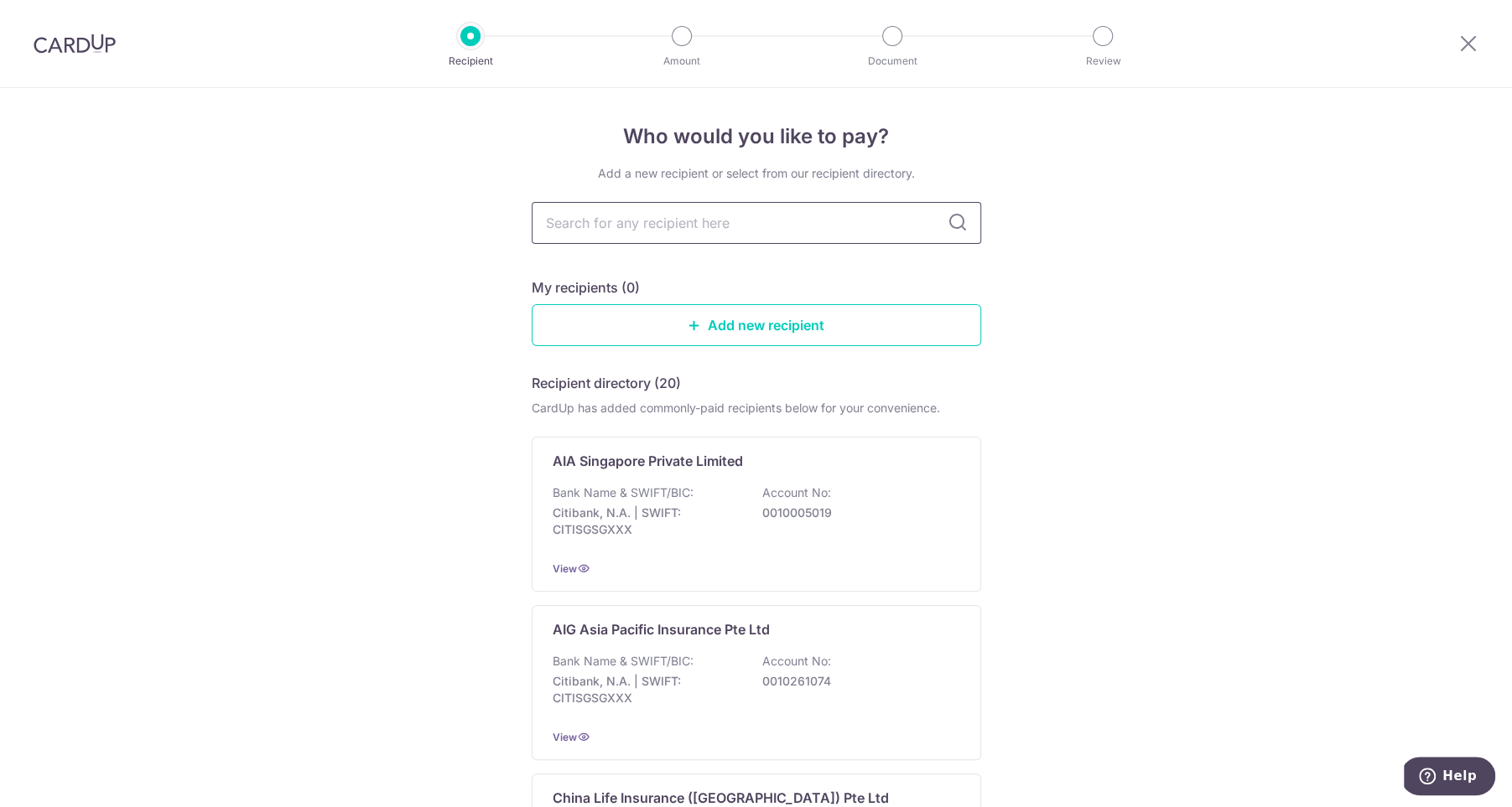
click at [664, 218] on input "text" at bounding box center [756, 223] width 450 height 42
type input "singapore life"
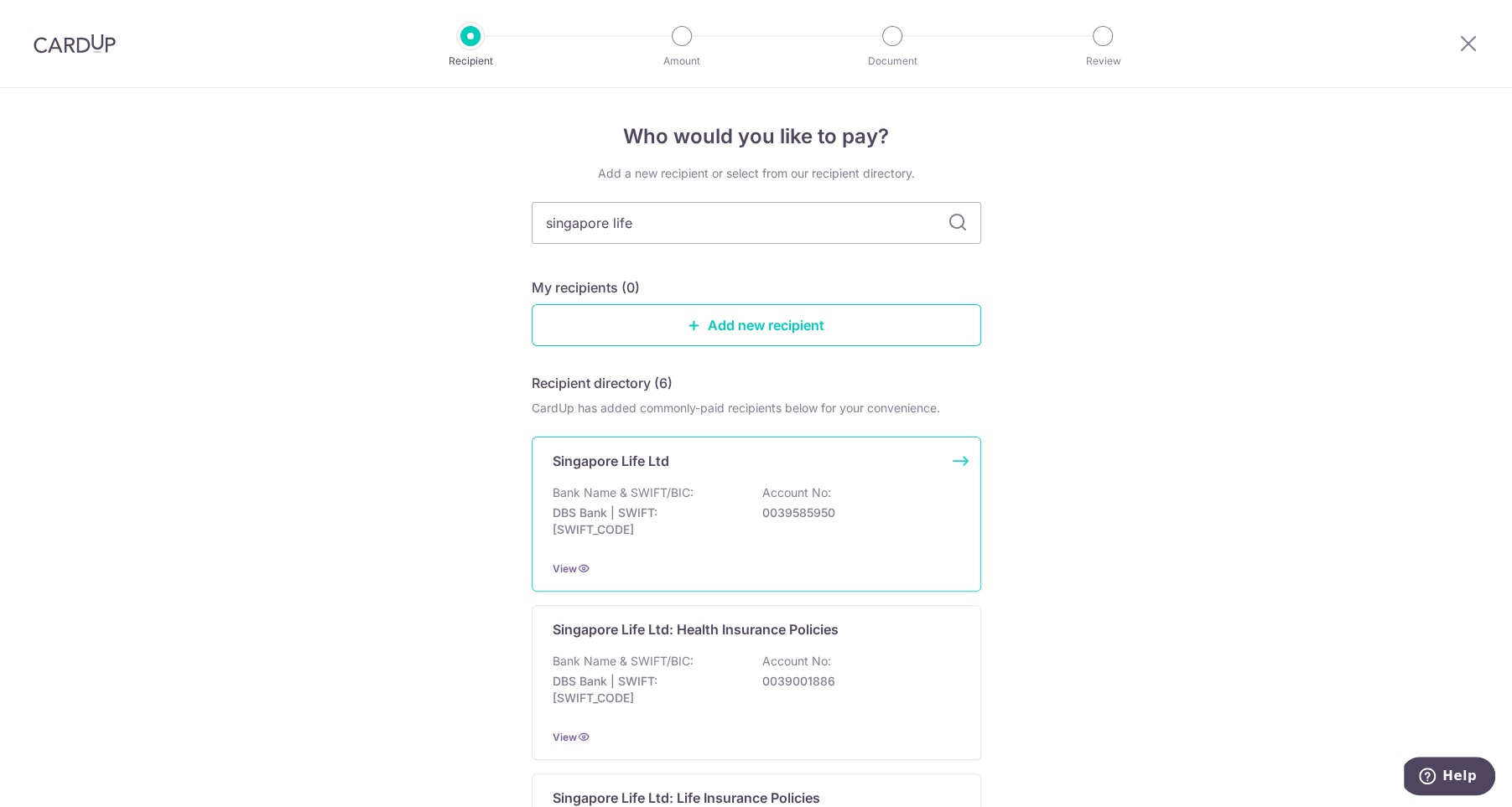
click at [741, 547] on div "Singapore Life Ltd Bank Name & SWIFT/BIC: DBS Bank | SWIFT: [SWIFT_CODE] Accoun…" at bounding box center [756, 514] width 450 height 155
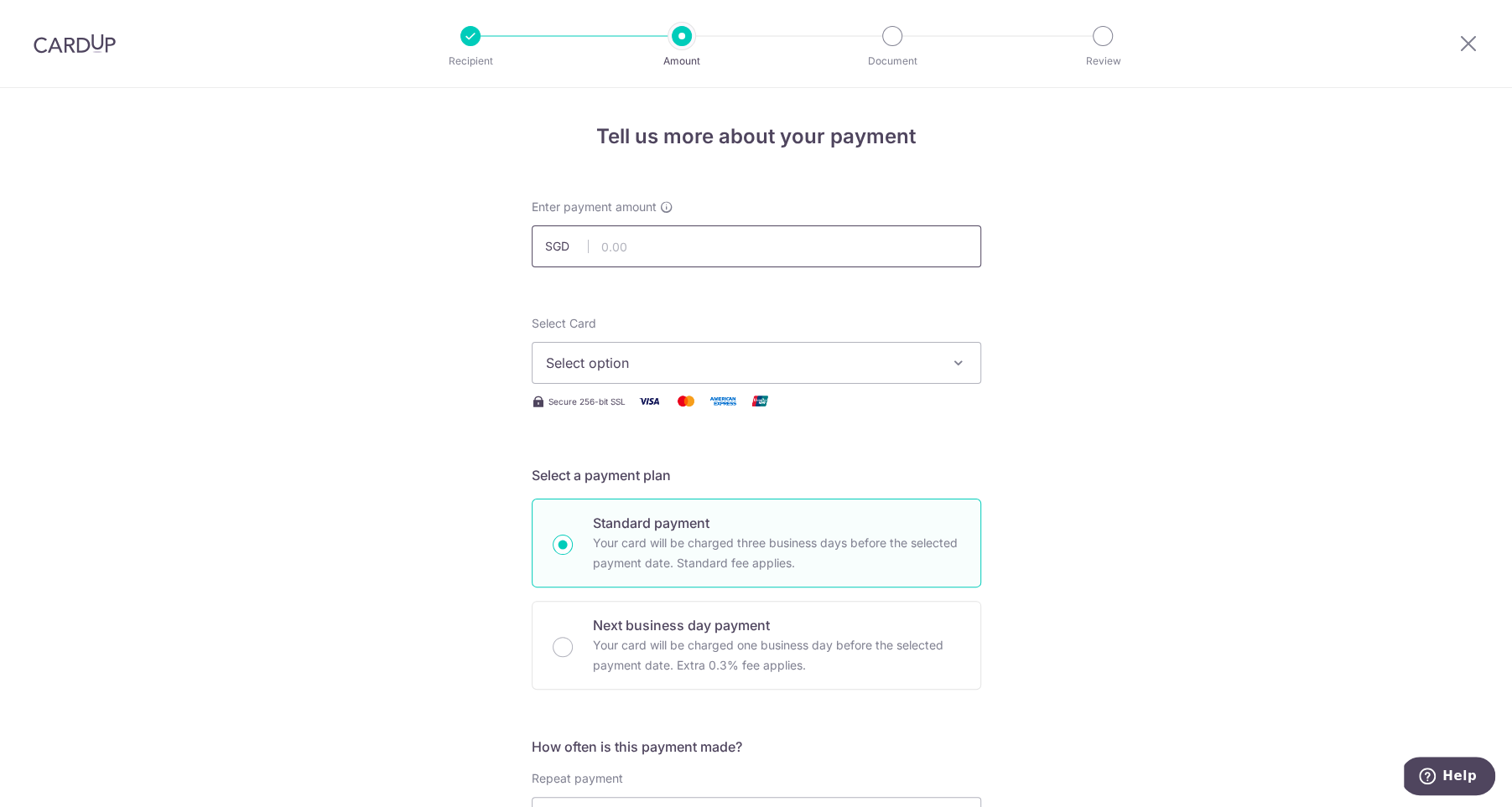
click at [644, 245] on input "text" at bounding box center [756, 246] width 450 height 42
type input "536.00"
click at [718, 362] on span "Select option" at bounding box center [742, 363] width 391 height 20
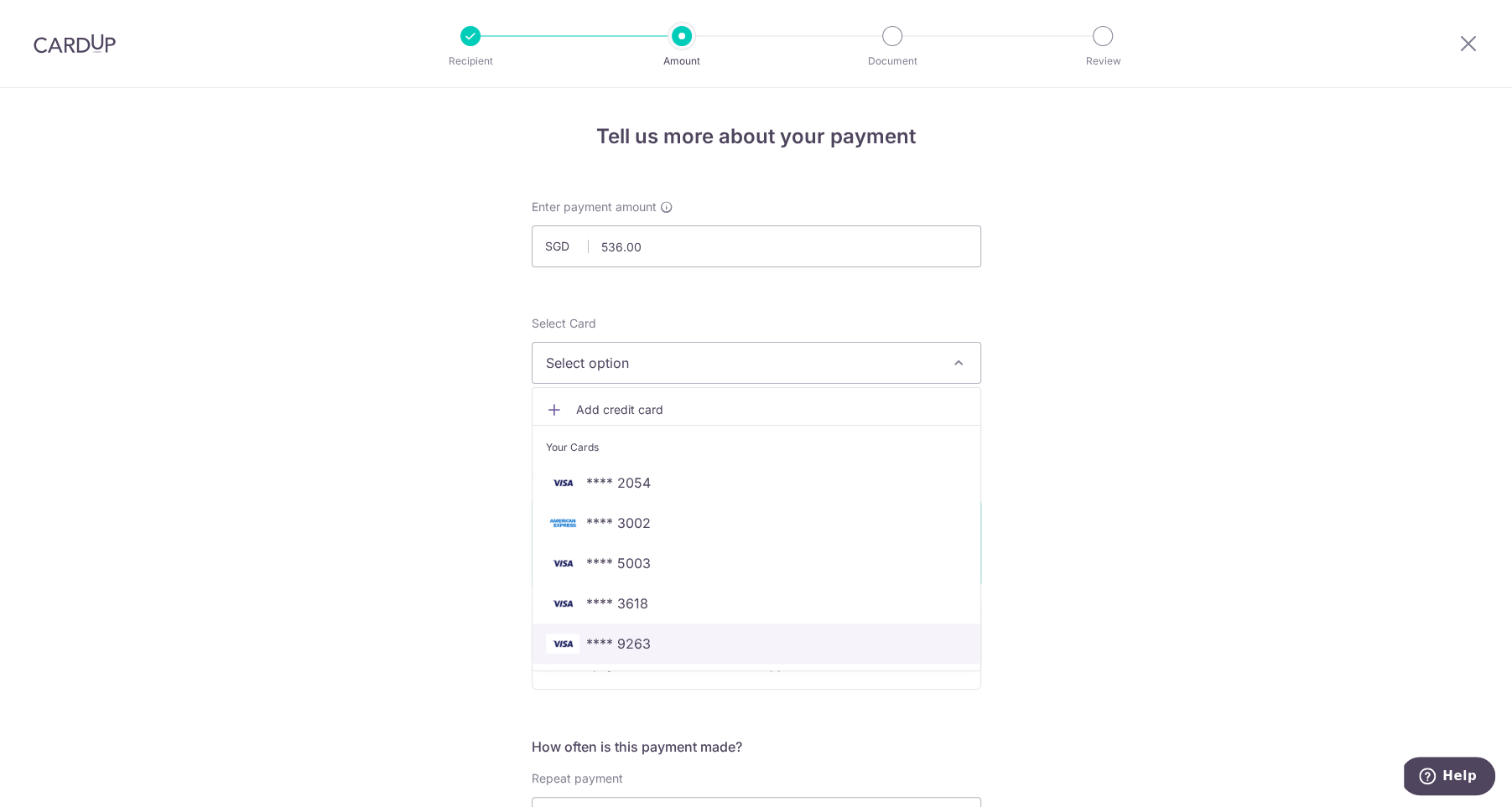
click at [755, 631] on link "**** 9263" at bounding box center [756, 643] width 448 height 40
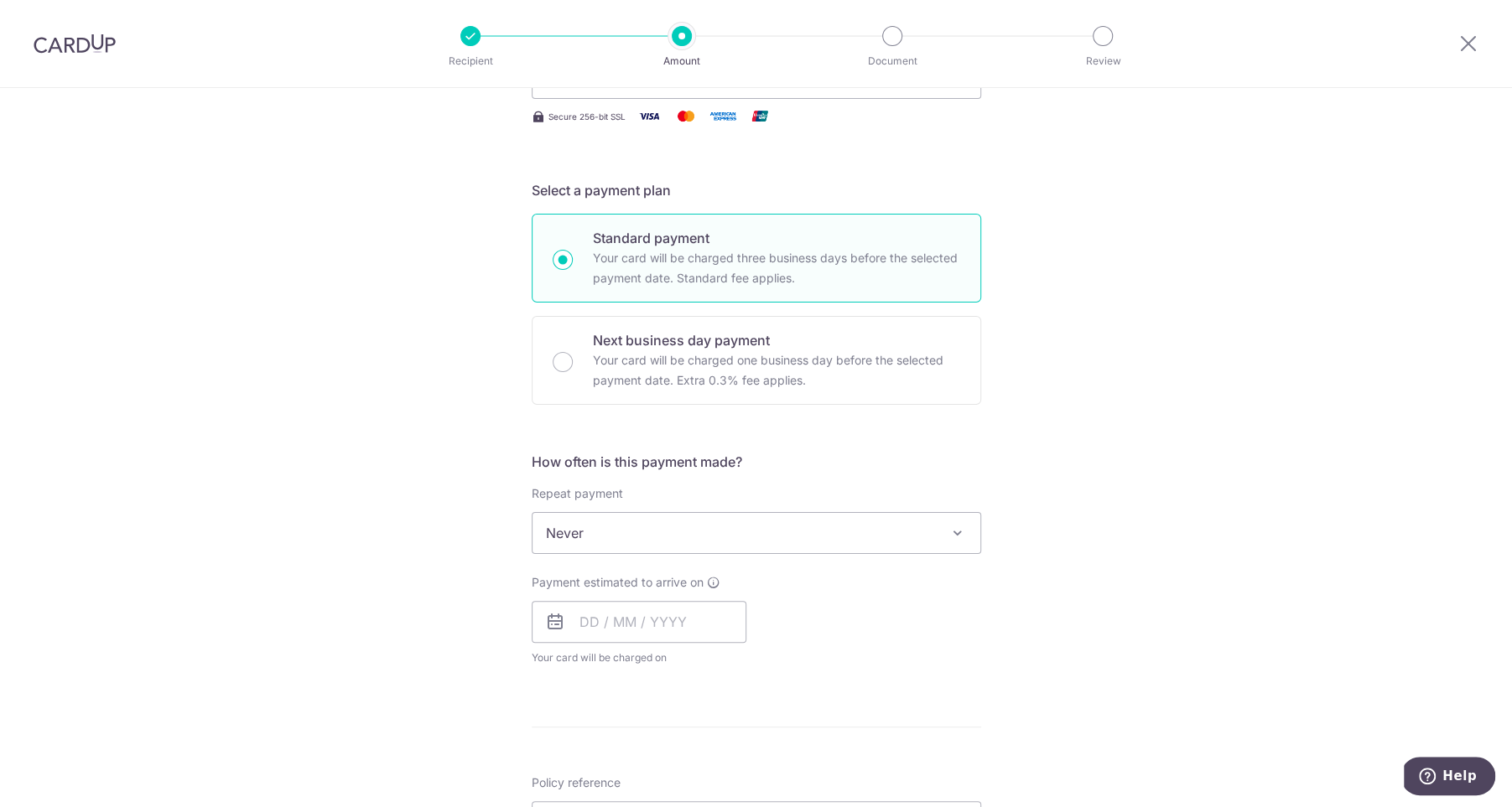
scroll to position [303, 0]
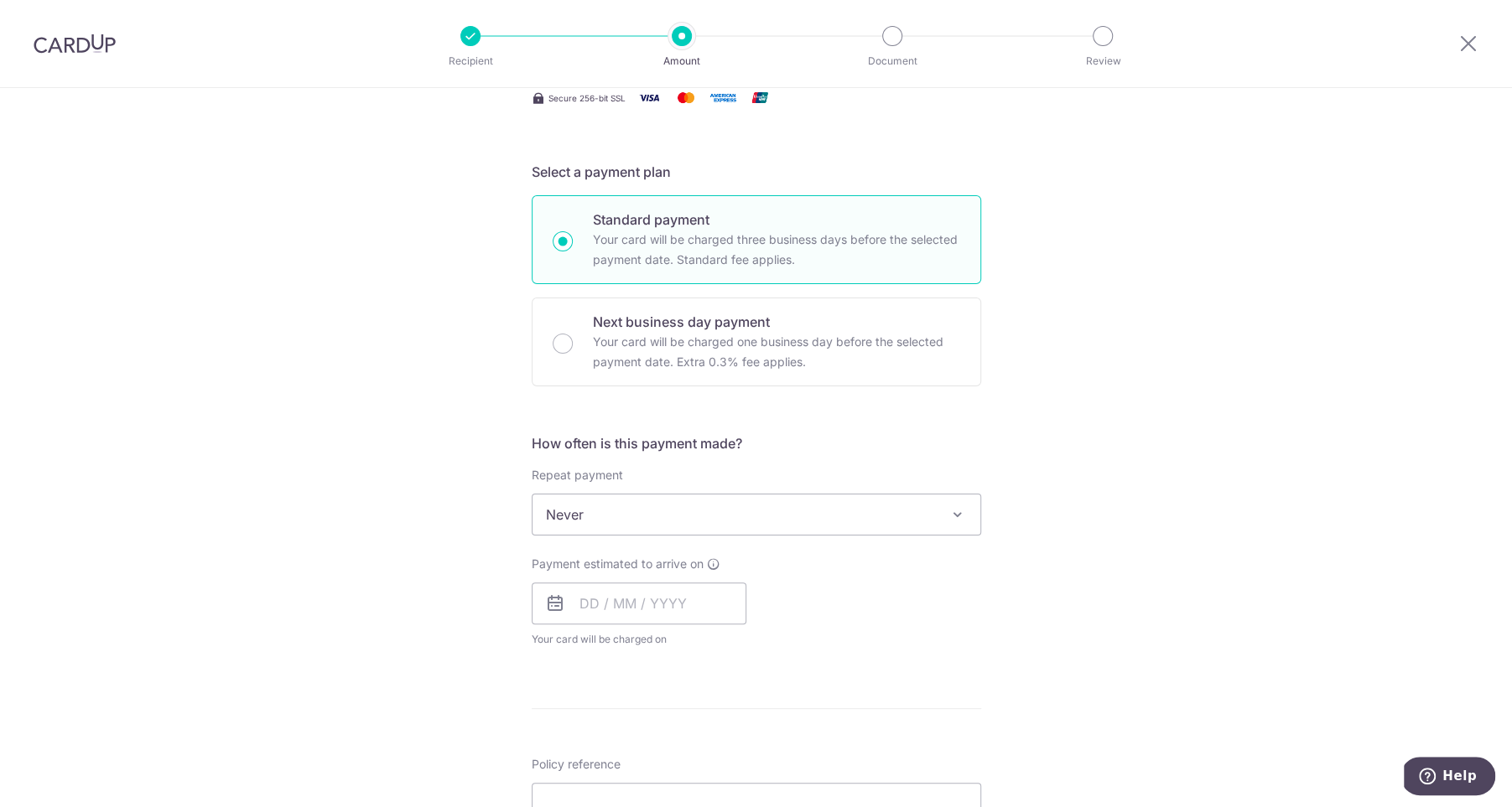
click at [717, 568] on div "Payment estimated to arrive on Your card will be charged on for the first payme…" at bounding box center [638, 601] width 215 height 92
click at [712, 522] on span "Never" at bounding box center [756, 514] width 448 height 40
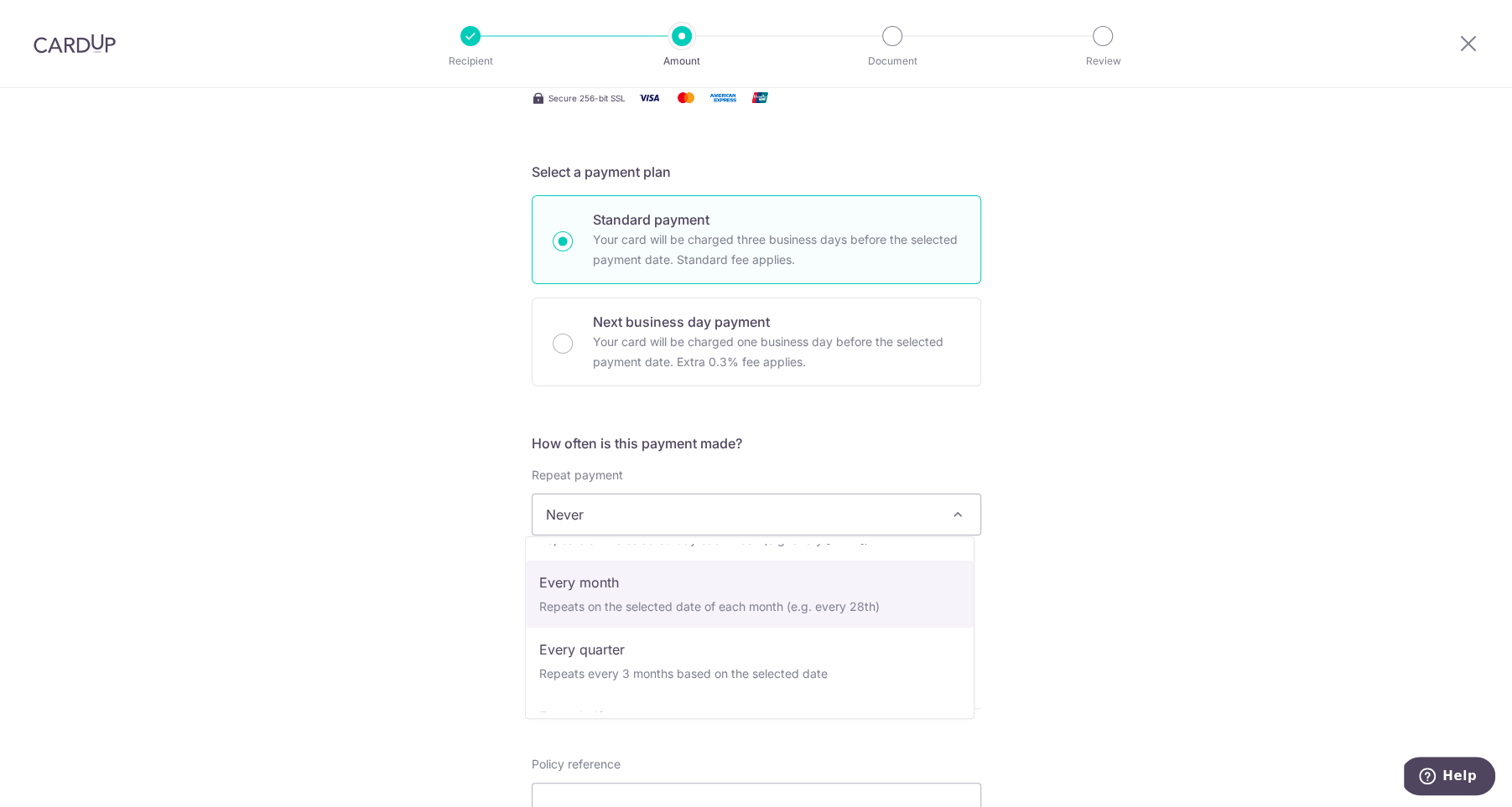
scroll to position [235, 0]
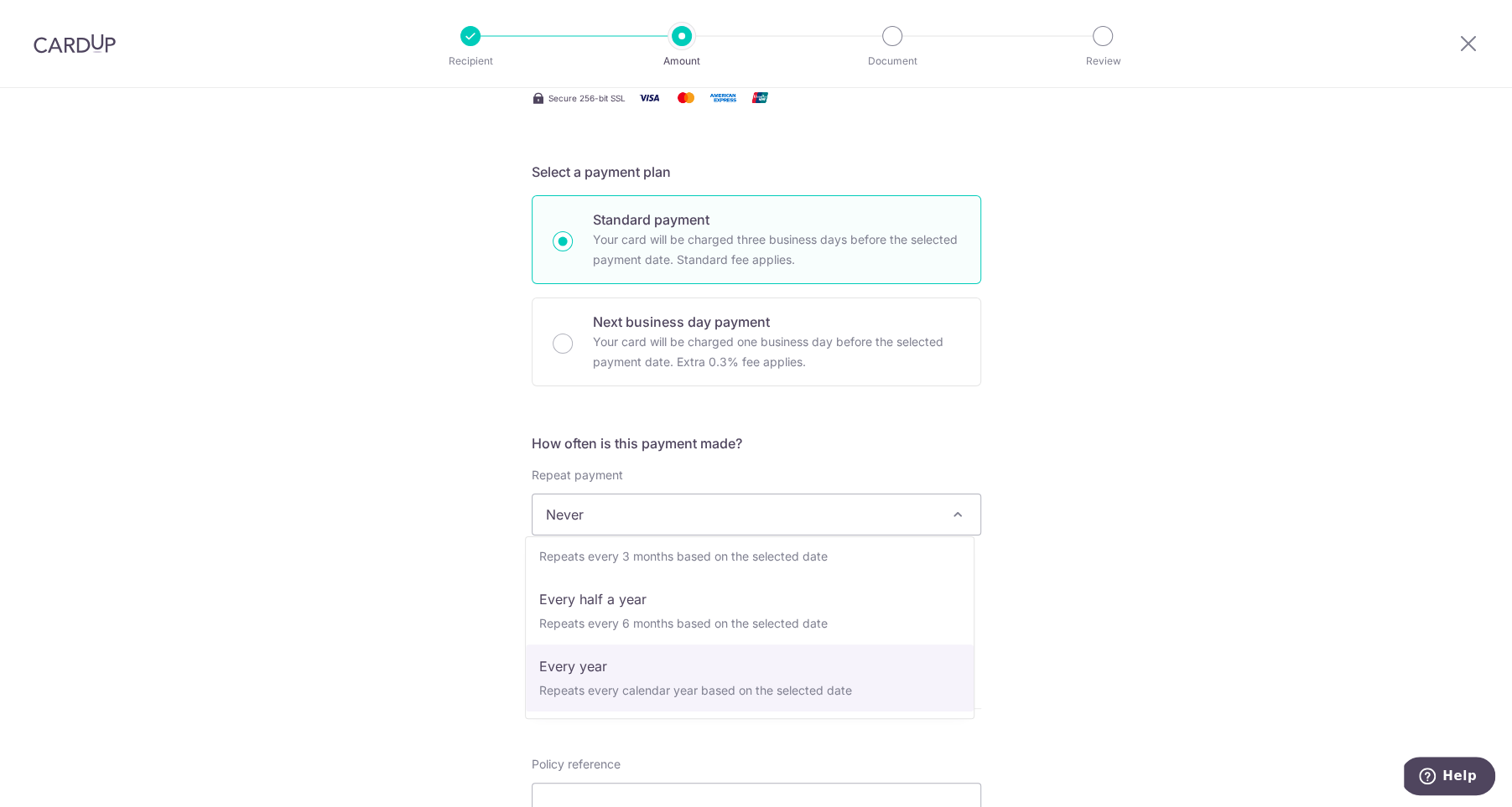
select select "6"
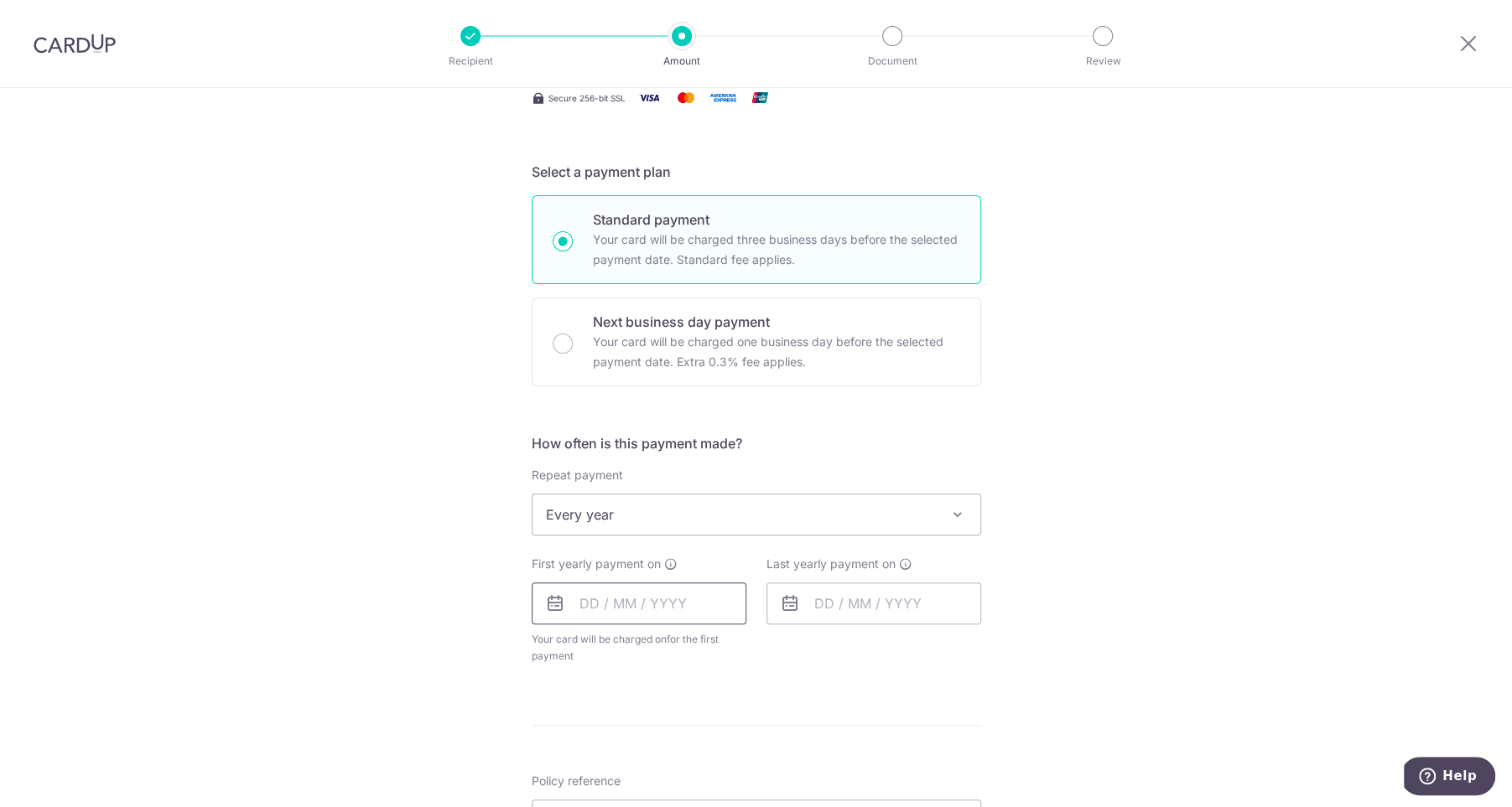
click at [662, 601] on input "text" at bounding box center [638, 603] width 215 height 42
click at [726, 750] on link "12" at bounding box center [733, 755] width 27 height 27
type input "[DATE]"
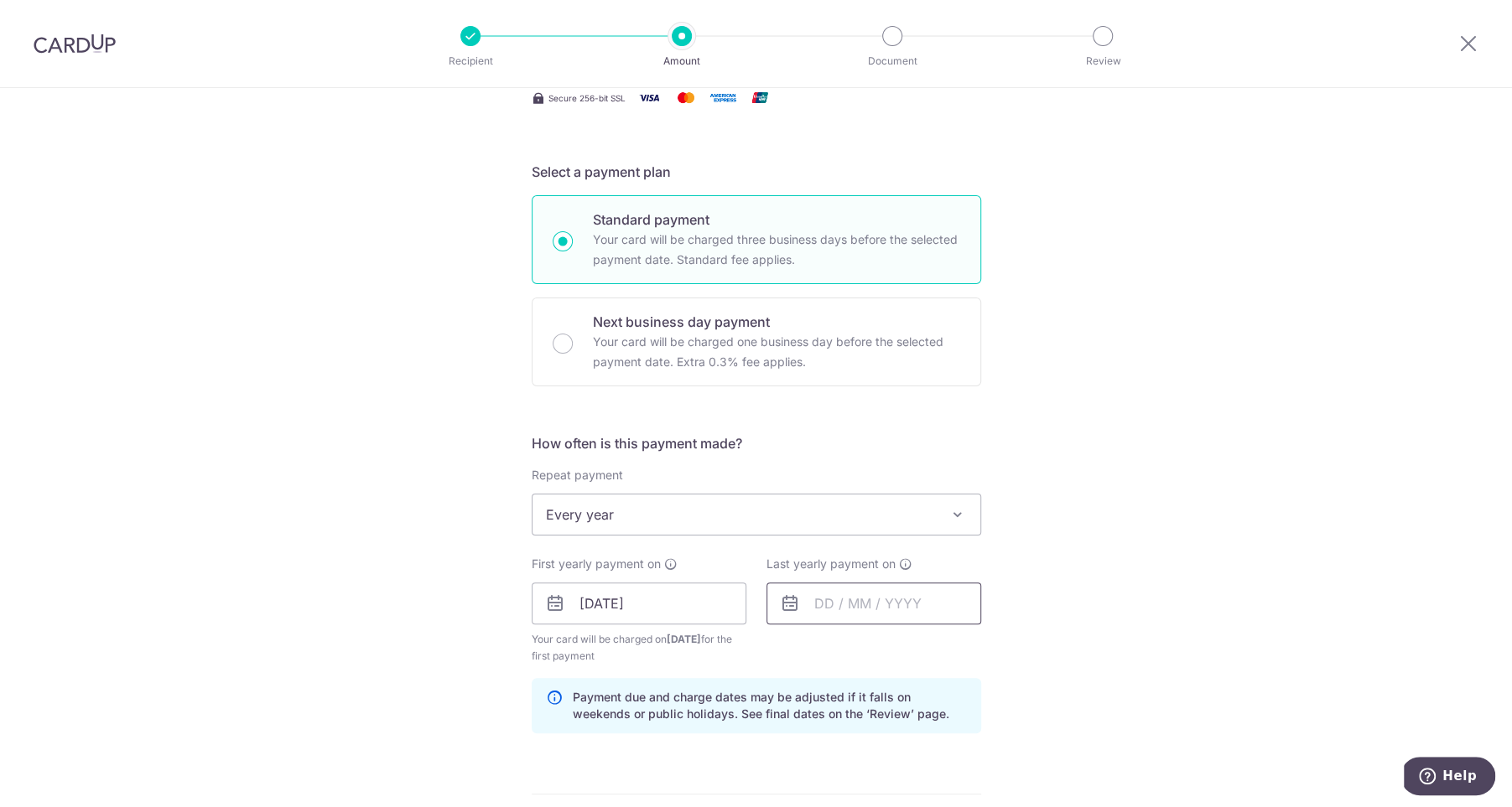
click at [806, 614] on input "text" at bounding box center [874, 603] width 215 height 42
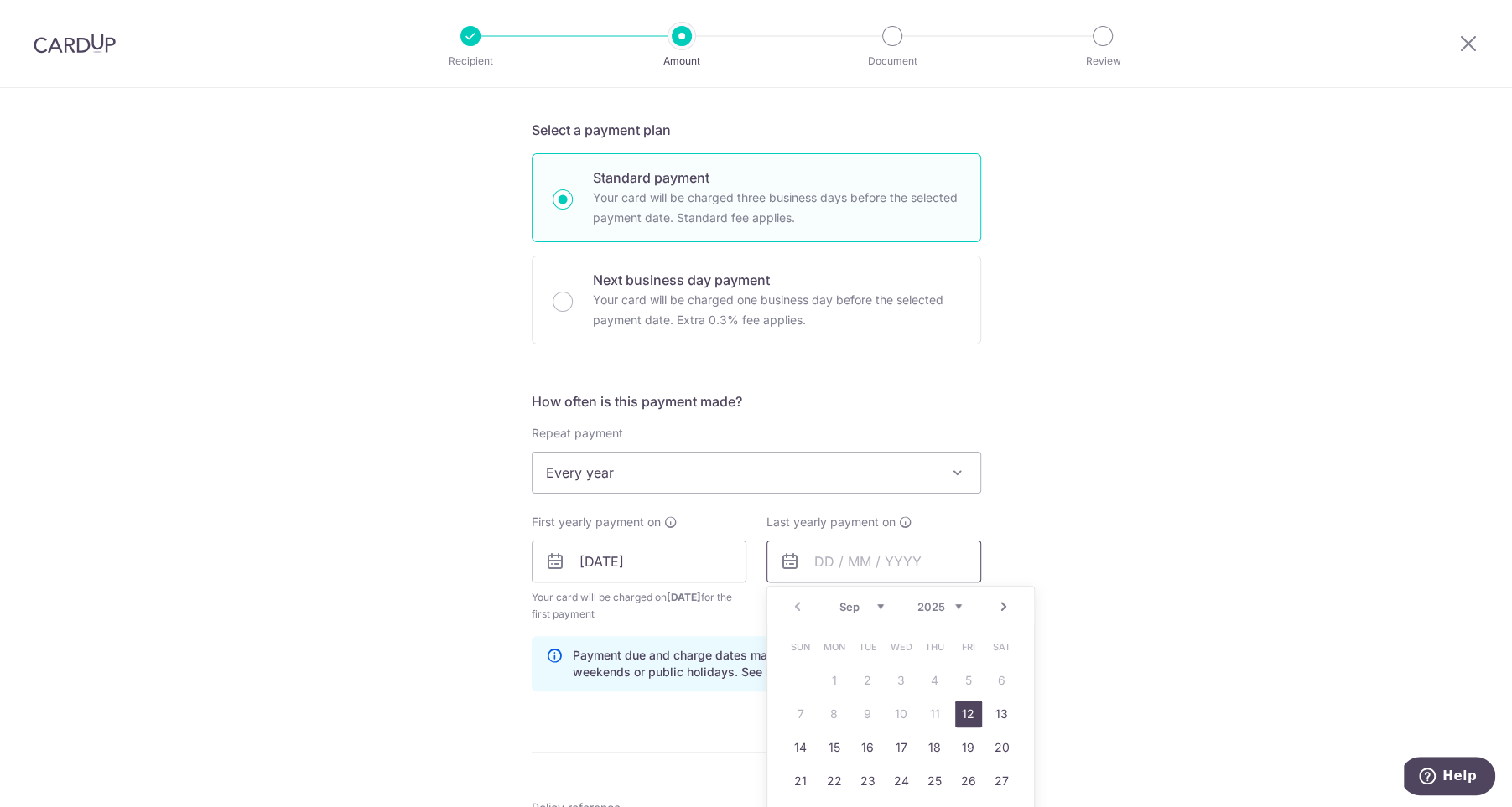
scroll to position [347, 0]
click at [921, 600] on select "2025 2026 2027 2028 2029 2030 2031 2032 2033 2034 2035" at bounding box center [940, 605] width 45 height 14
click at [934, 703] on link "12" at bounding box center [935, 712] width 27 height 27
type input "[DATE]"
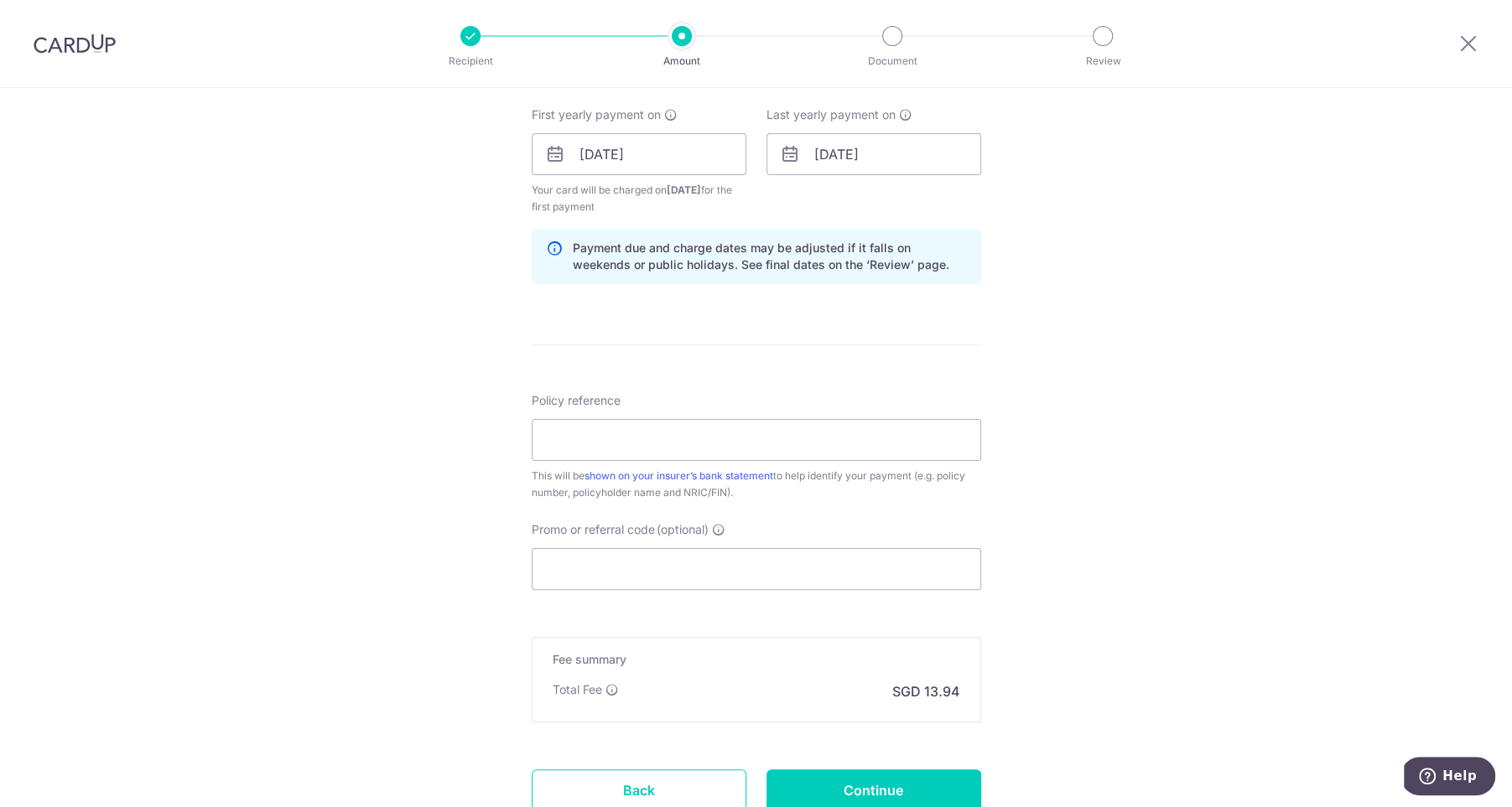
scroll to position [773, 0]
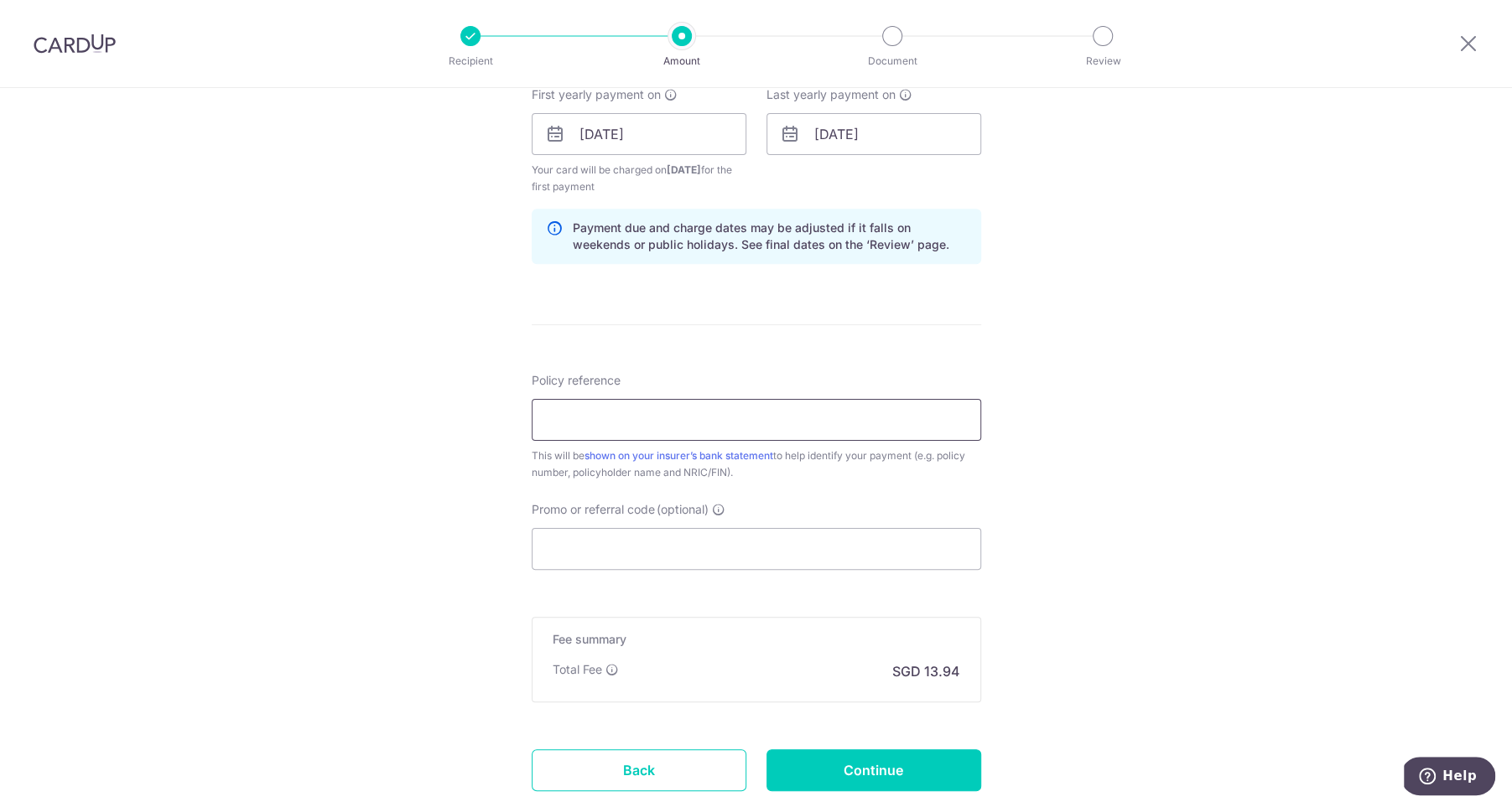
click at [629, 417] on input "Policy reference" at bounding box center [756, 419] width 450 height 42
paste input "83781960"
type input "83781960 [PERSON_NAME]"
click at [777, 549] on input "Promo or referral code (optional)" at bounding box center [756, 549] width 450 height 42
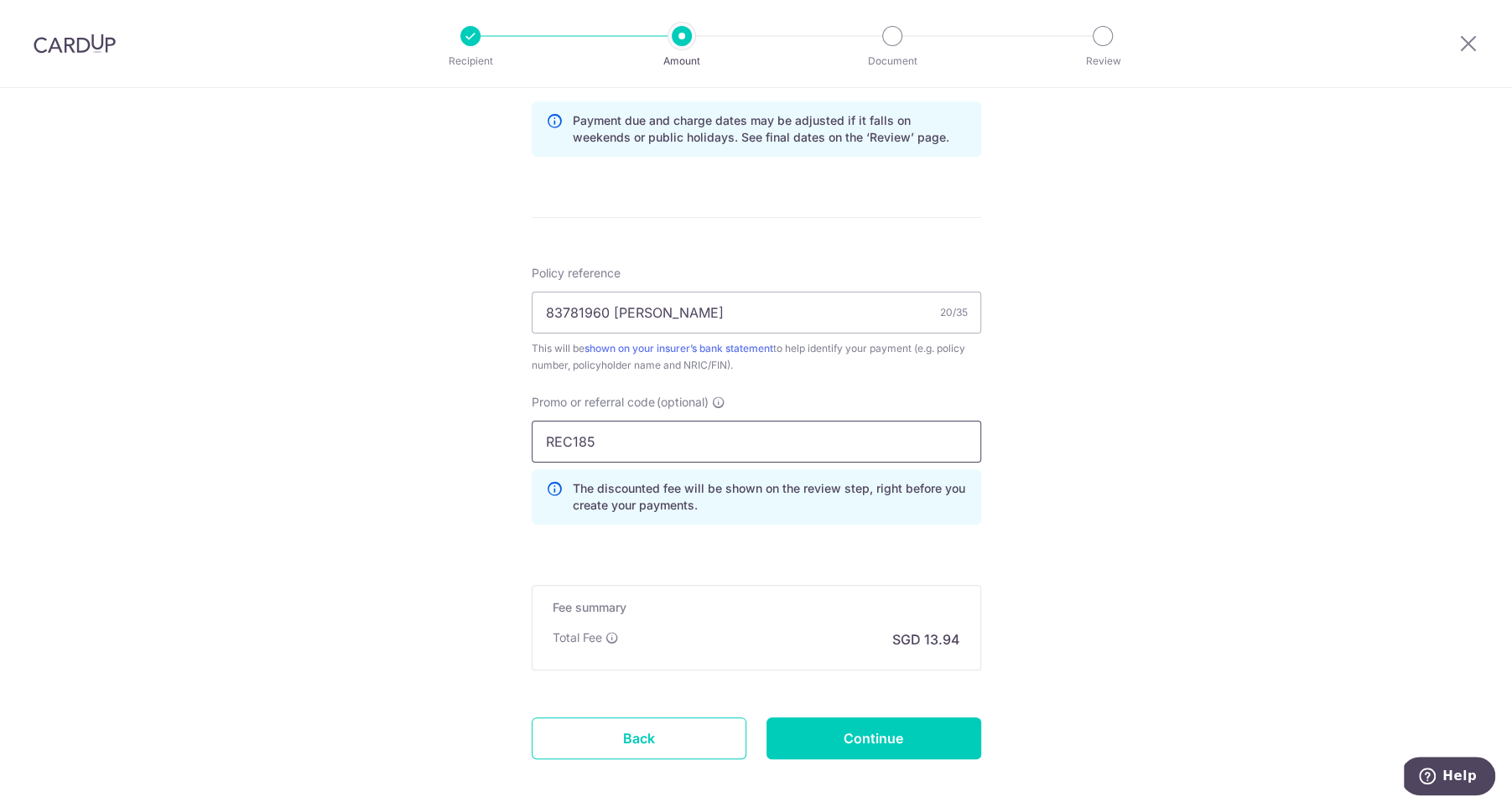
scroll to position [886, 0]
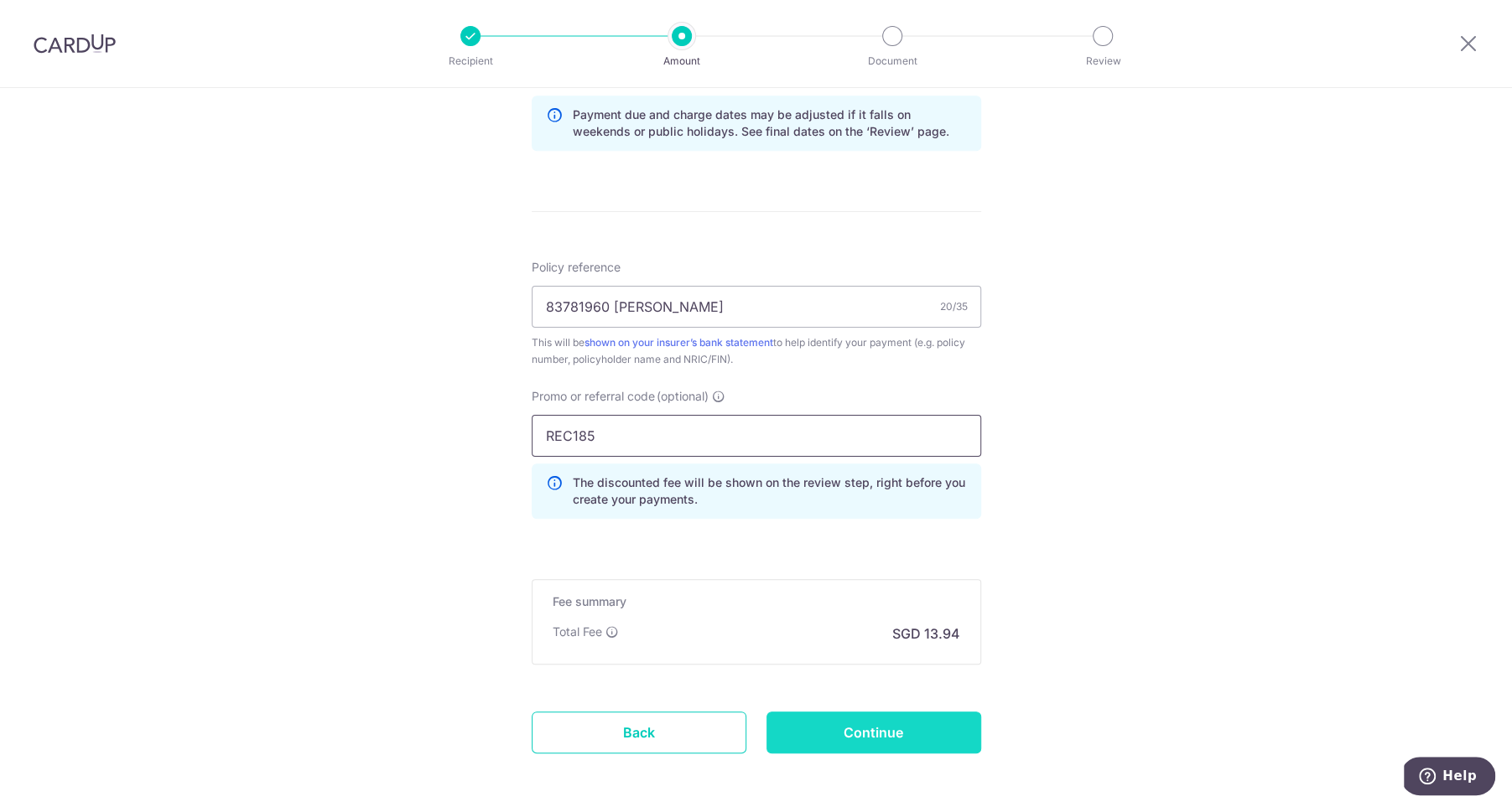
type input "REC185"
click at [849, 729] on input "Continue" at bounding box center [874, 732] width 215 height 42
type input "Create Schedule"
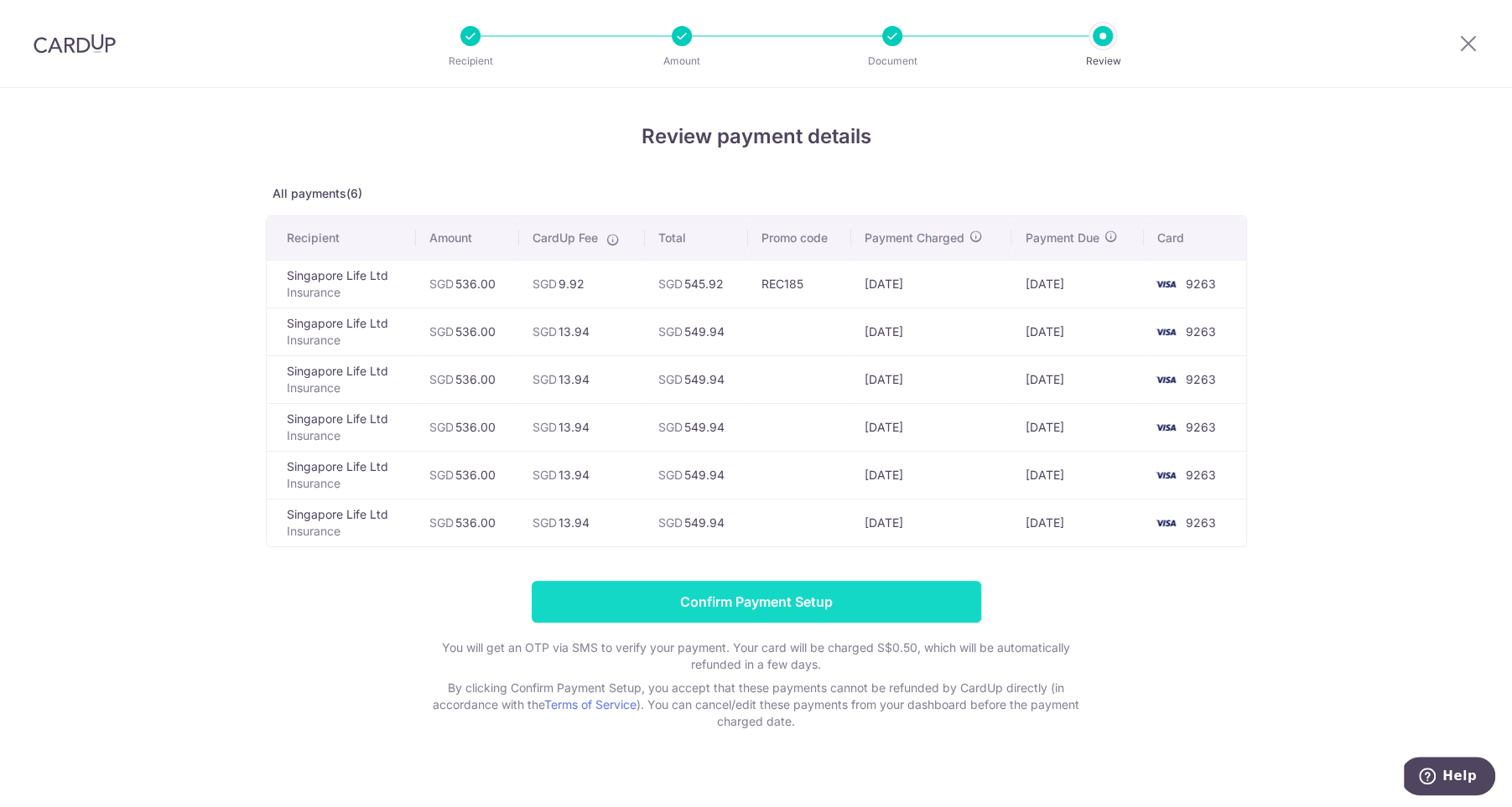
click at [717, 594] on input "Confirm Payment Setup" at bounding box center [756, 601] width 450 height 42
